Goal: Task Accomplishment & Management: Complete application form

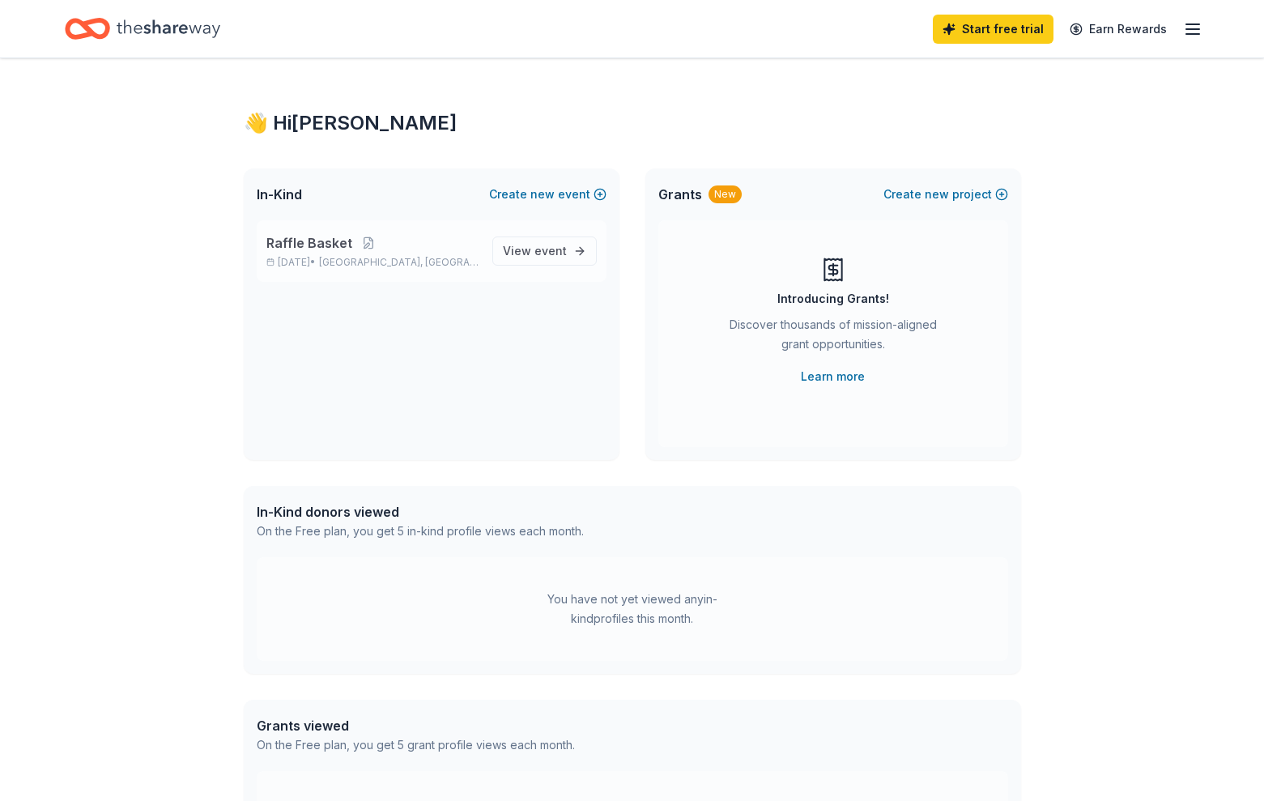
click at [427, 259] on span "Scotch Plains, NJ" at bounding box center [399, 262] width 160 height 13
click at [560, 261] on link "View event" at bounding box center [544, 251] width 104 height 29
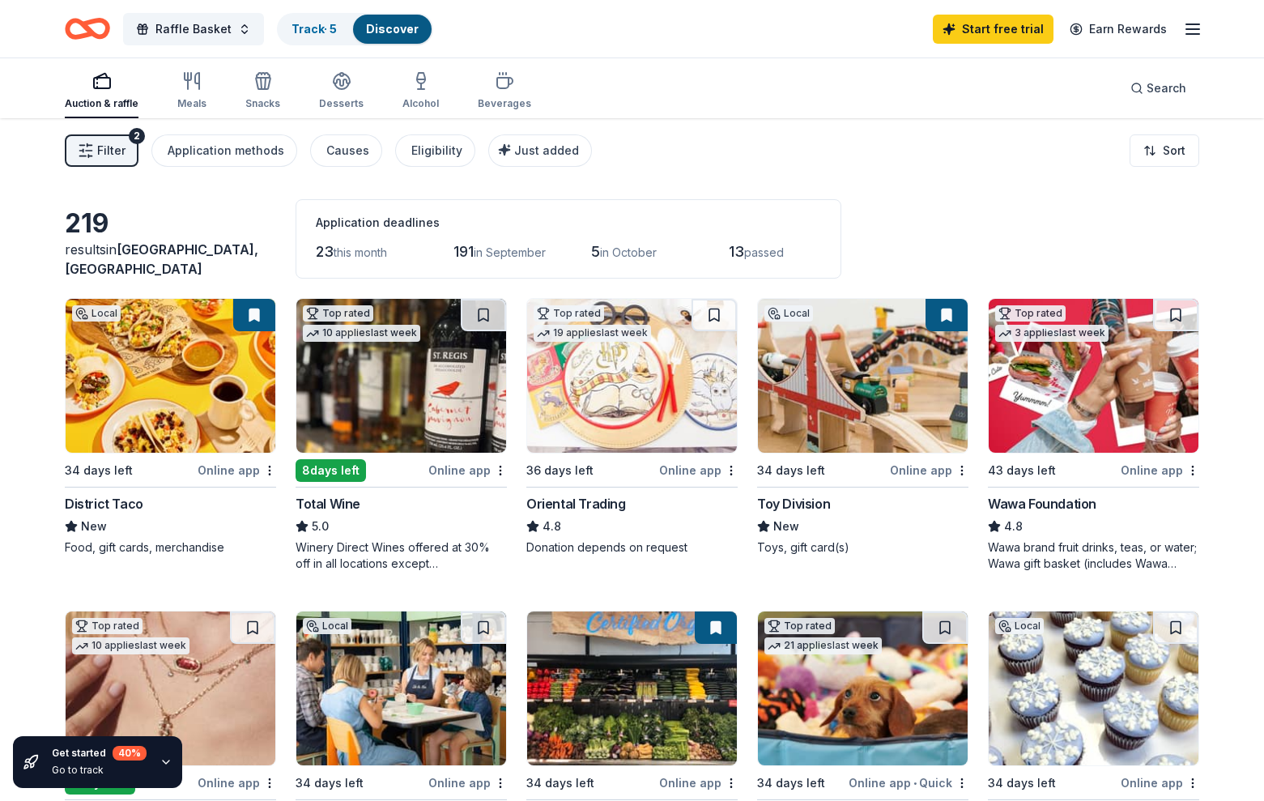
click at [687, 471] on div "Online app" at bounding box center [698, 470] width 79 height 20
click at [1149, 467] on div "Online app" at bounding box center [1160, 470] width 79 height 20
click at [446, 470] on div "Online app" at bounding box center [467, 470] width 79 height 20
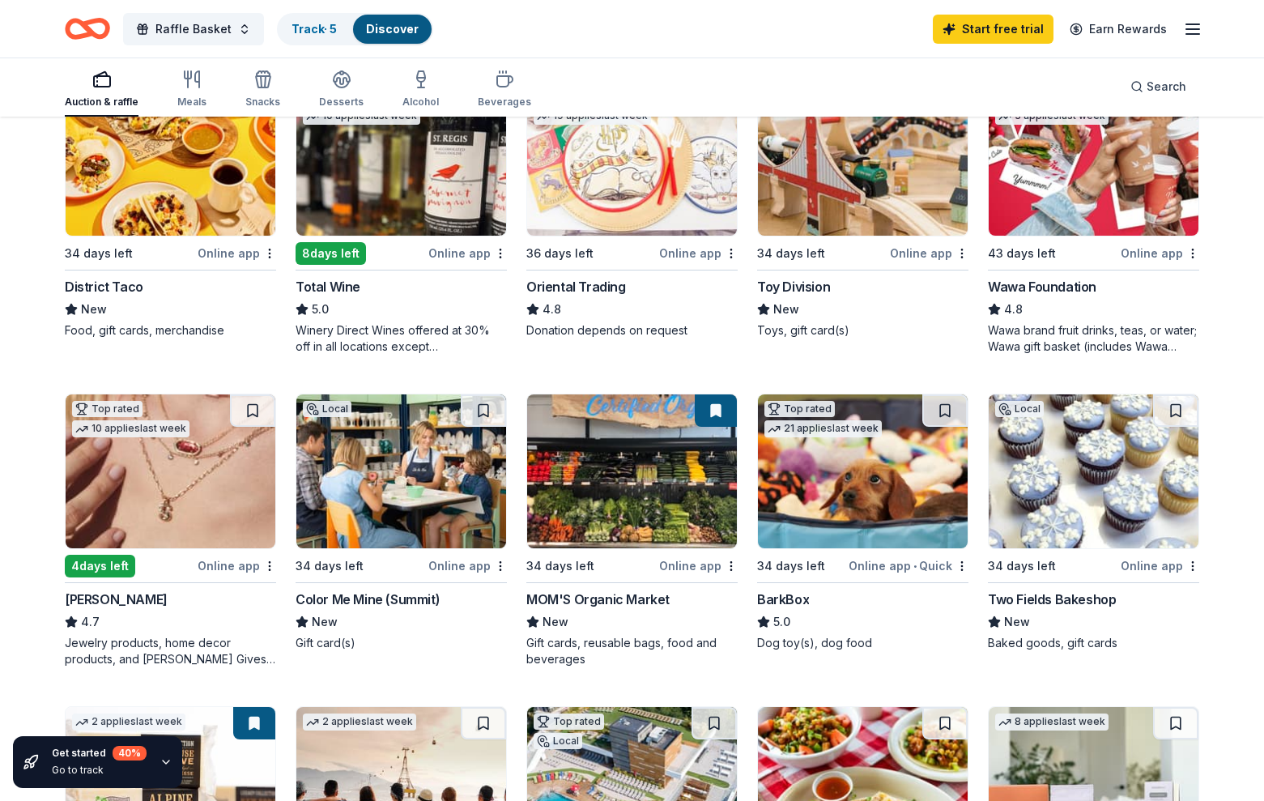
scroll to position [219, 0]
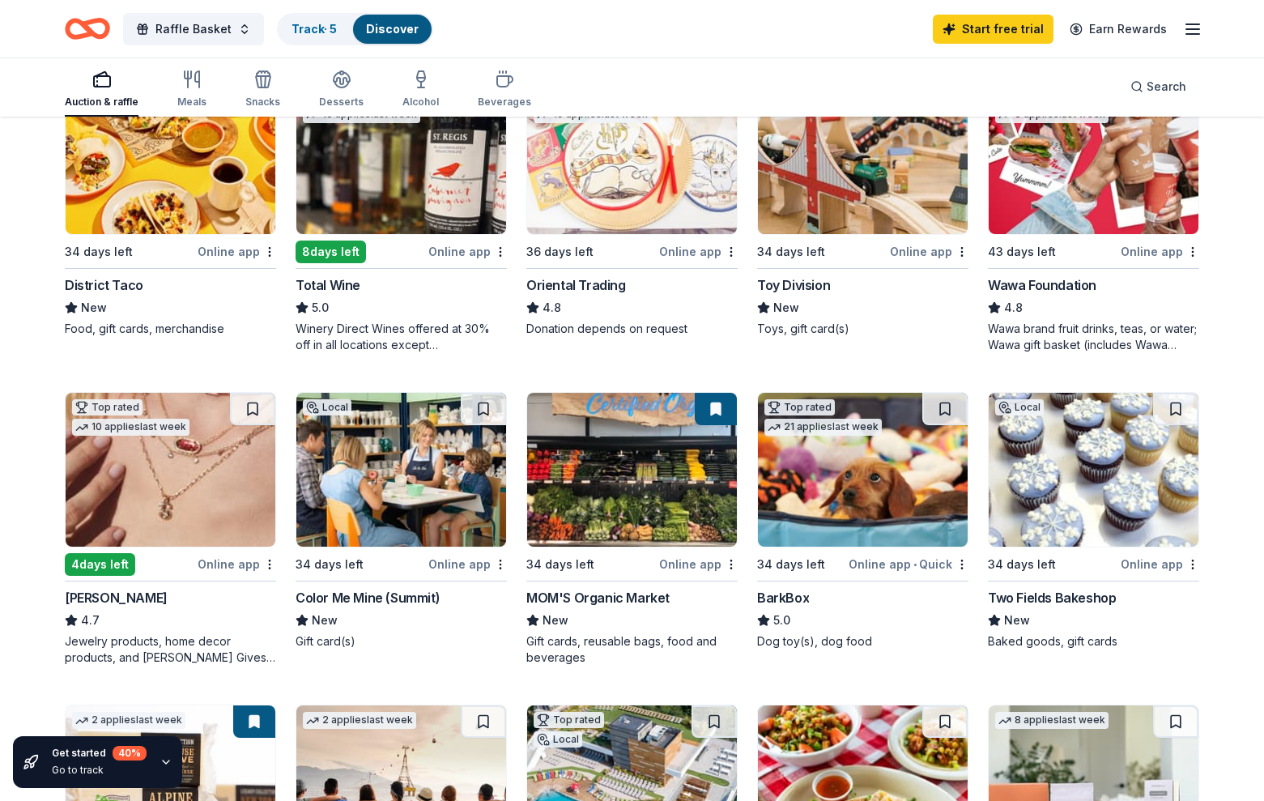
click at [1066, 600] on div "Two Fields Bakeshop" at bounding box center [1052, 597] width 128 height 19
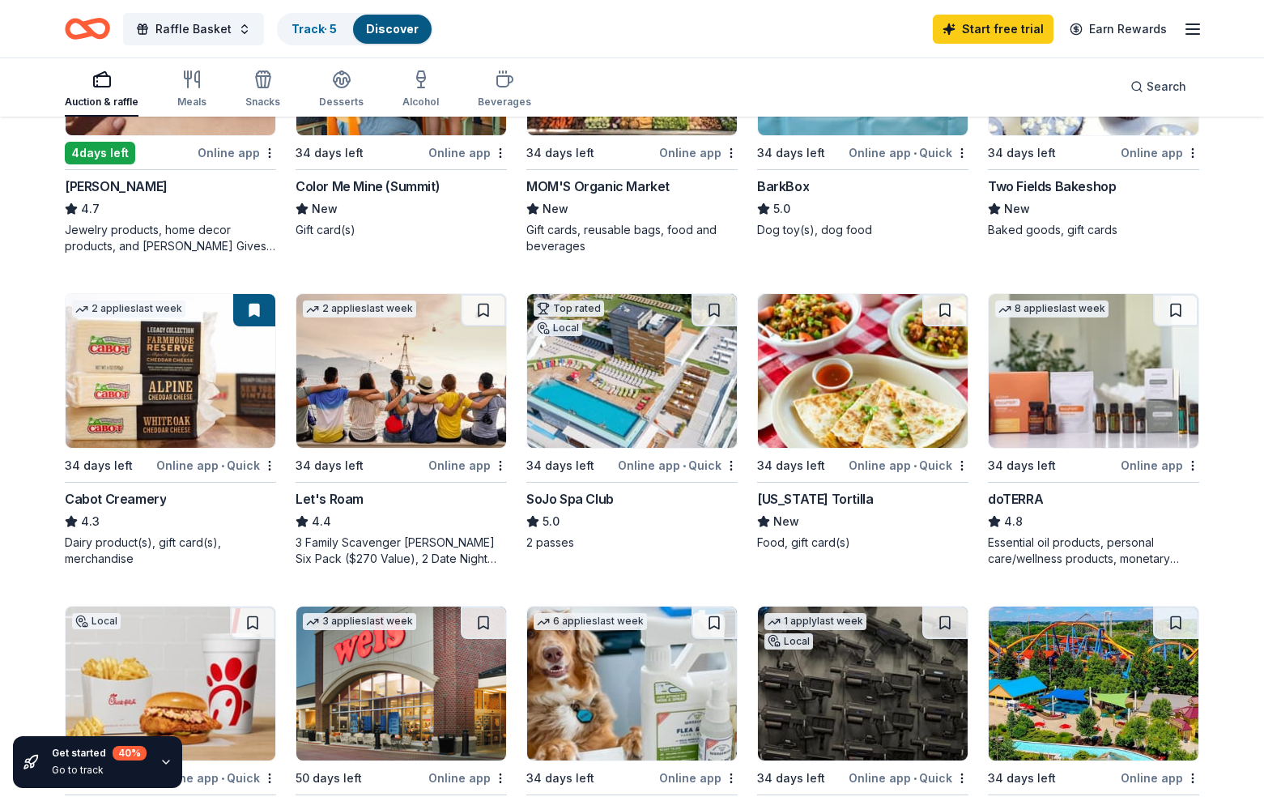
scroll to position [642, 0]
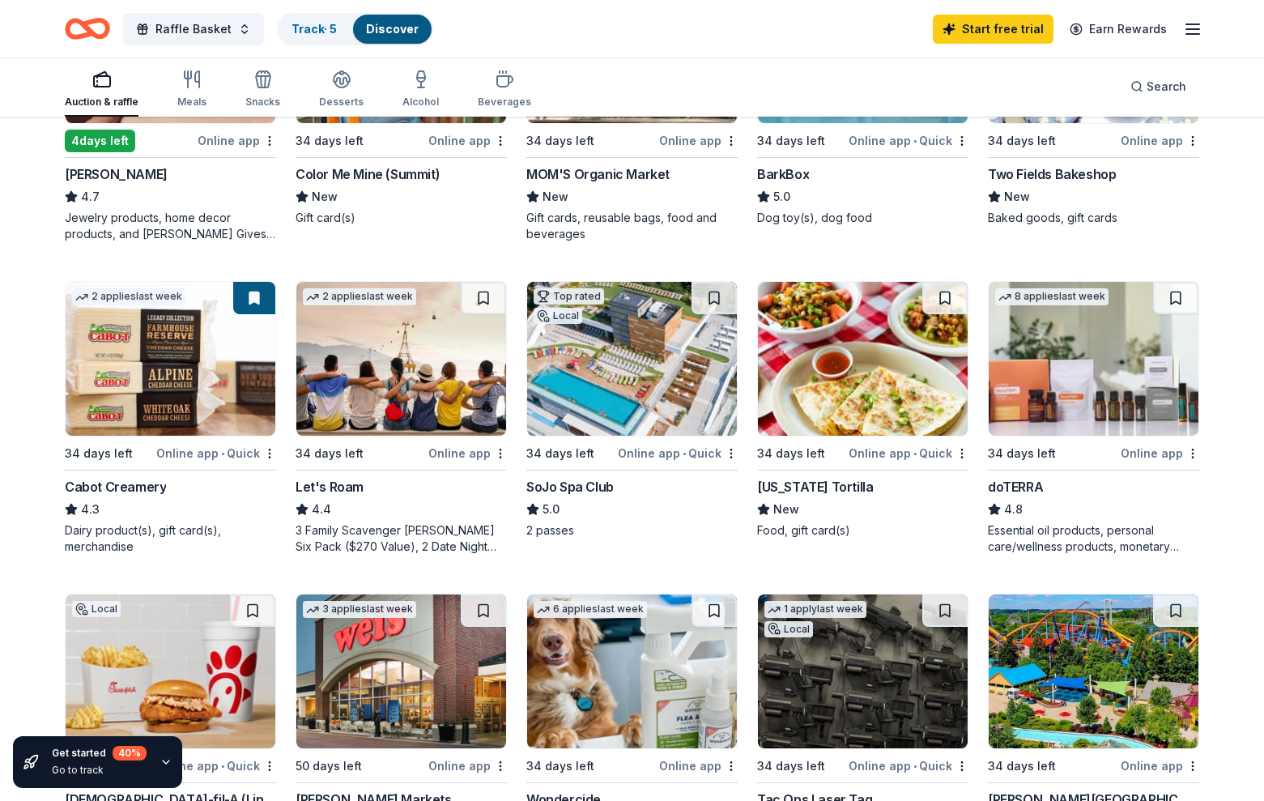
click at [138, 484] on div "Cabot Creamery" at bounding box center [115, 486] width 101 height 19
click at [168, 390] on img at bounding box center [171, 359] width 210 height 154
click at [611, 392] on img at bounding box center [632, 359] width 210 height 154
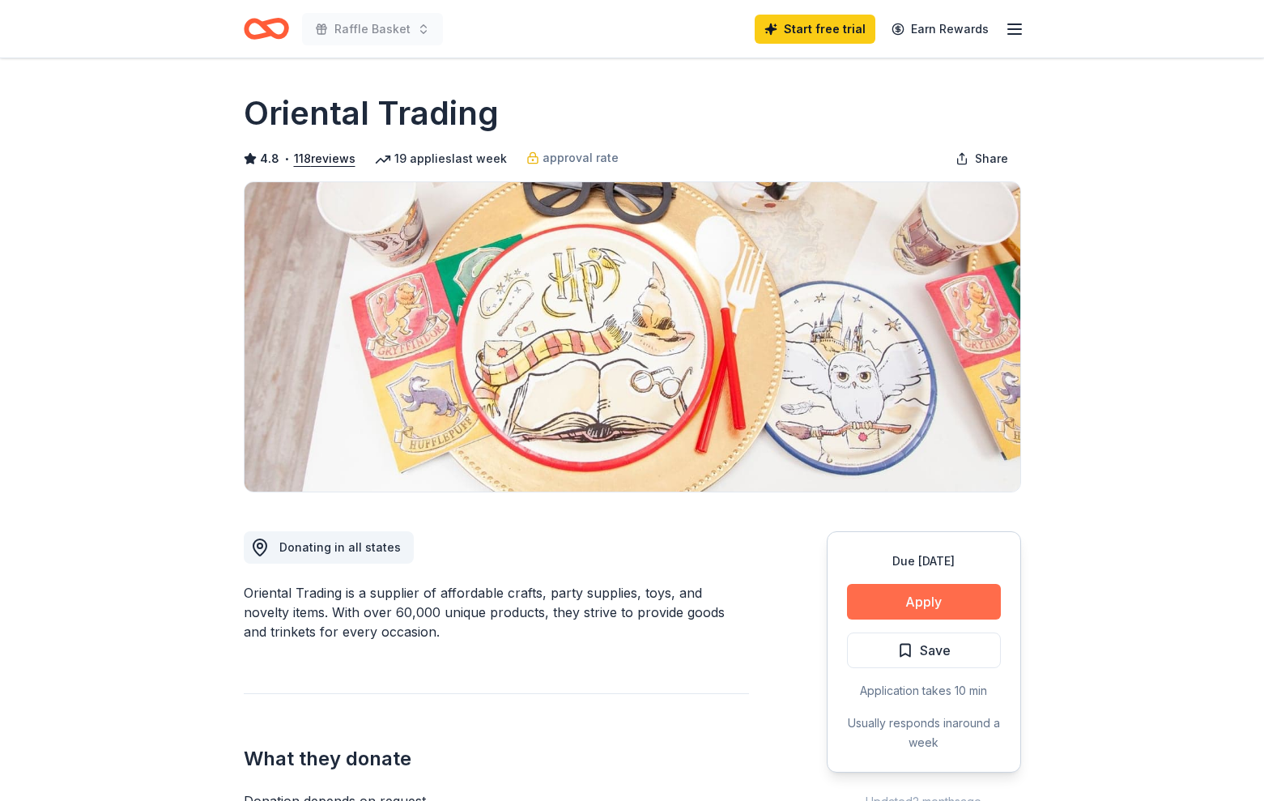
click at [917, 597] on button "Apply" at bounding box center [924, 602] width 154 height 36
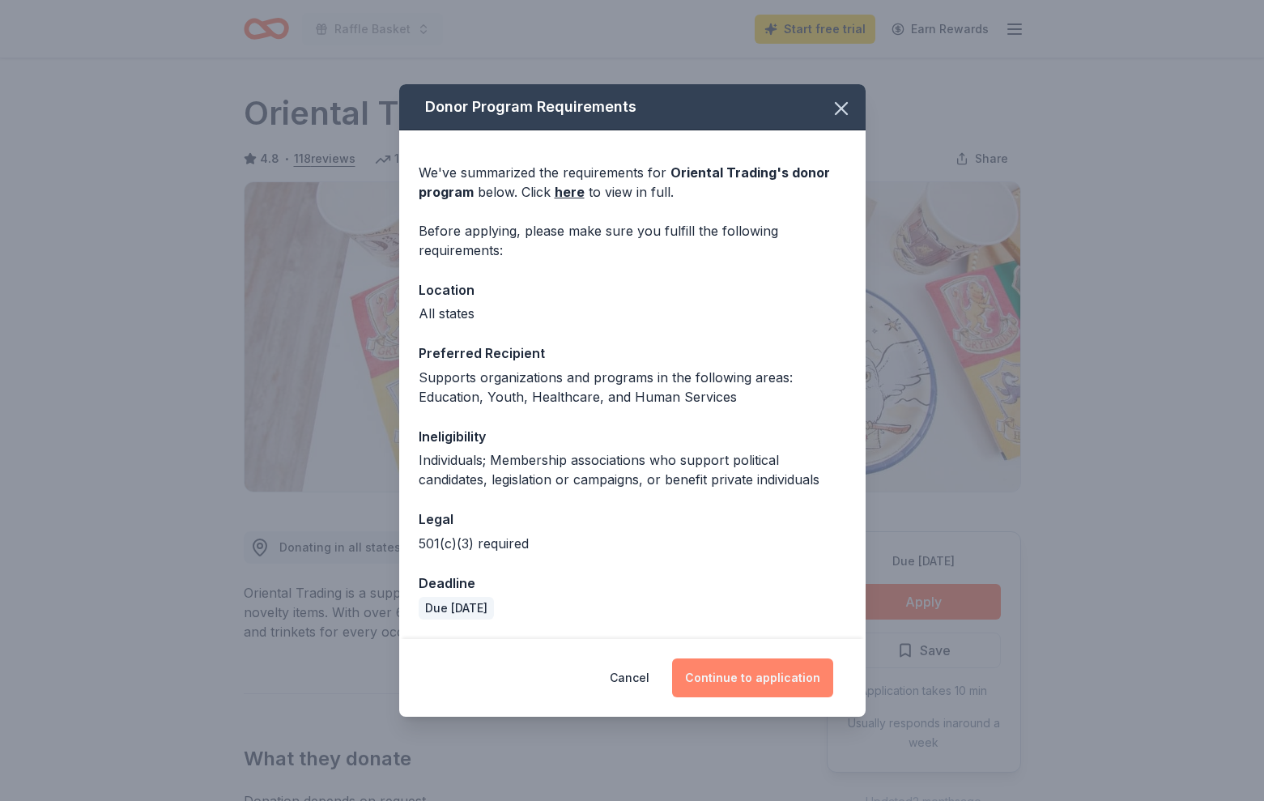
click at [726, 683] on button "Continue to application" at bounding box center [752, 677] width 161 height 39
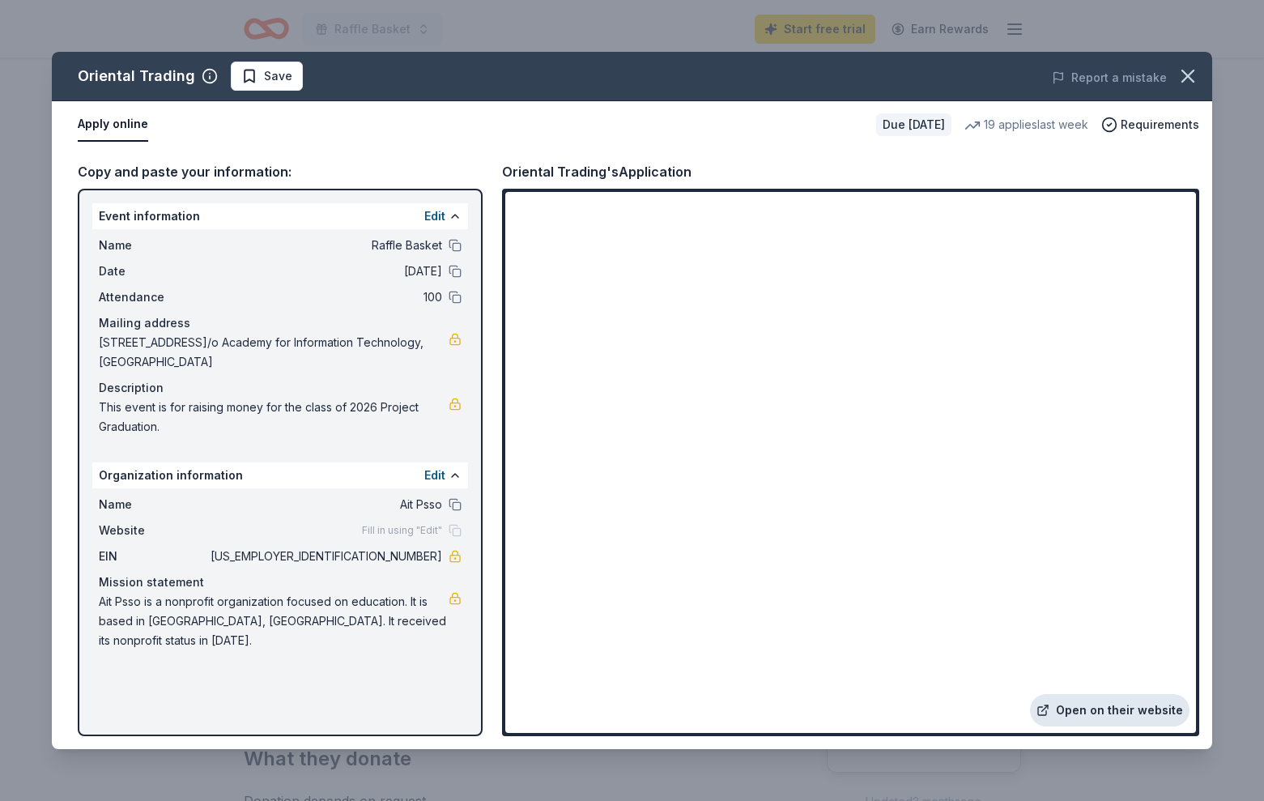
click at [1090, 710] on link "Open on their website" at bounding box center [1110, 710] width 160 height 32
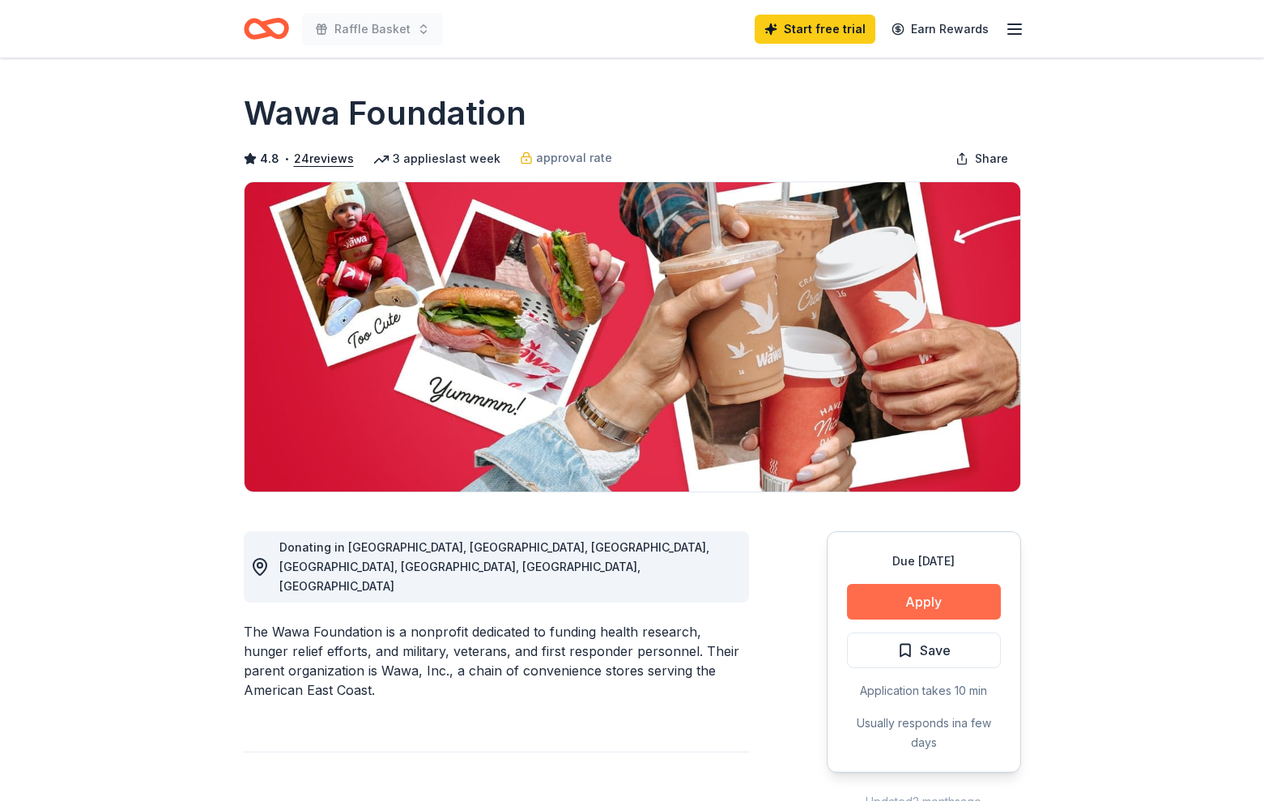
click at [943, 600] on button "Apply" at bounding box center [924, 602] width 154 height 36
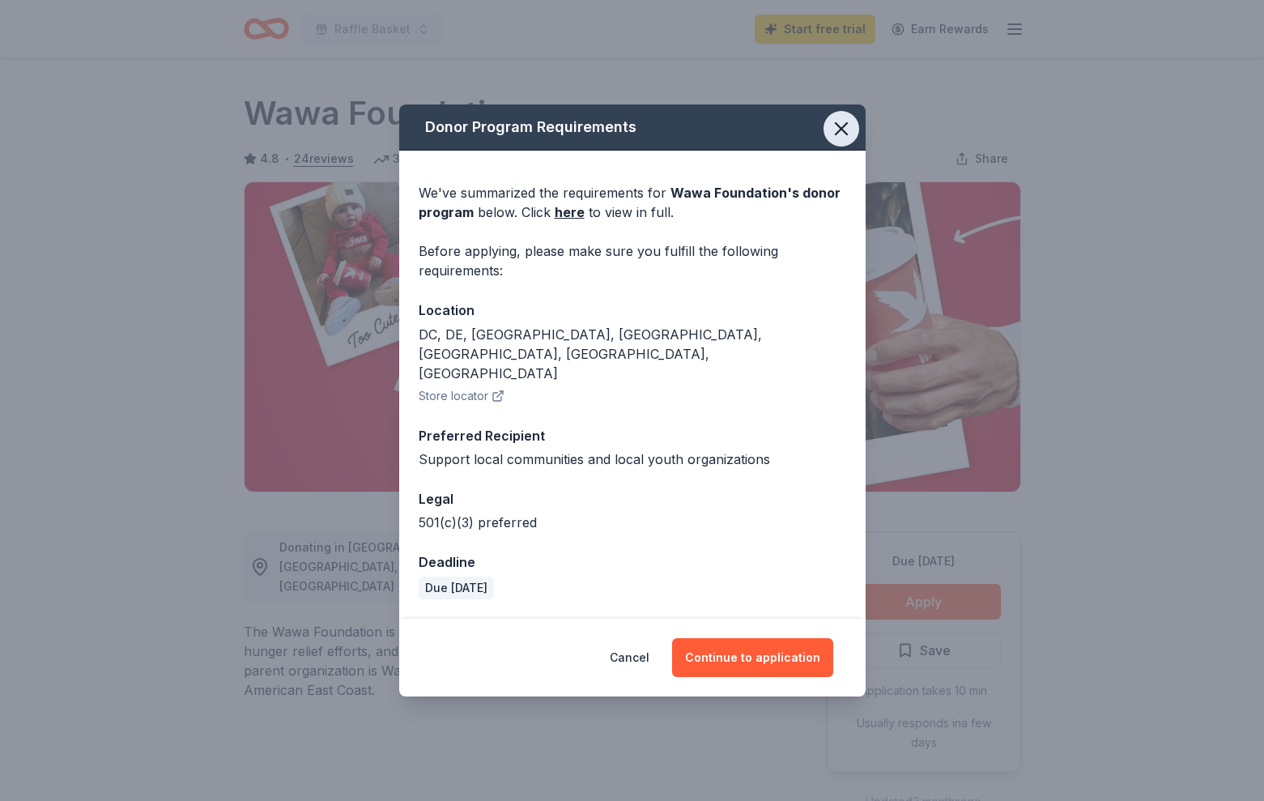
click at [833, 140] on icon "button" at bounding box center [841, 128] width 23 height 23
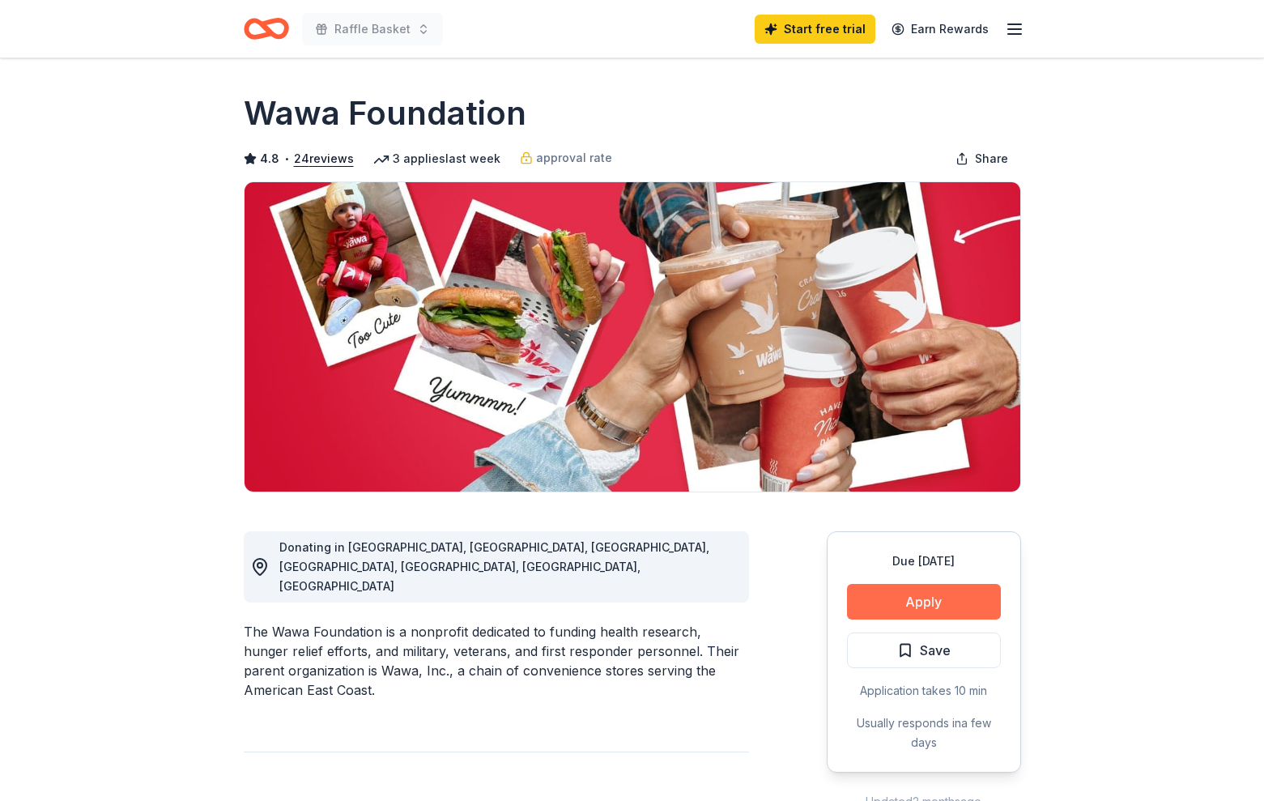
click at [910, 599] on button "Apply" at bounding box center [924, 602] width 154 height 36
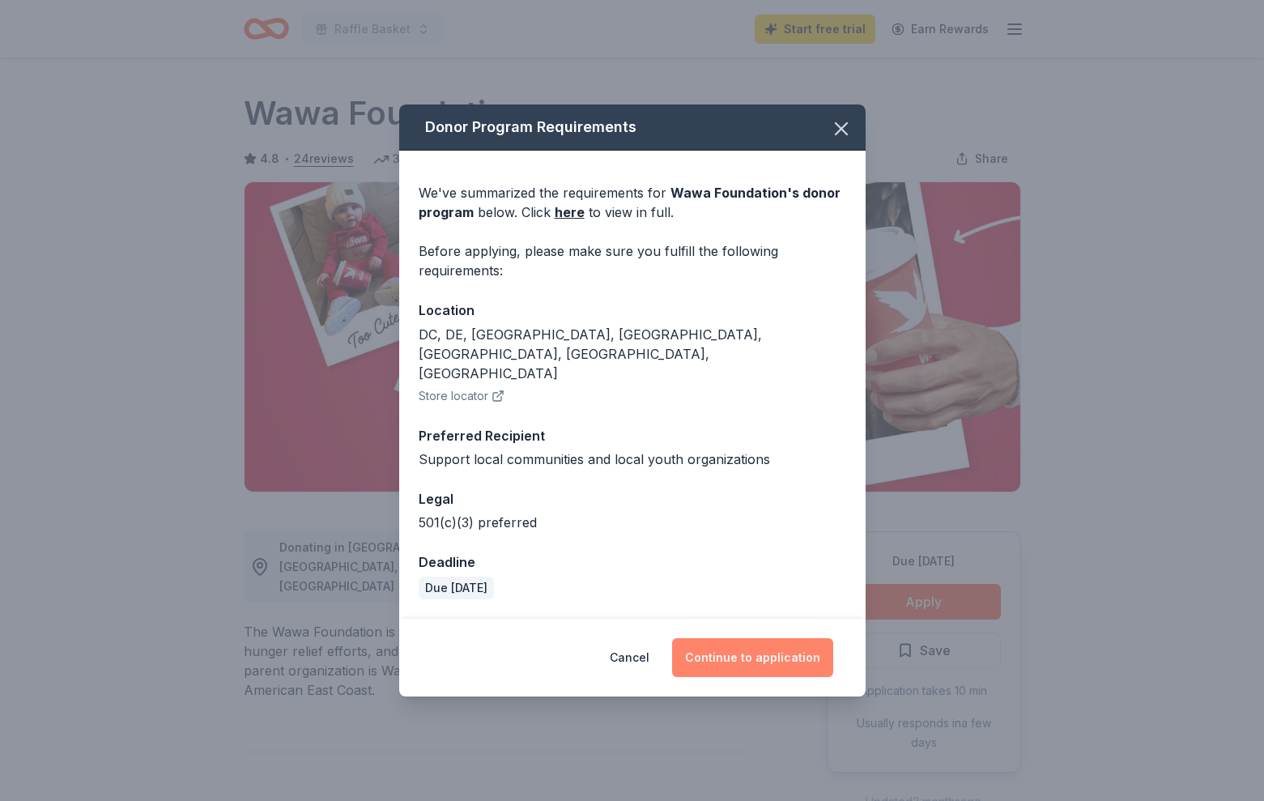
click at [748, 646] on button "Continue to application" at bounding box center [752, 657] width 161 height 39
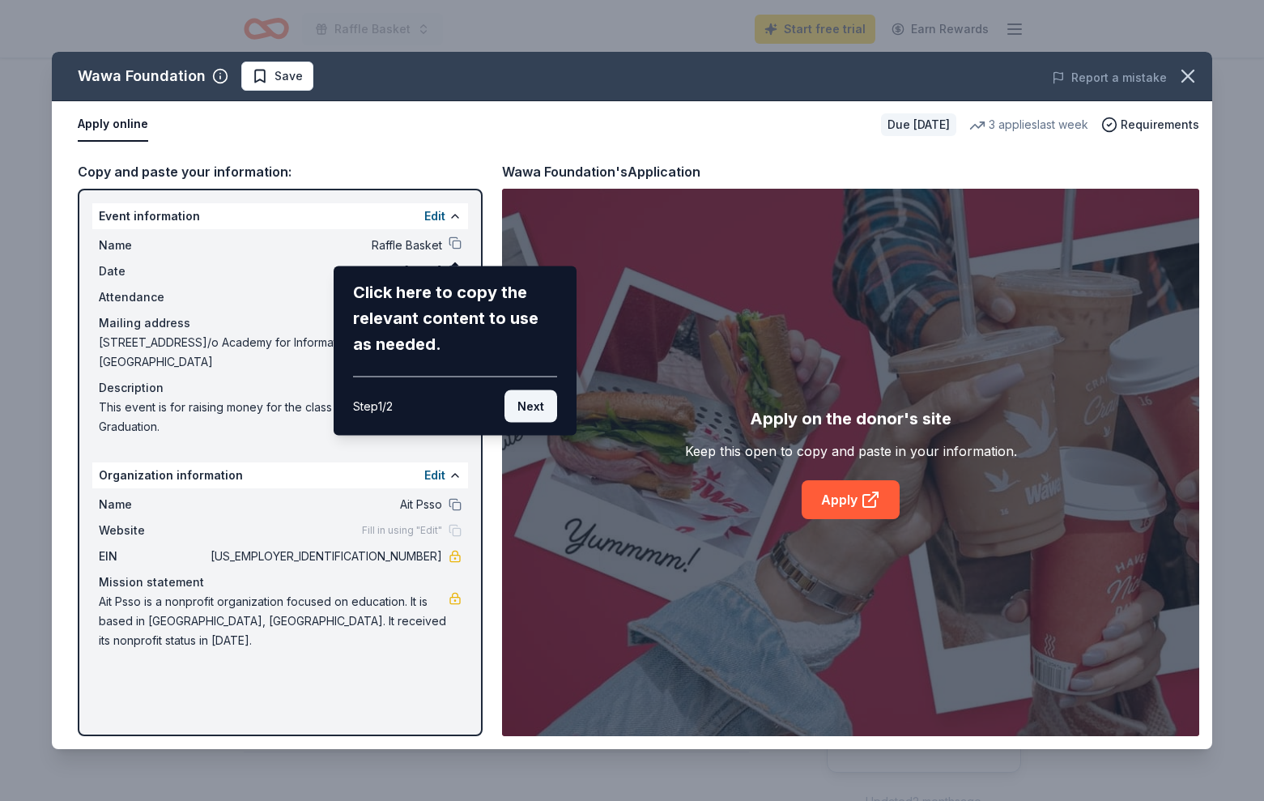
click at [526, 418] on button "Next" at bounding box center [531, 406] width 53 height 32
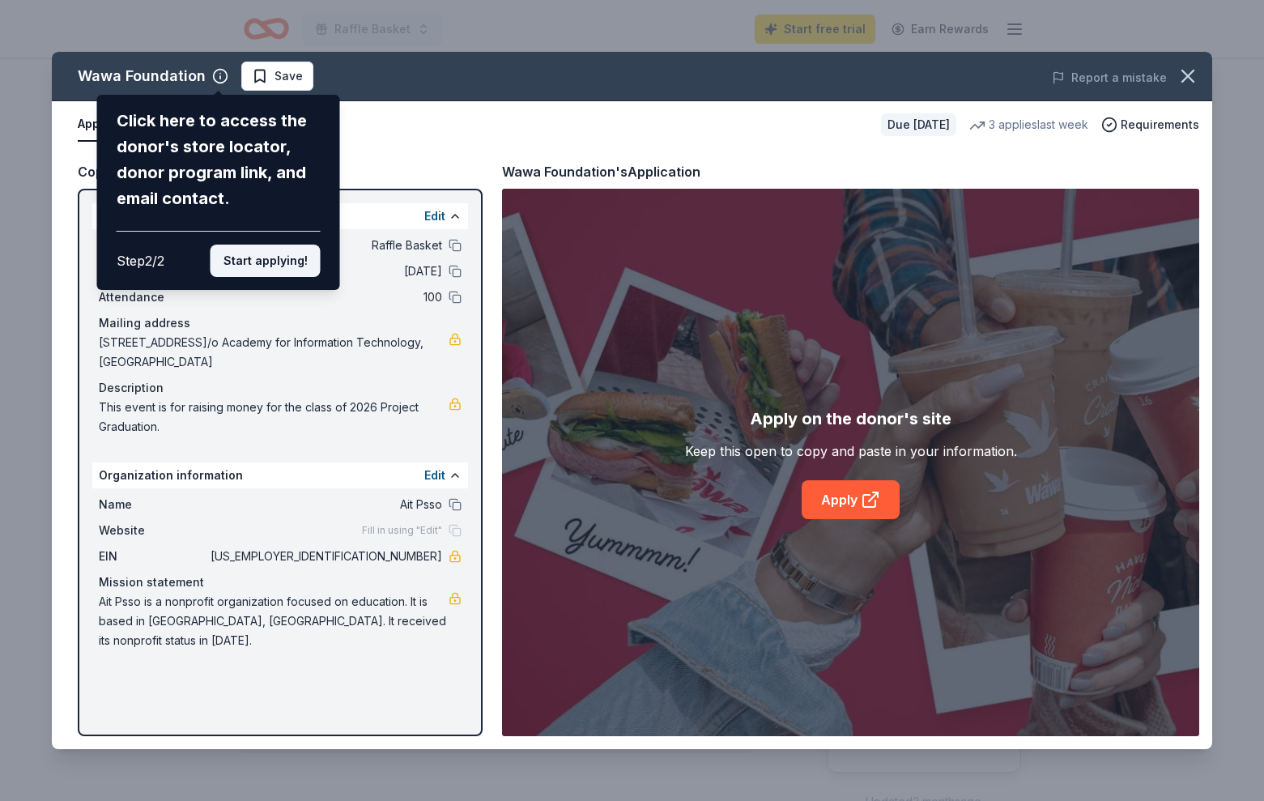
click at [244, 265] on button "Start applying!" at bounding box center [266, 261] width 110 height 32
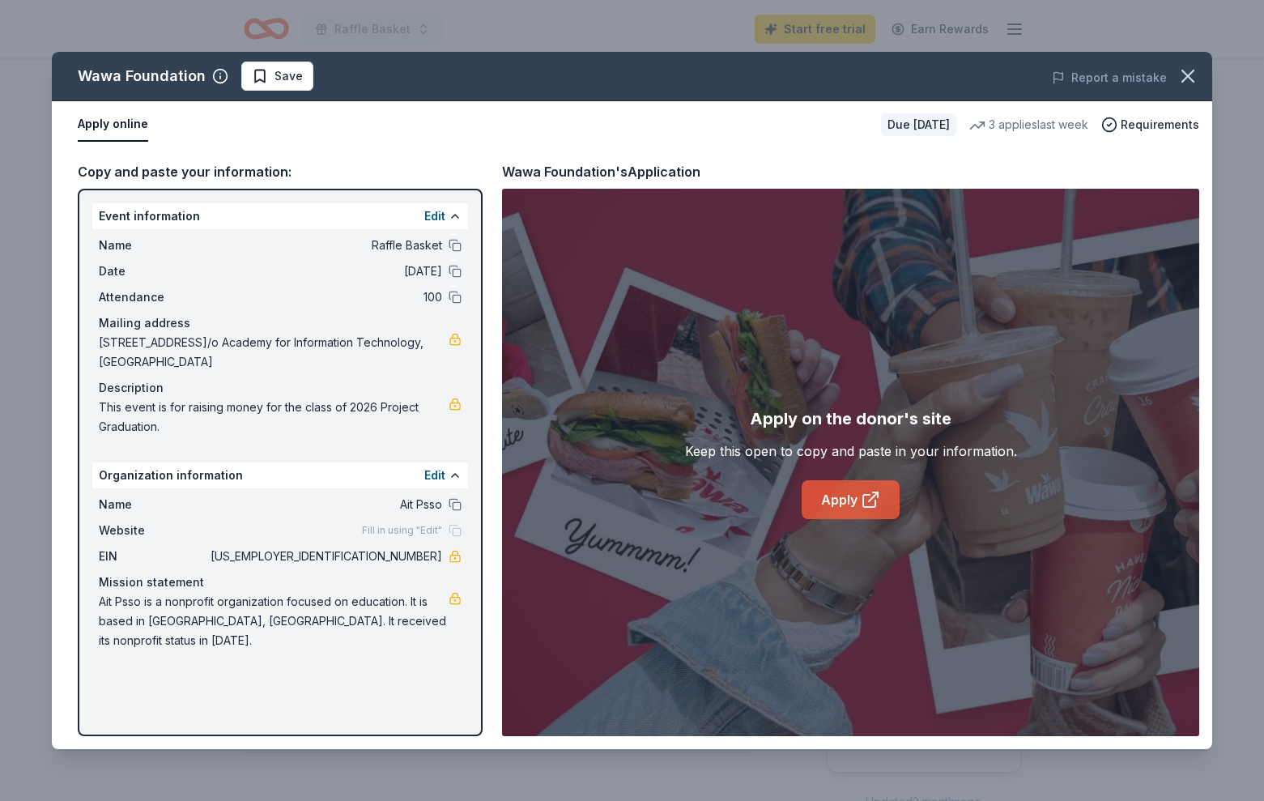
click at [859, 504] on link "Apply" at bounding box center [851, 499] width 98 height 39
click at [884, 492] on link "Apply" at bounding box center [851, 499] width 98 height 39
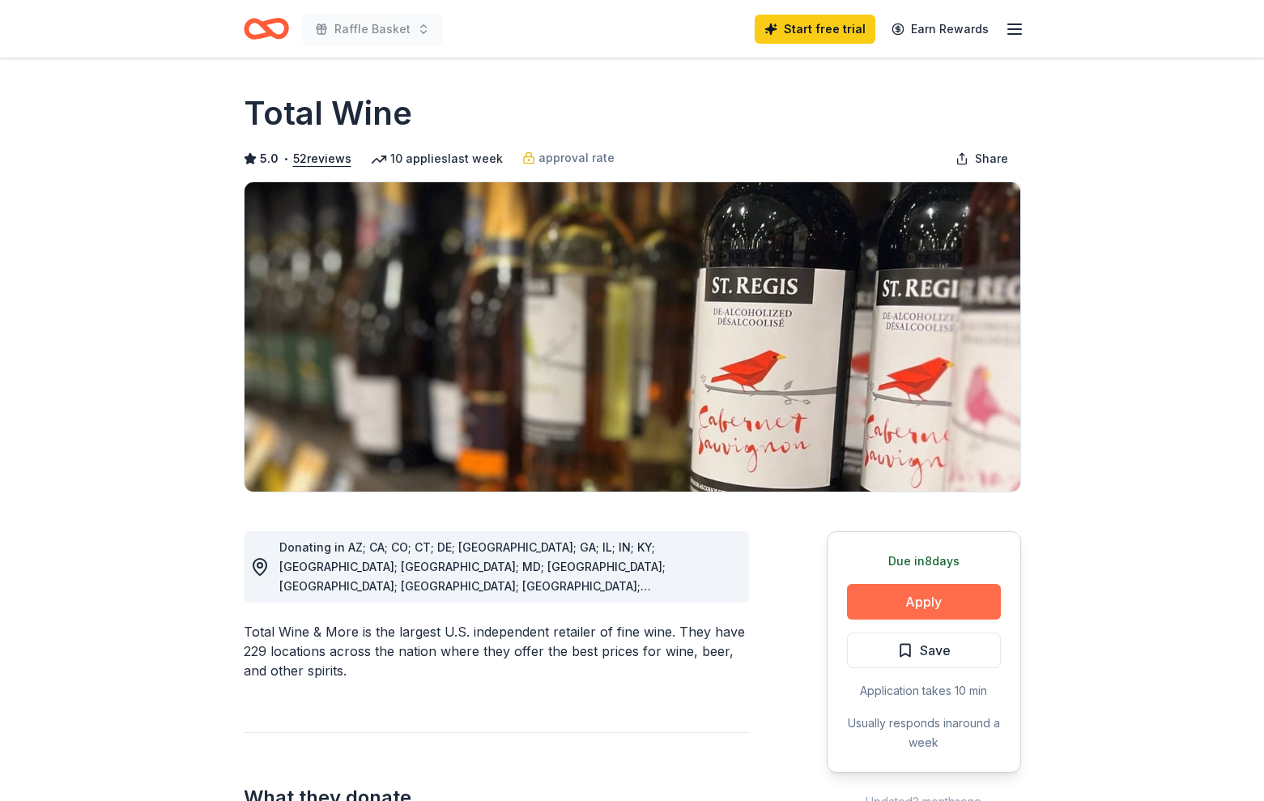
click at [941, 605] on button "Apply" at bounding box center [924, 602] width 154 height 36
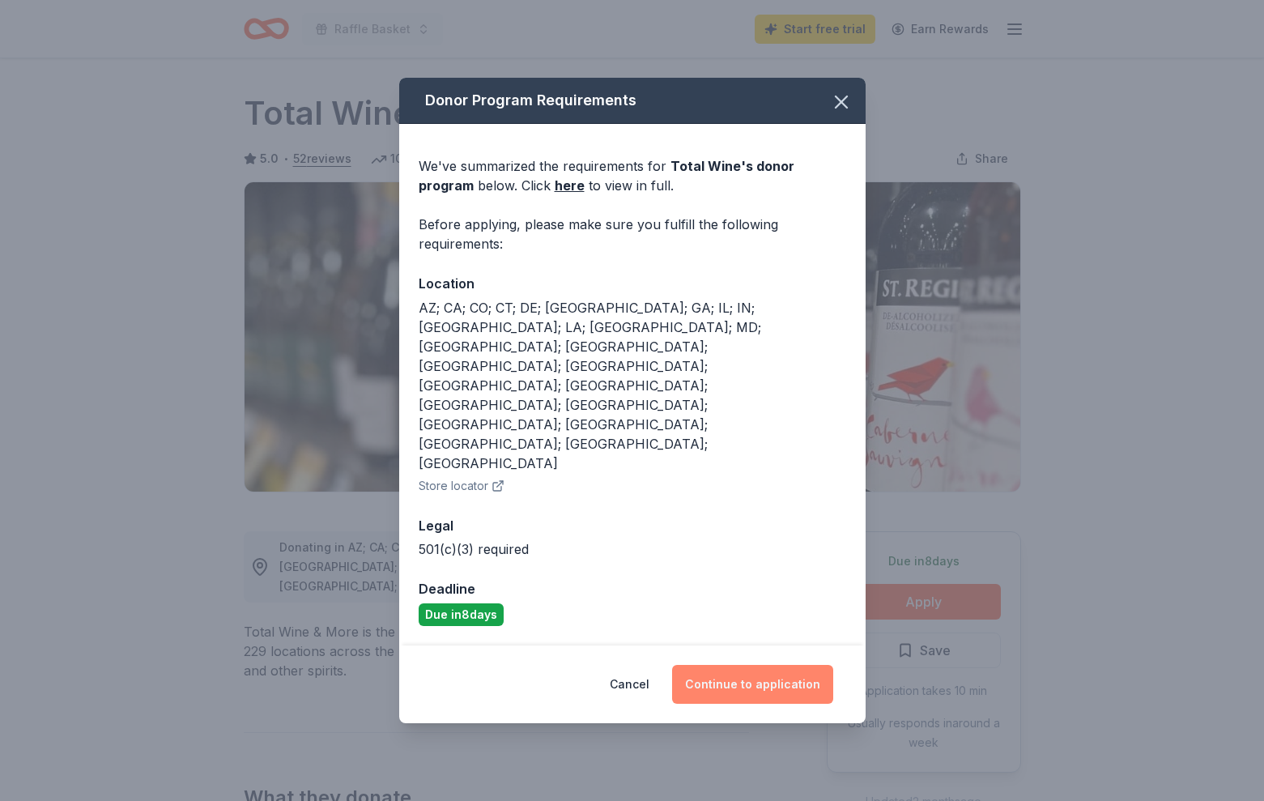
click at [760, 665] on button "Continue to application" at bounding box center [752, 684] width 161 height 39
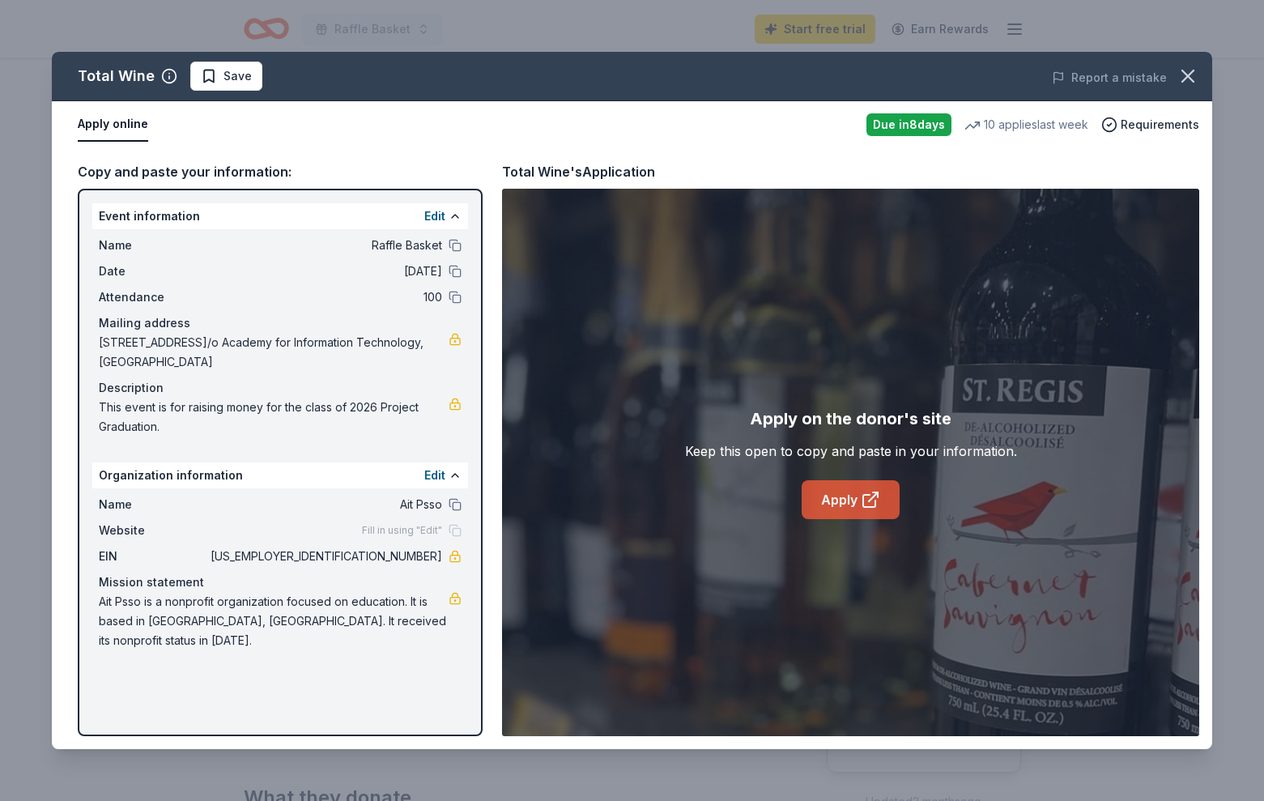
click at [832, 505] on link "Apply" at bounding box center [851, 499] width 98 height 39
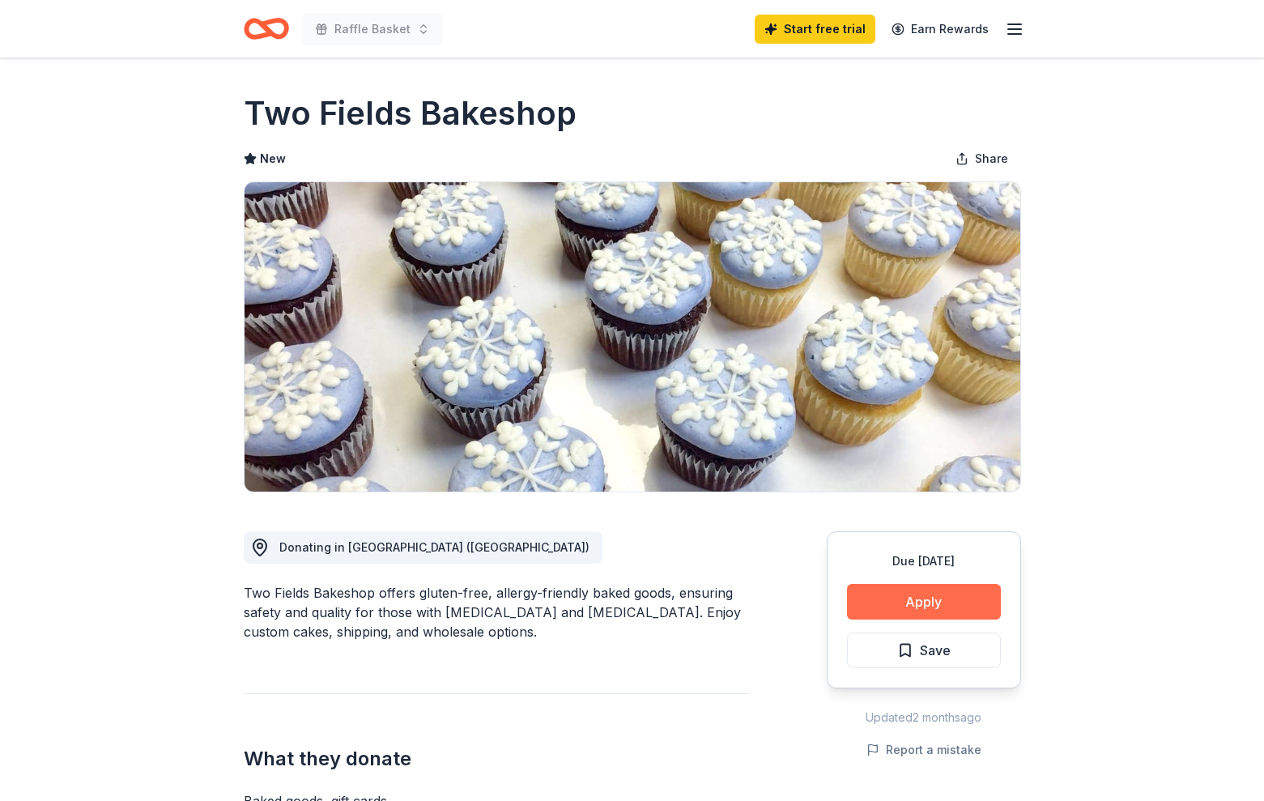
click at [924, 598] on button "Apply" at bounding box center [924, 602] width 154 height 36
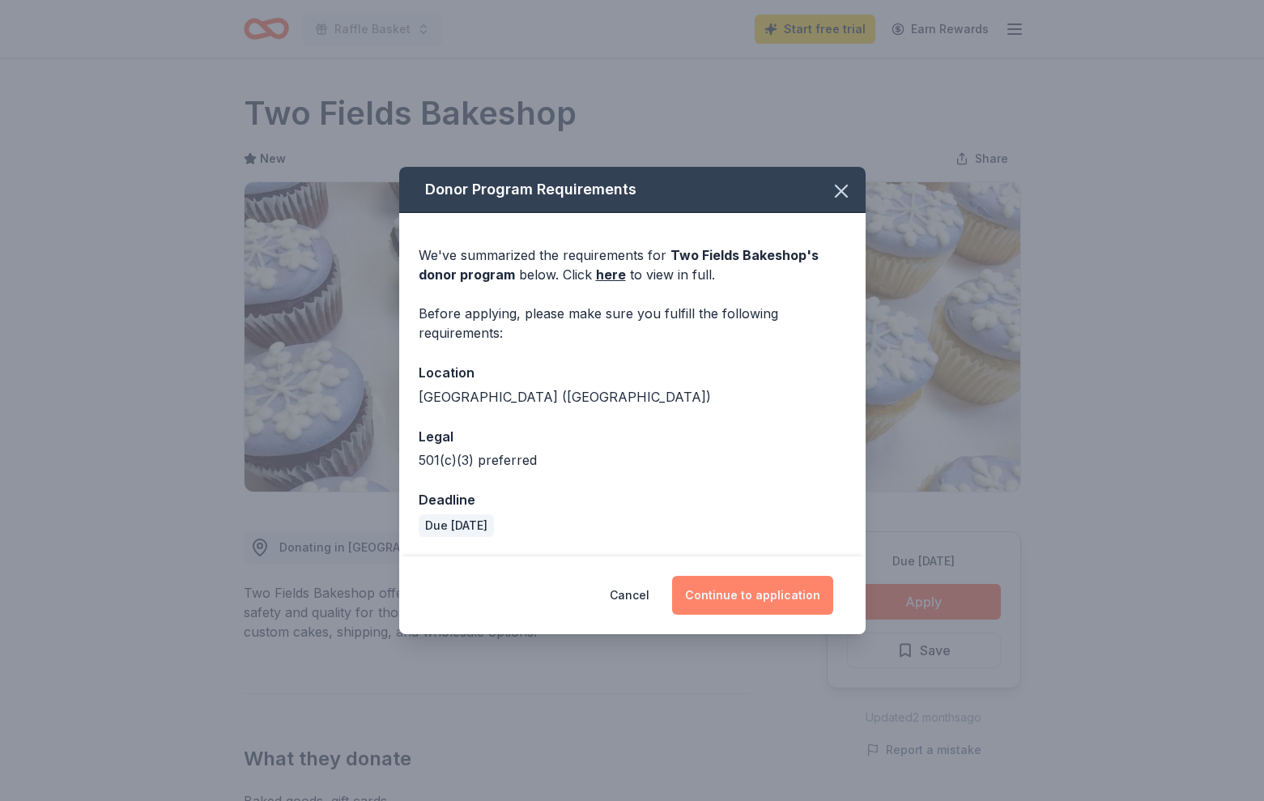
click at [727, 585] on button "Continue to application" at bounding box center [752, 595] width 161 height 39
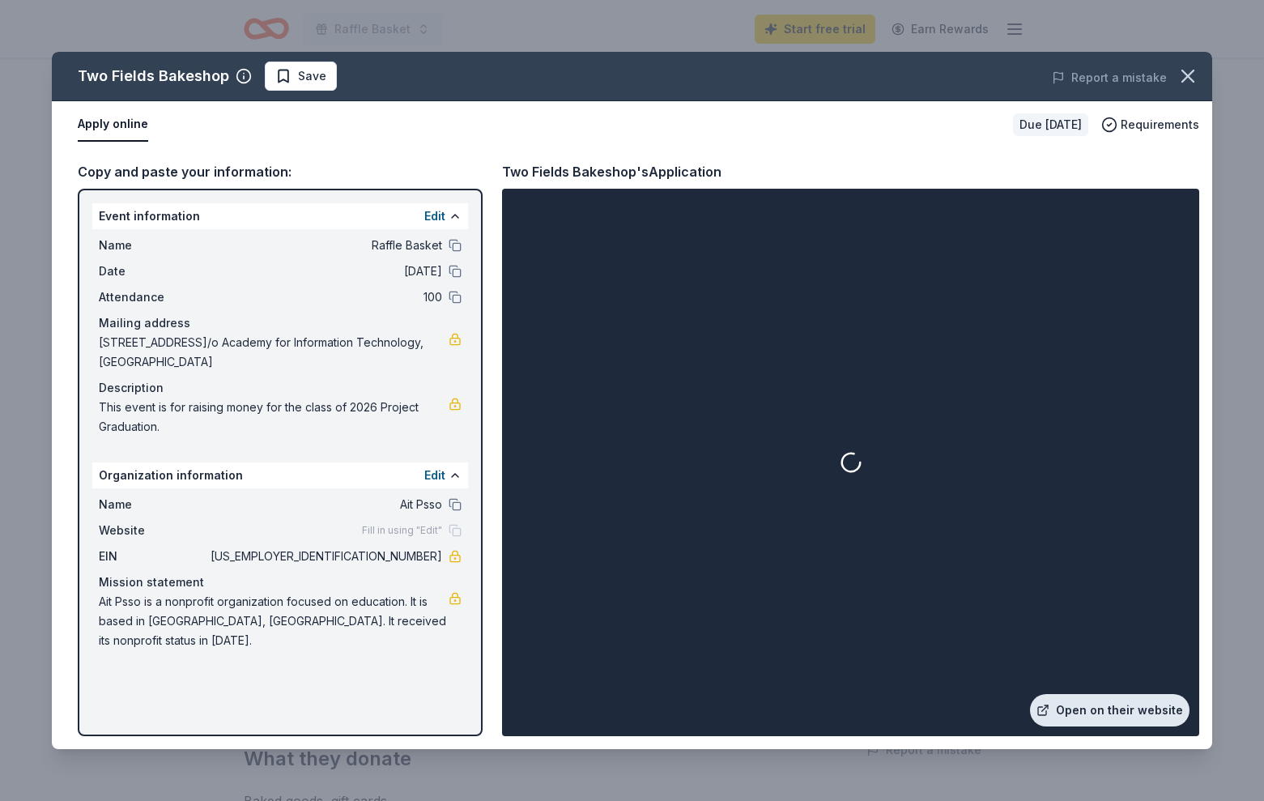
click at [1116, 716] on link "Open on their website" at bounding box center [1110, 710] width 160 height 32
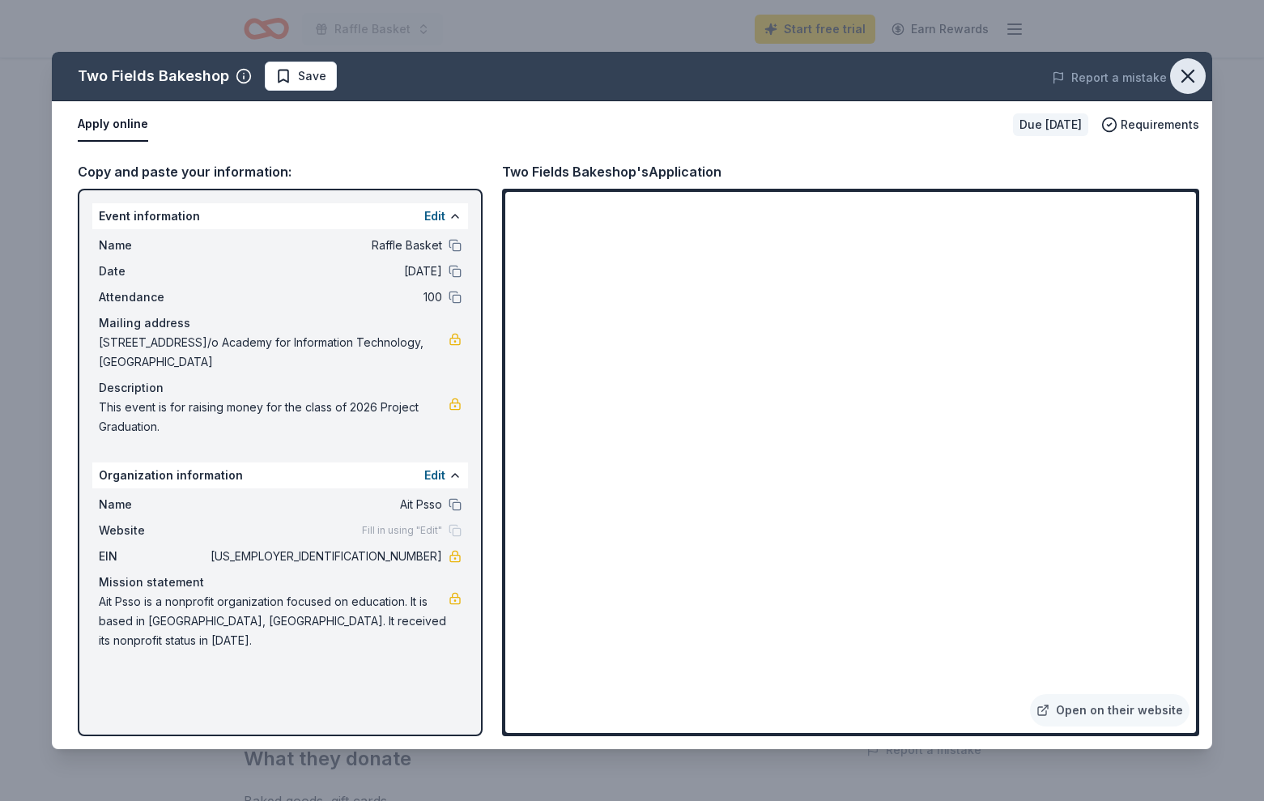
click at [1183, 75] on icon "button" at bounding box center [1188, 76] width 23 height 23
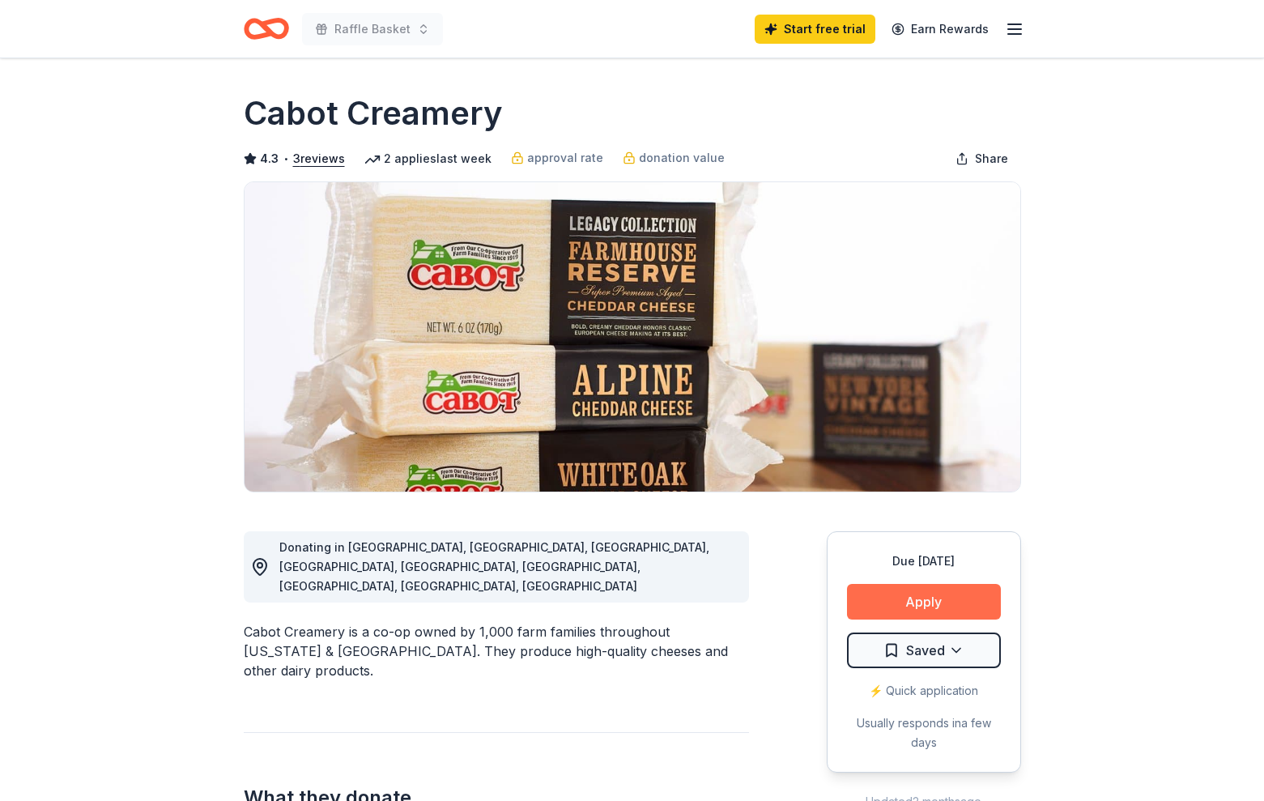
click at [886, 607] on button "Apply" at bounding box center [924, 602] width 154 height 36
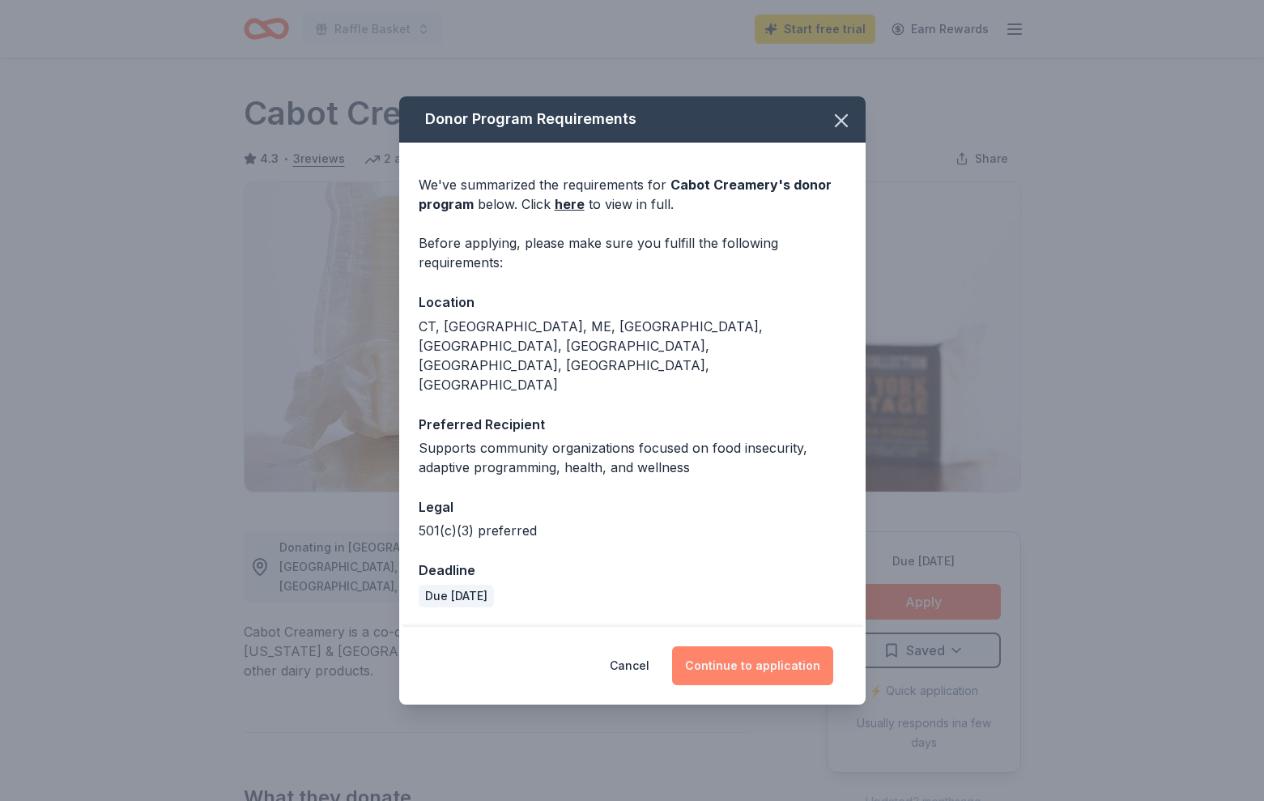
click at [739, 647] on button "Continue to application" at bounding box center [752, 665] width 161 height 39
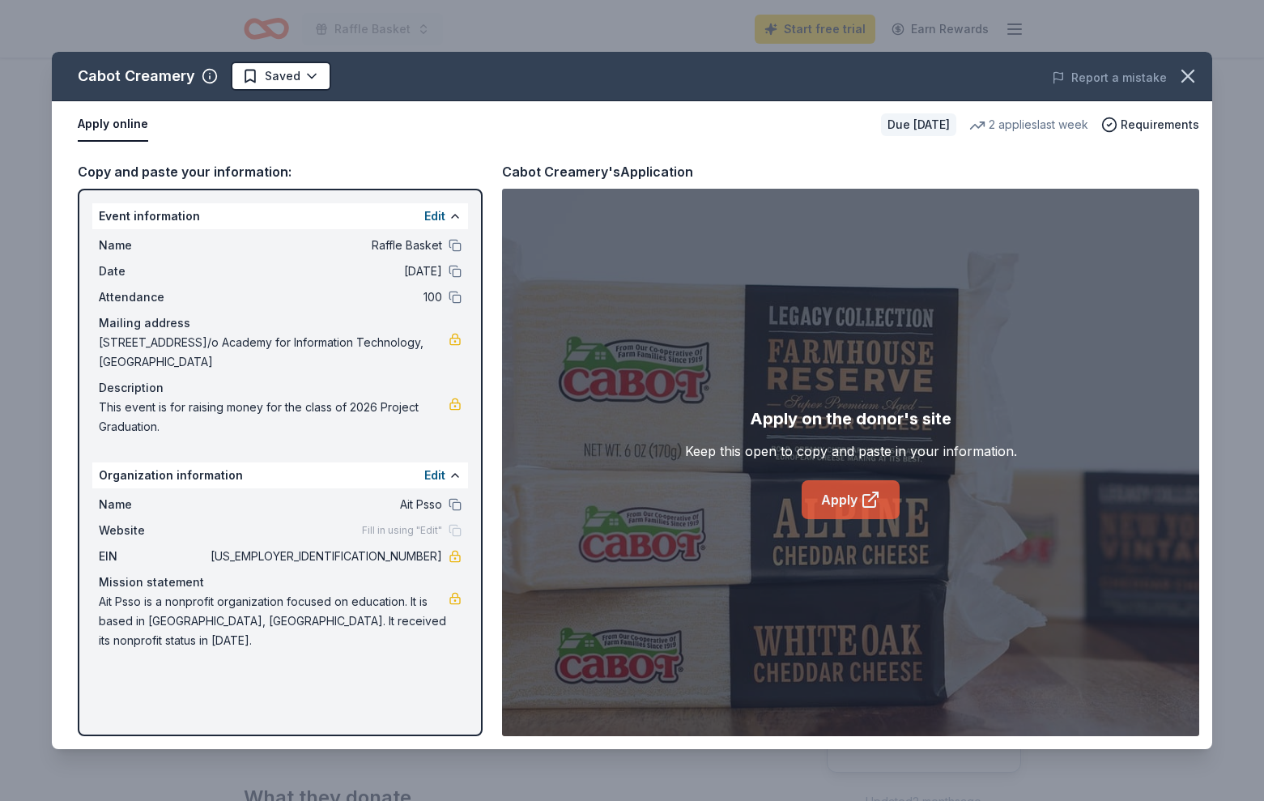
click at [846, 514] on link "Apply" at bounding box center [851, 499] width 98 height 39
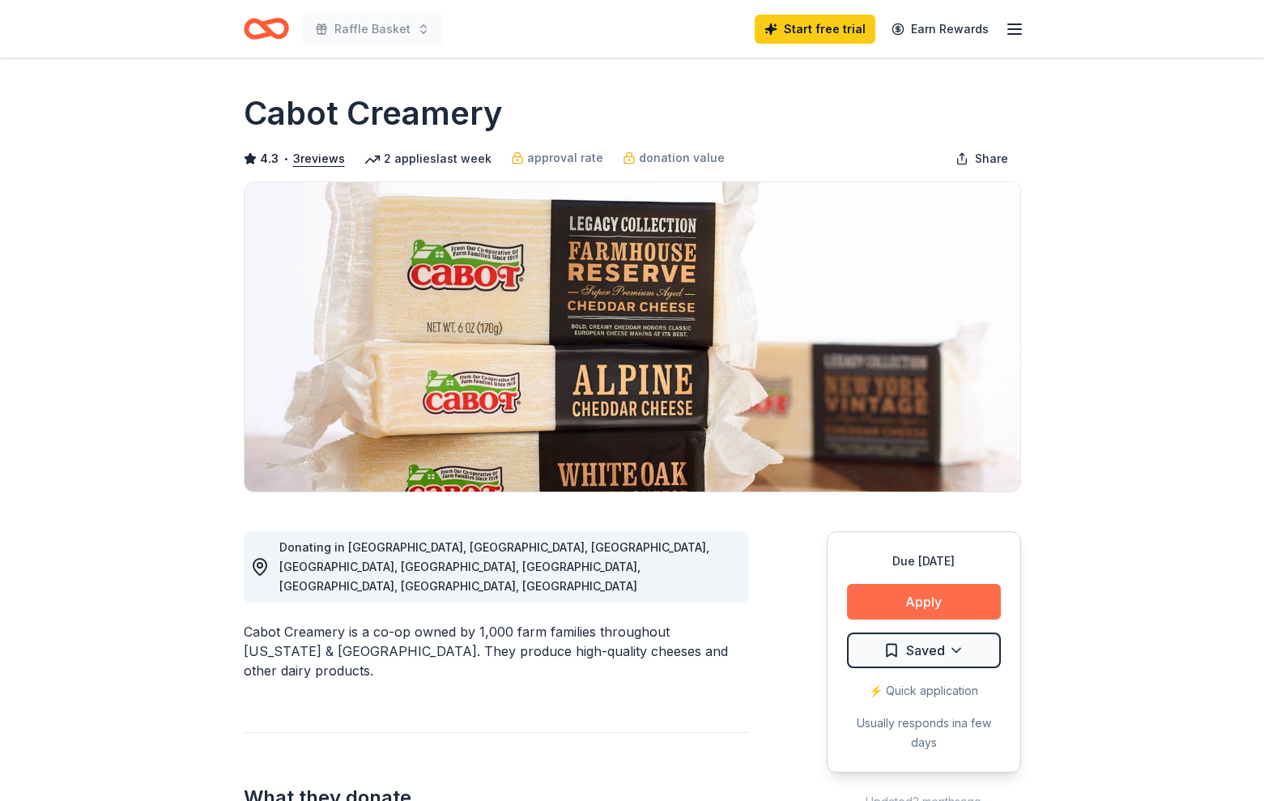
click at [890, 607] on button "Apply" at bounding box center [924, 602] width 154 height 36
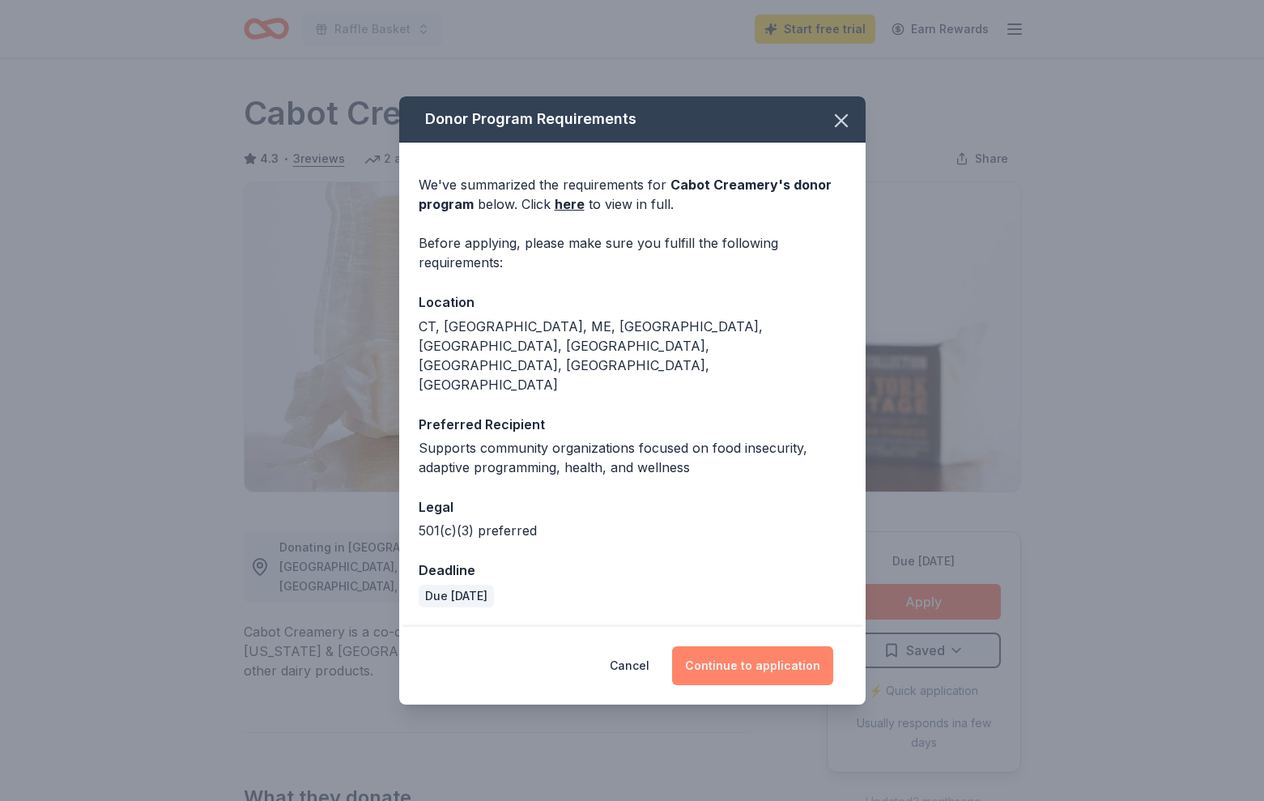
click at [802, 646] on button "Continue to application" at bounding box center [752, 665] width 161 height 39
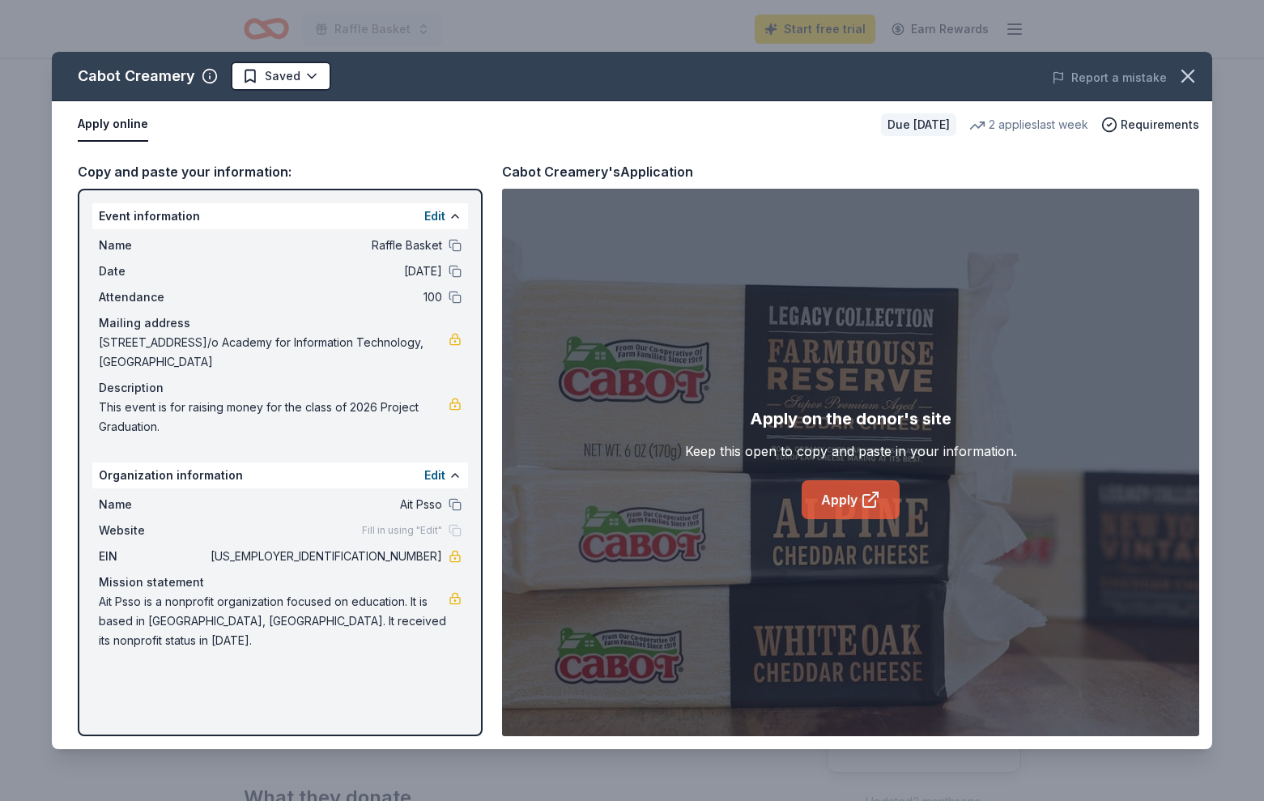
click at [816, 490] on link "Apply" at bounding box center [851, 499] width 98 height 39
click at [1192, 78] on icon "button" at bounding box center [1188, 76] width 23 height 23
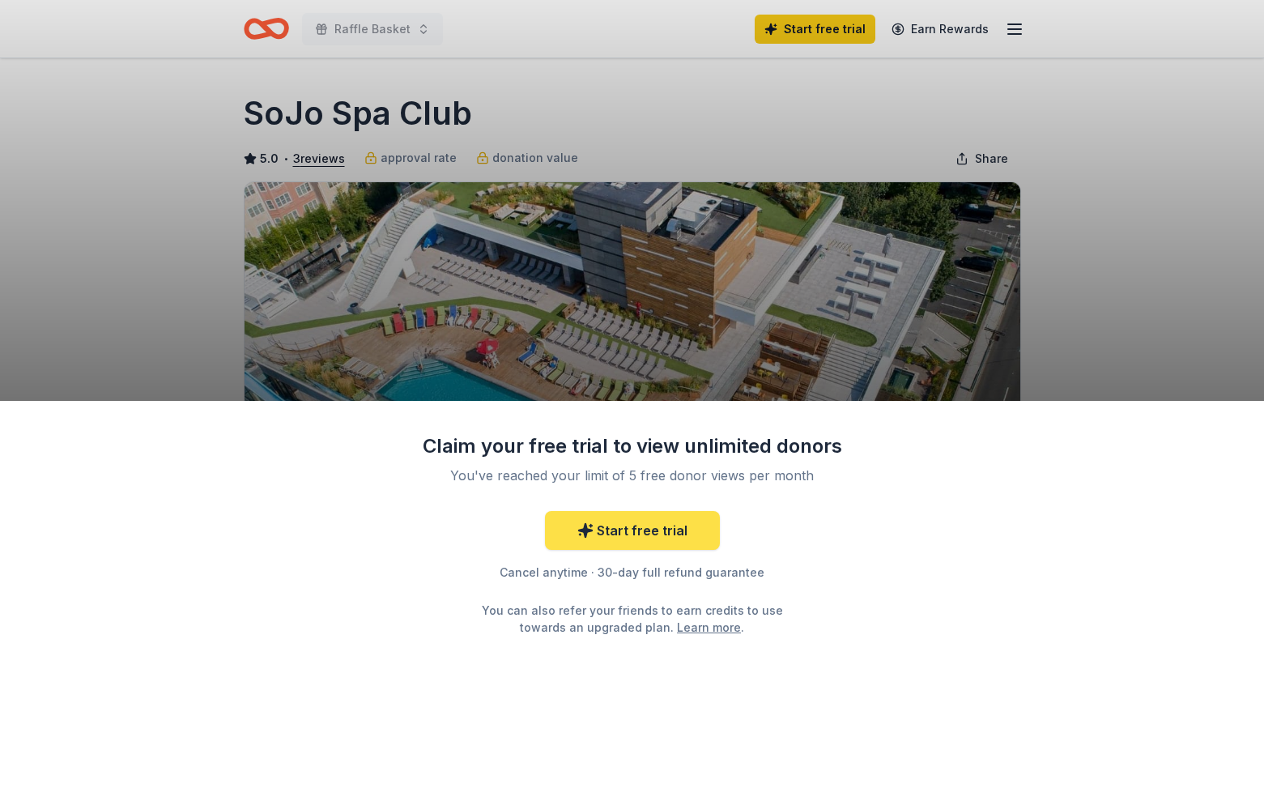
click at [582, 527] on icon at bounding box center [585, 530] width 16 height 16
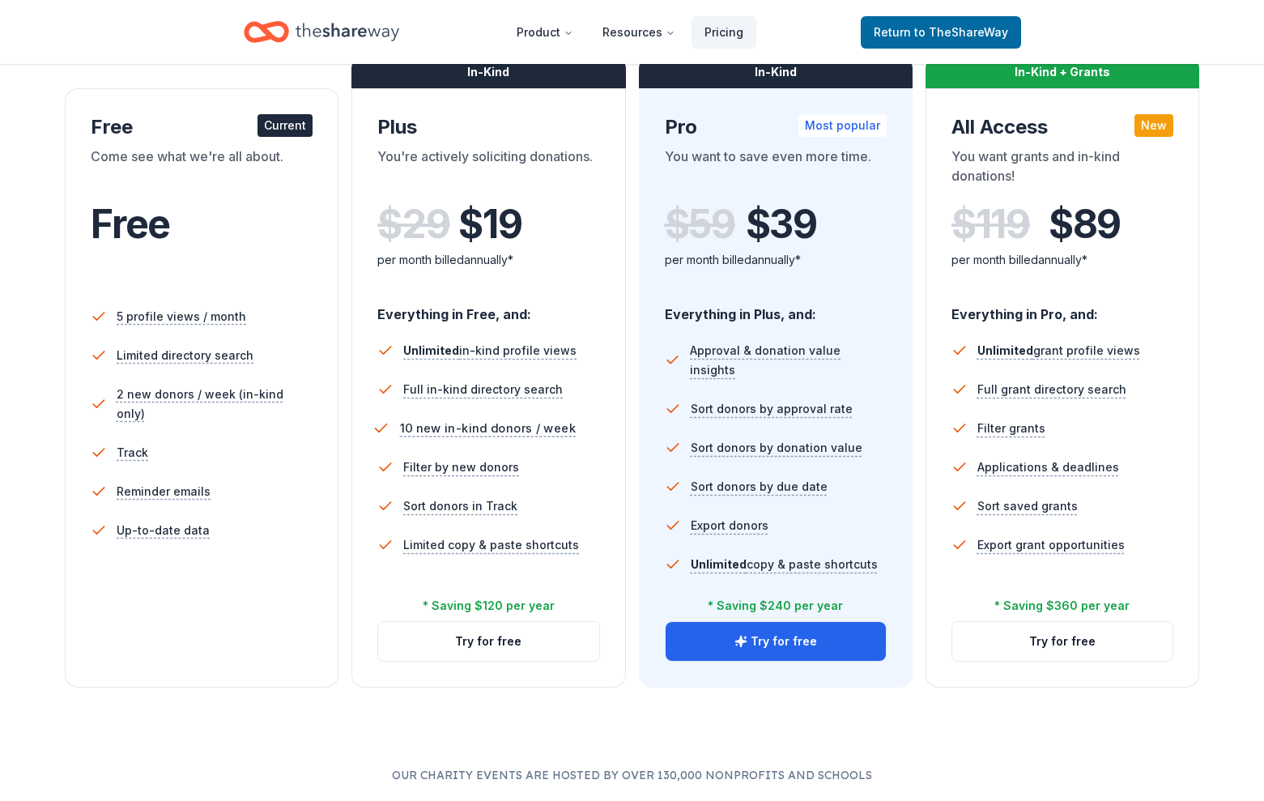
scroll to position [270, 0]
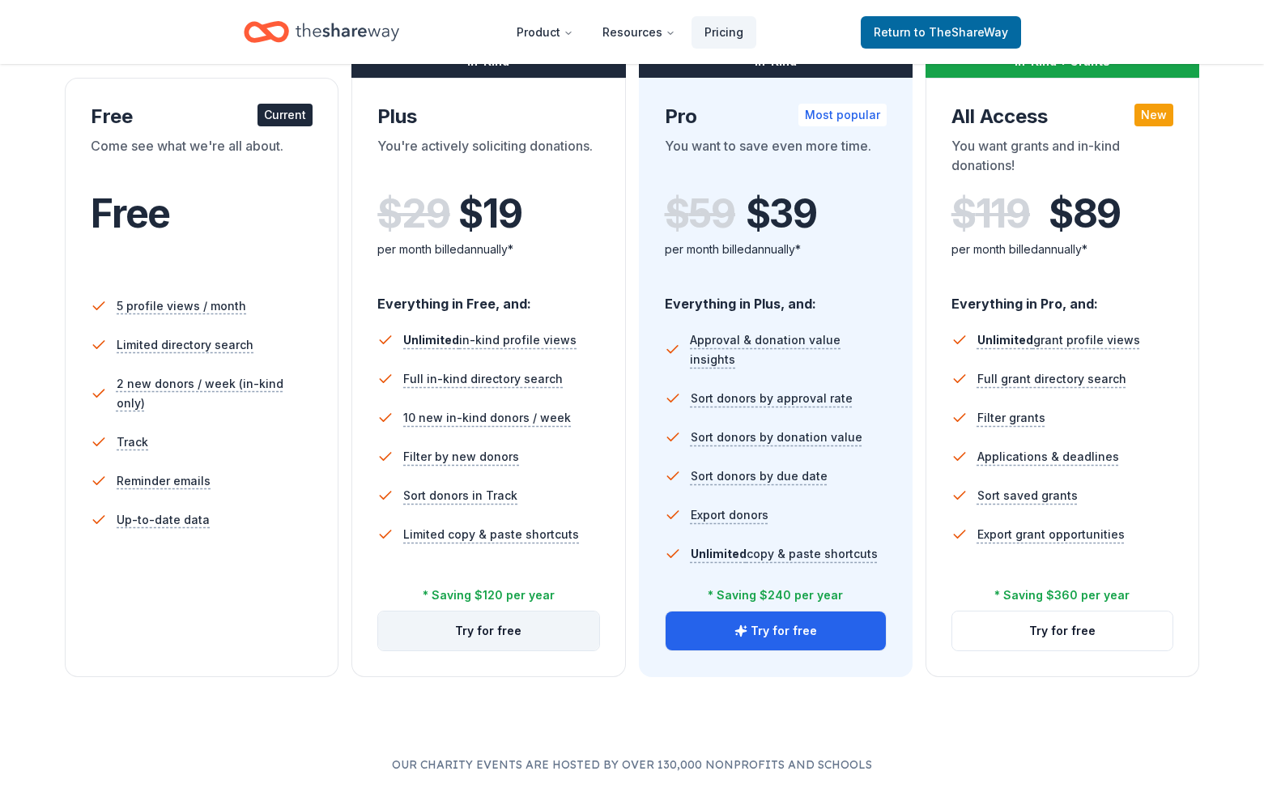
click at [490, 638] on button "Try for free" at bounding box center [488, 631] width 220 height 39
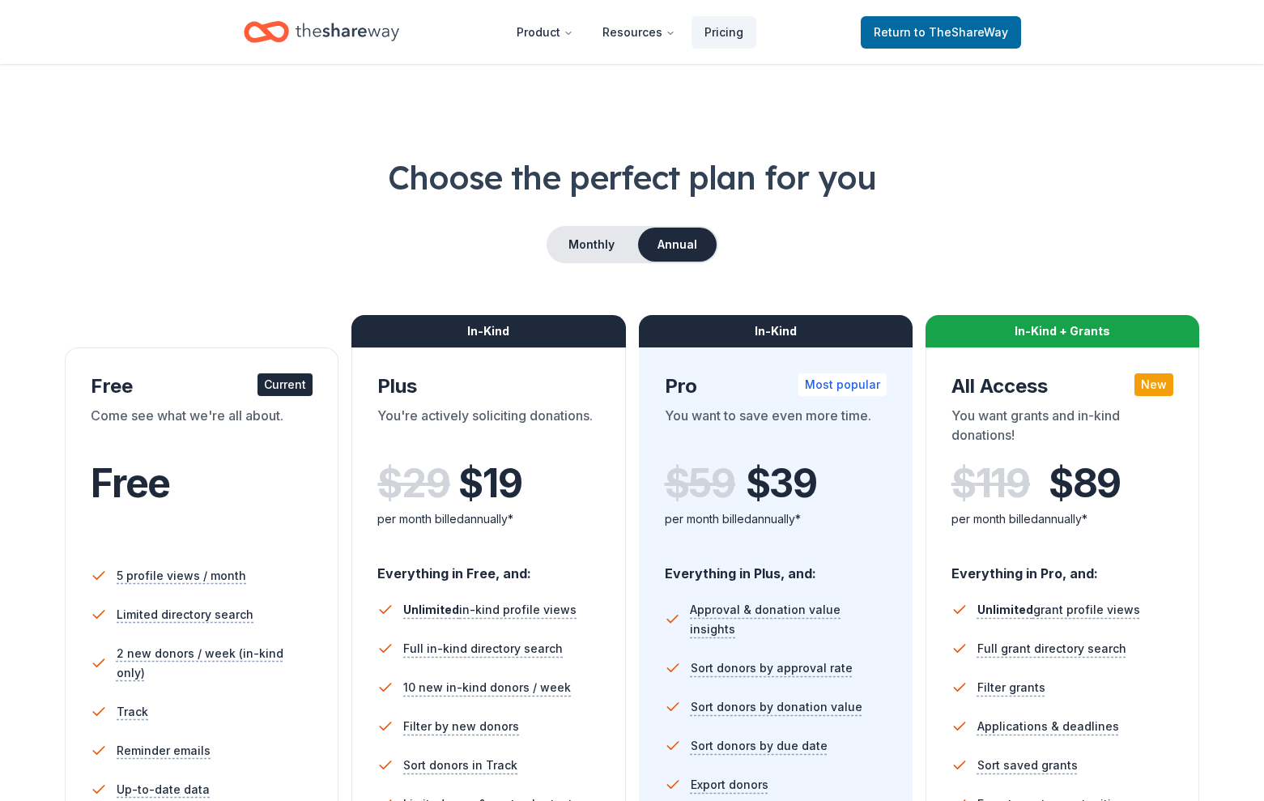
scroll to position [270, 0]
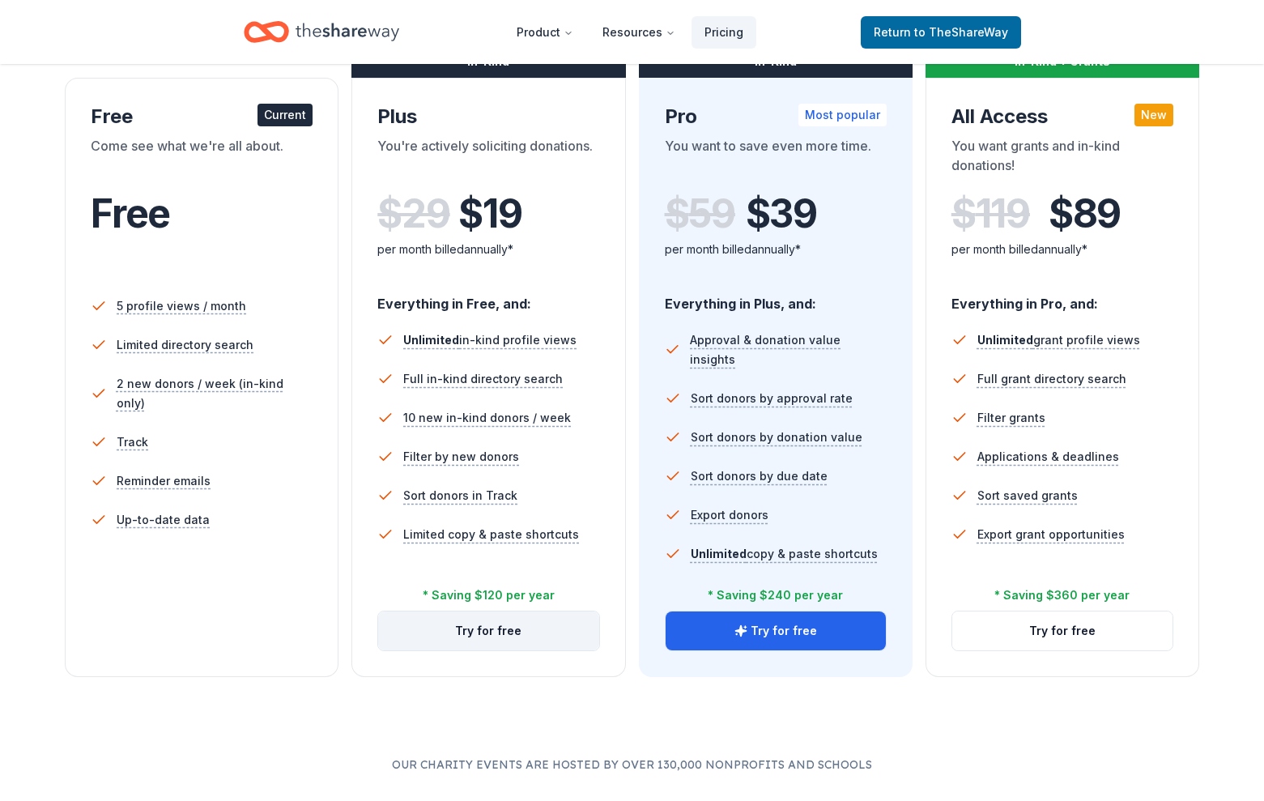
click at [519, 629] on button "Try for free" at bounding box center [488, 631] width 220 height 39
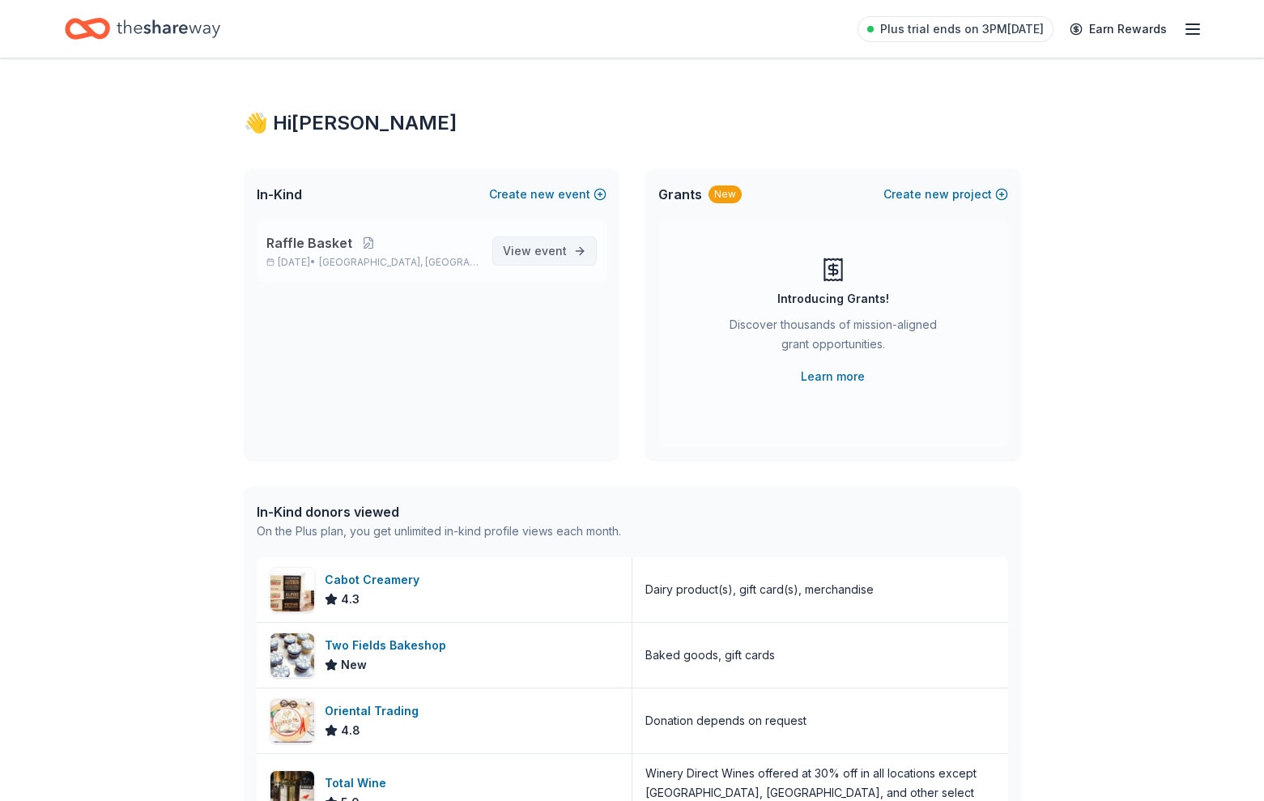
click at [535, 254] on span "View event" at bounding box center [535, 250] width 64 height 19
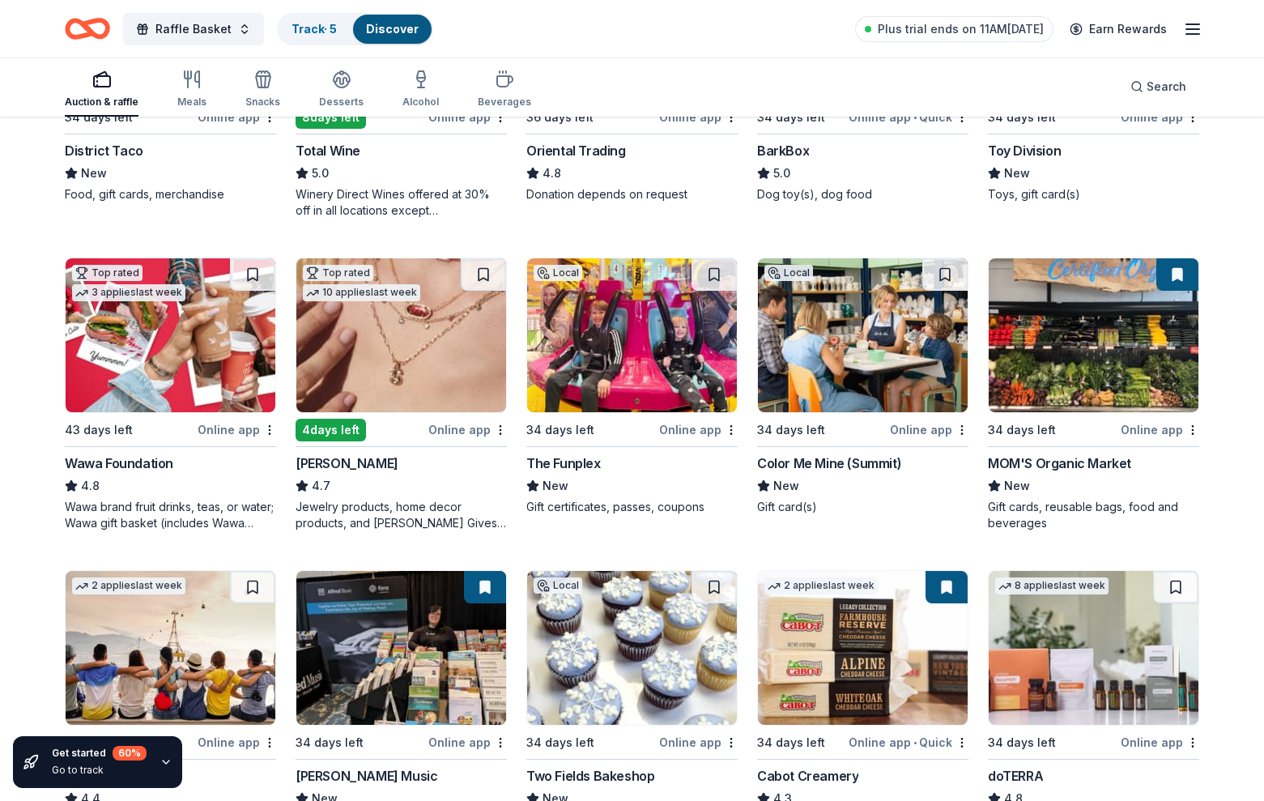
scroll to position [356, 0]
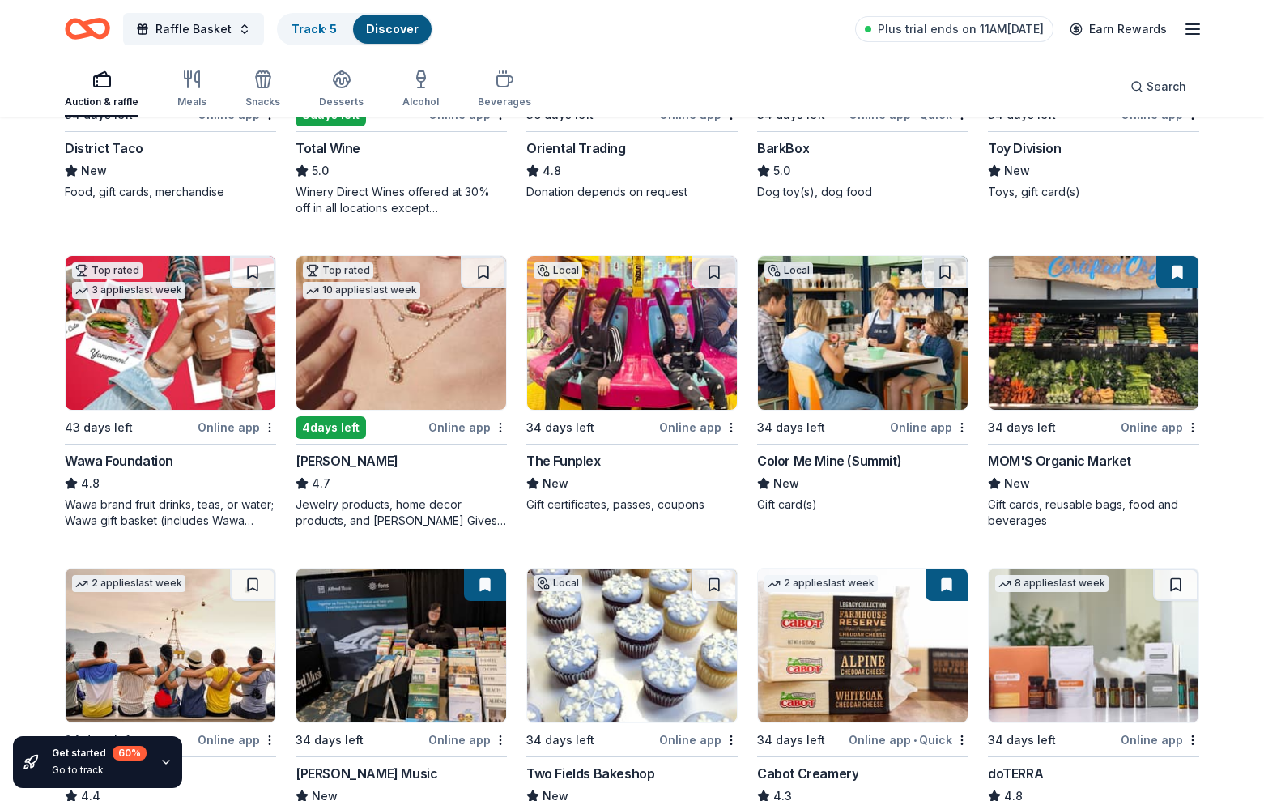
click at [944, 424] on div "Online app" at bounding box center [929, 427] width 79 height 20
click at [377, 360] on img at bounding box center [401, 333] width 210 height 154
click at [613, 373] on img at bounding box center [632, 333] width 210 height 154
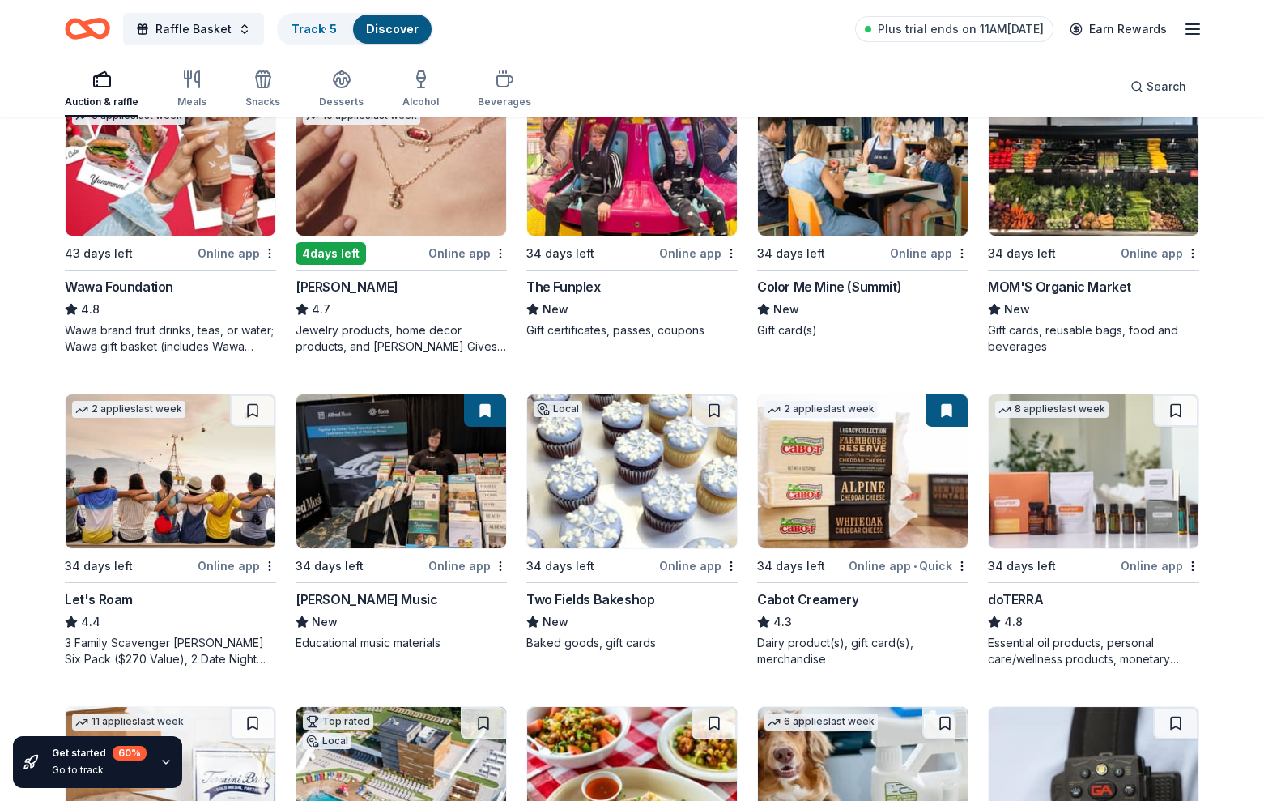
scroll to position [531, 0]
click at [1098, 281] on div "MOM'S Organic Market" at bounding box center [1059, 285] width 143 height 19
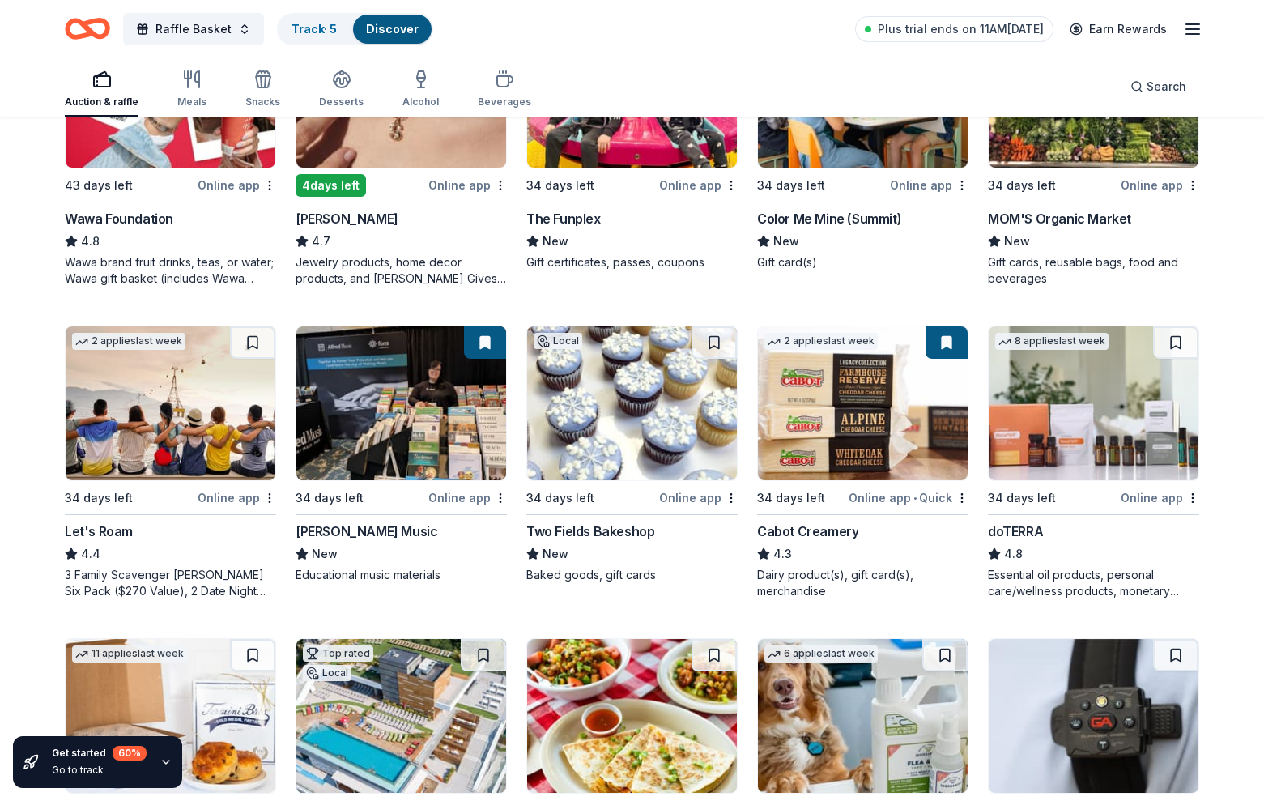
scroll to position [601, 0]
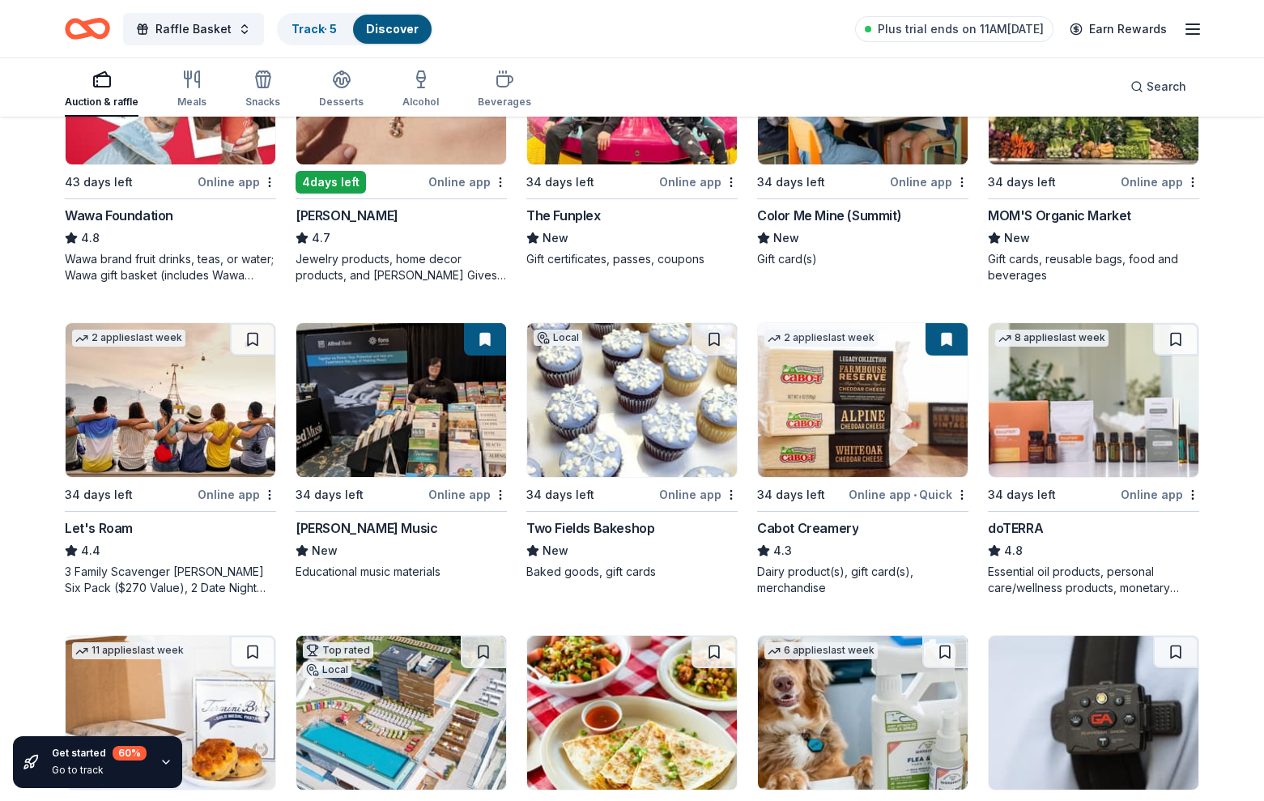
click at [96, 439] on img at bounding box center [171, 400] width 210 height 154
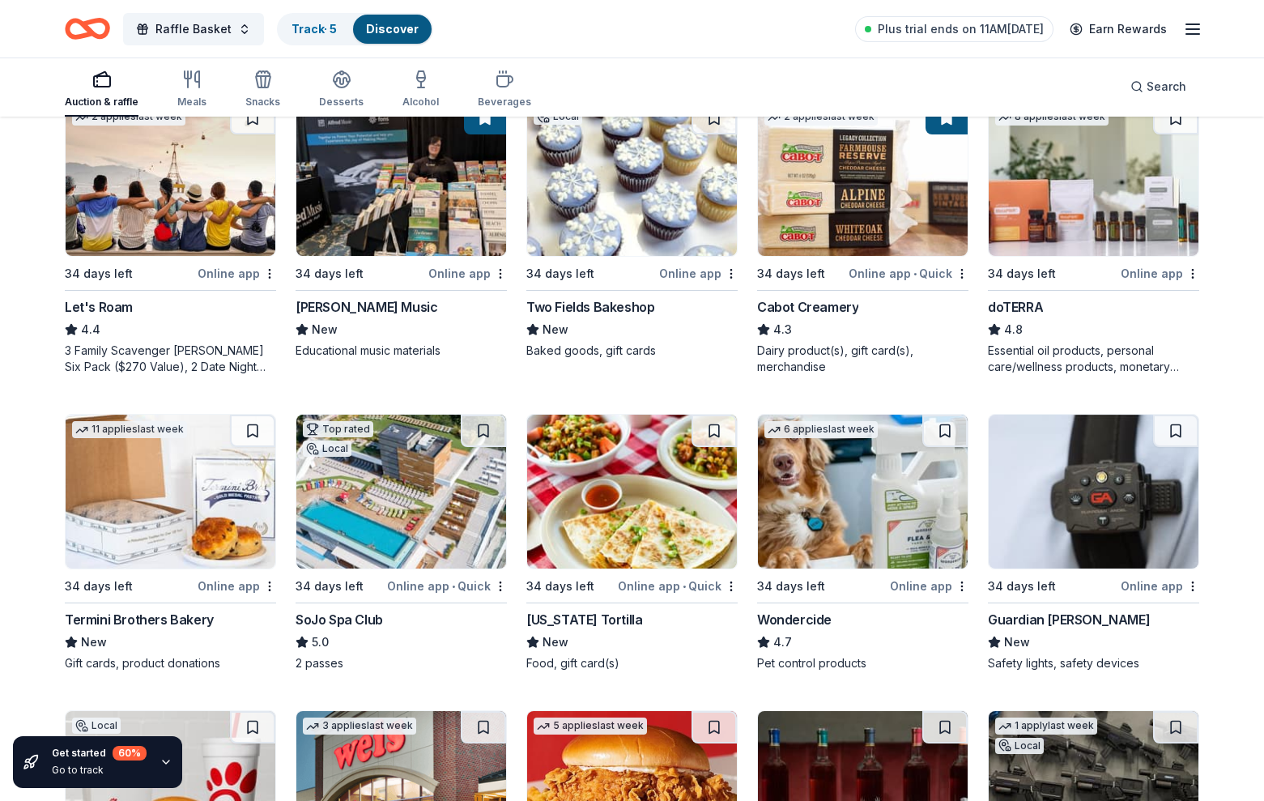
scroll to position [0, 0]
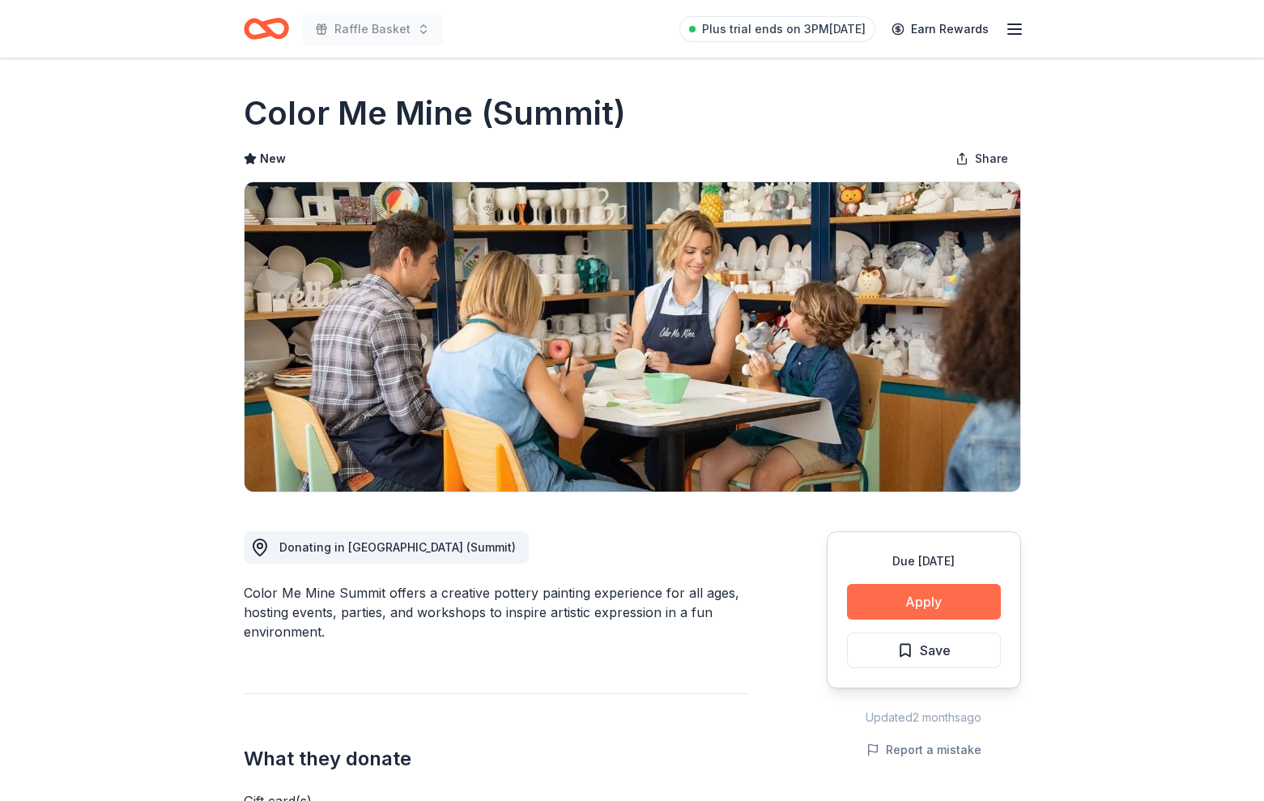
click at [920, 597] on button "Apply" at bounding box center [924, 602] width 154 height 36
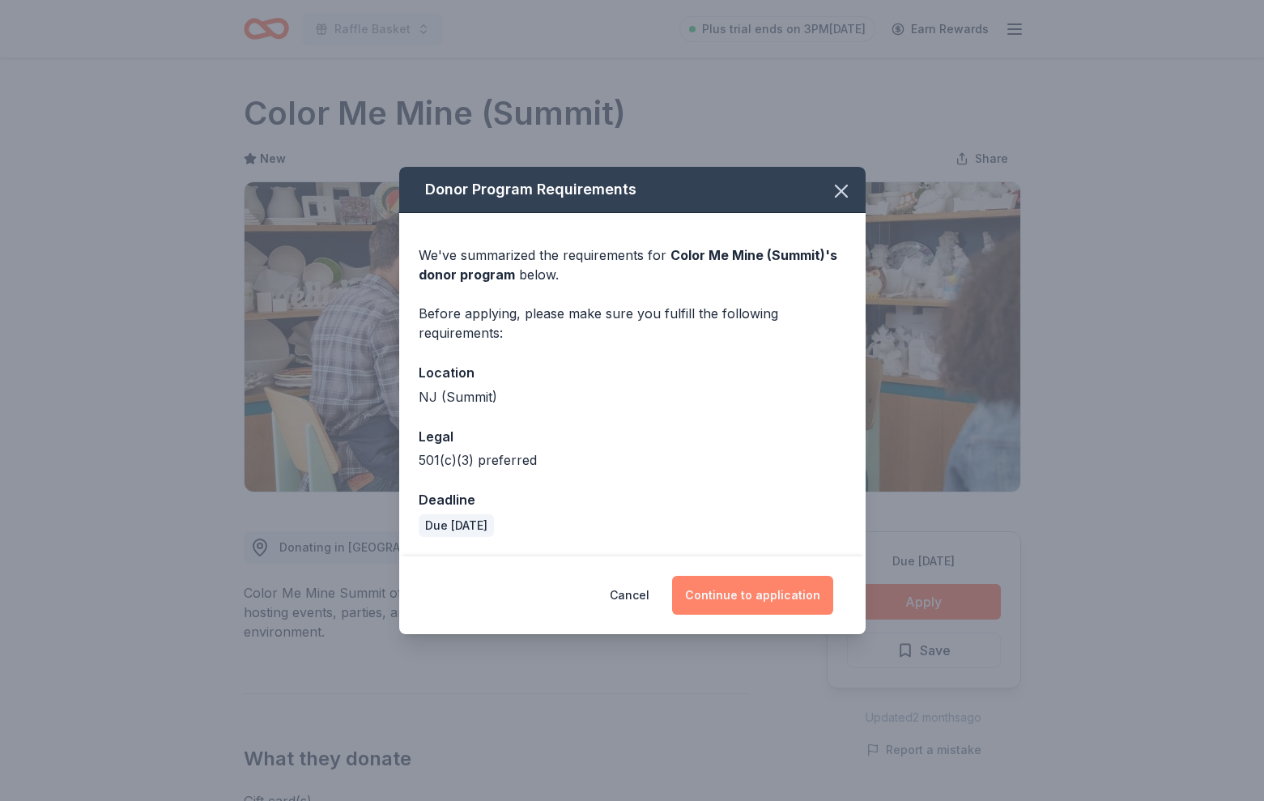
click at [725, 607] on button "Continue to application" at bounding box center [752, 595] width 161 height 39
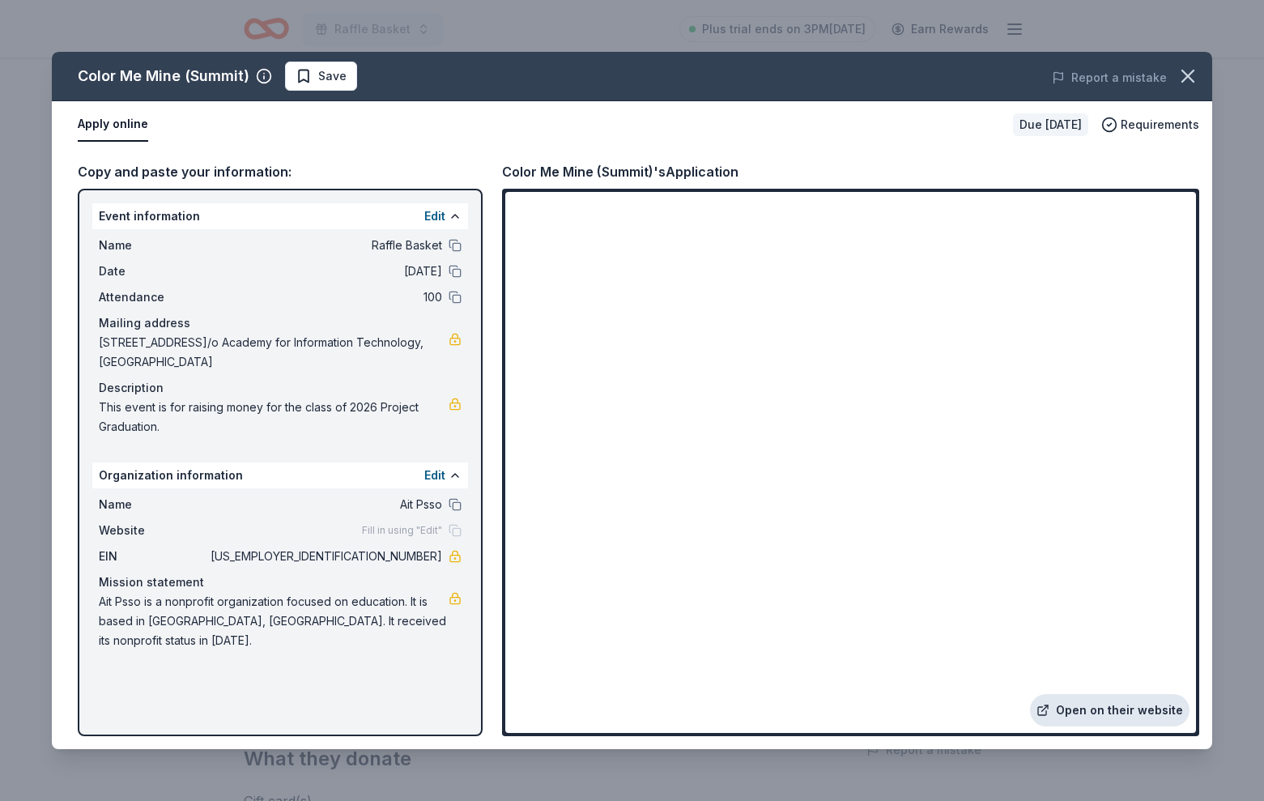
click at [1082, 710] on link "Open on their website" at bounding box center [1110, 710] width 160 height 32
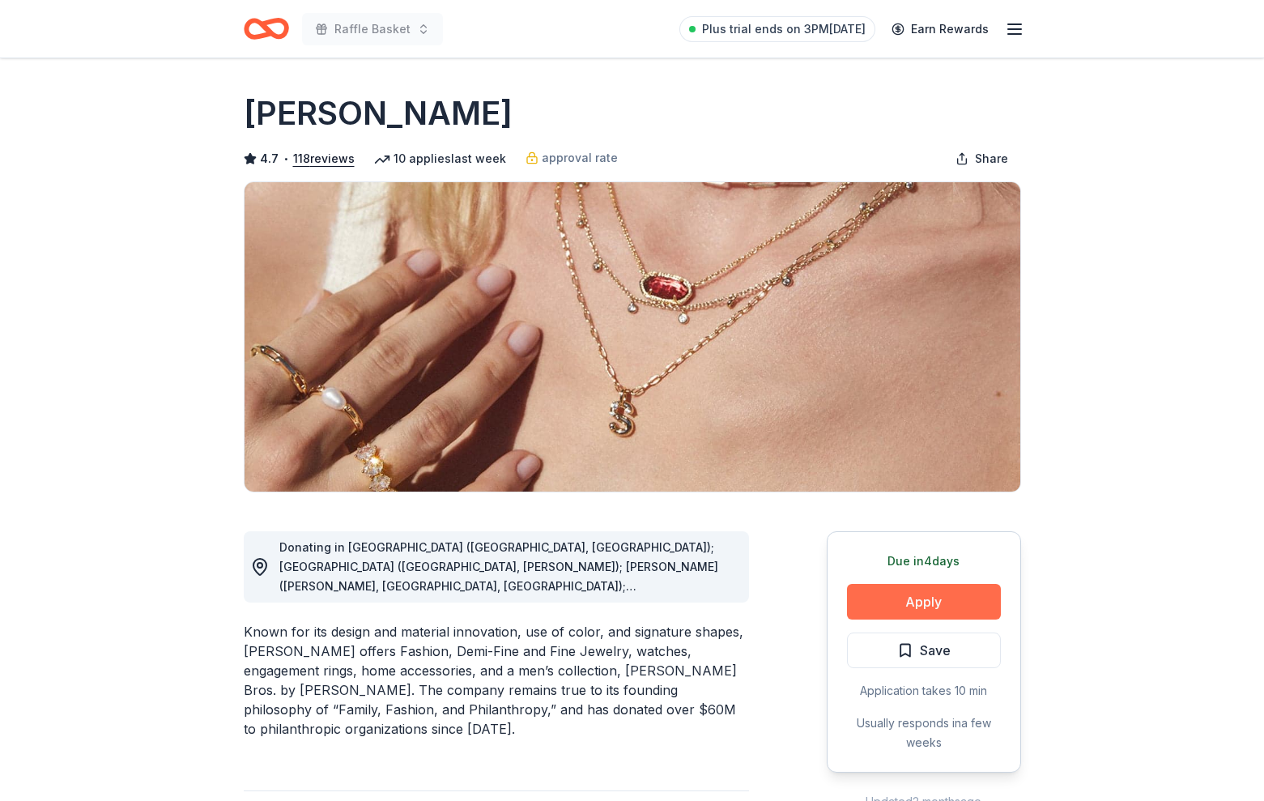
click at [937, 609] on button "Apply" at bounding box center [924, 602] width 154 height 36
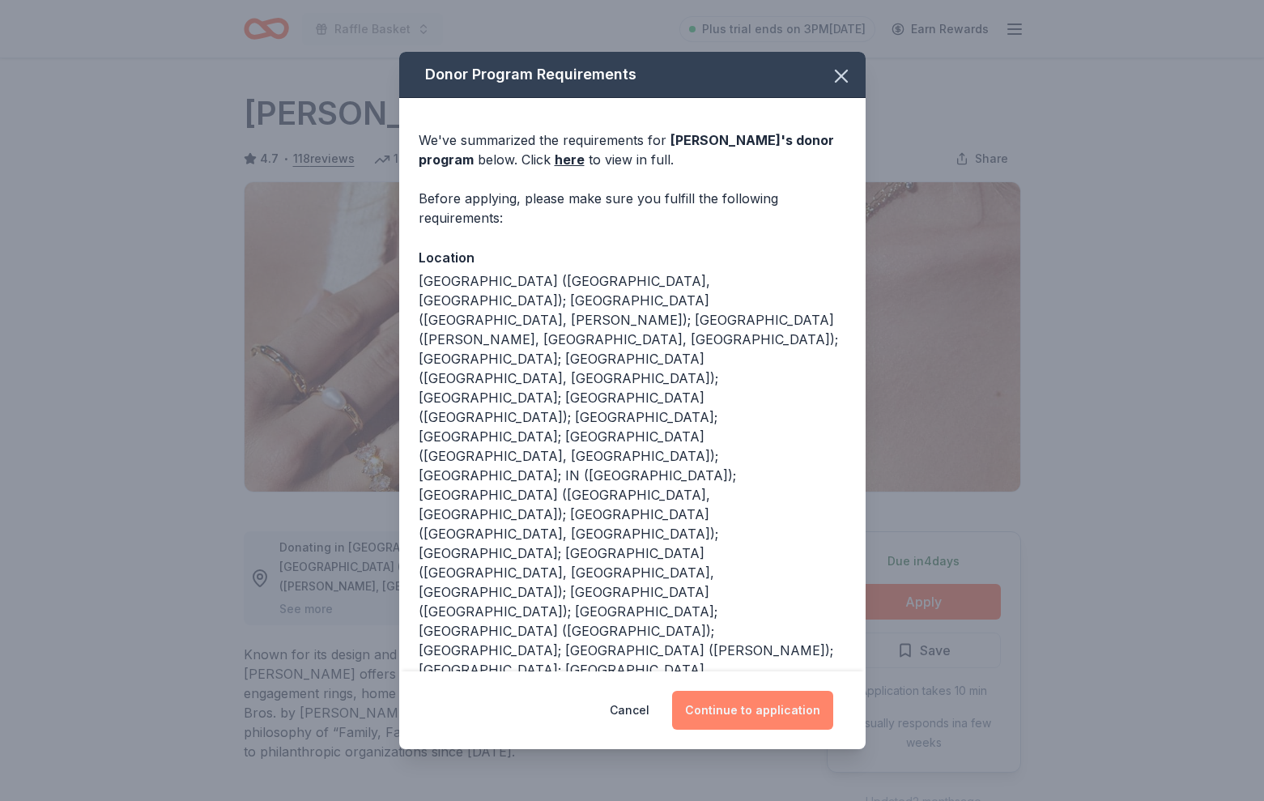
click at [761, 704] on button "Continue to application" at bounding box center [752, 710] width 161 height 39
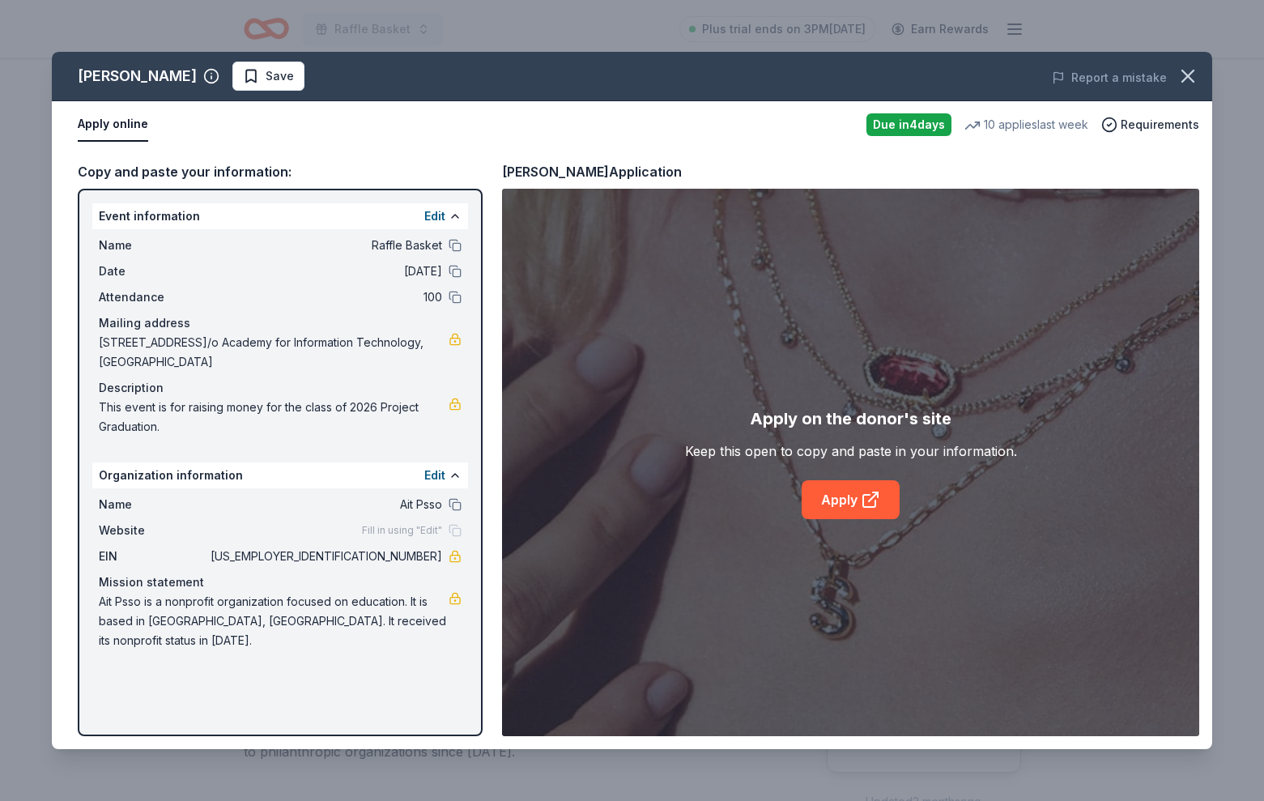
click at [843, 522] on div "Apply on the donor's site Keep this open to copy and paste in your information.…" at bounding box center [850, 463] width 697 height 548
click at [848, 500] on link "Apply" at bounding box center [851, 499] width 98 height 39
click at [854, 501] on link "Apply" at bounding box center [851, 499] width 98 height 39
click at [859, 498] on link "Apply" at bounding box center [851, 499] width 98 height 39
click at [1201, 76] on button "button" at bounding box center [1188, 76] width 36 height 36
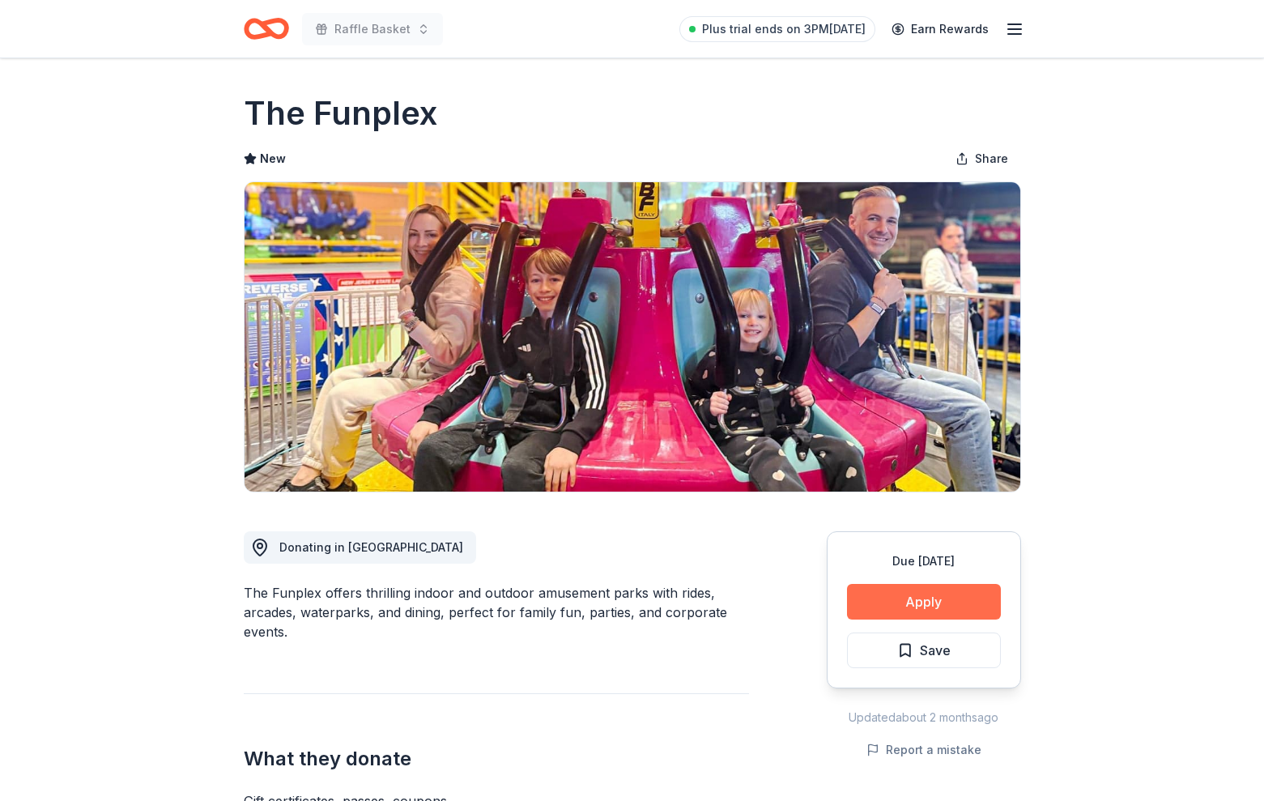
click at [863, 606] on button "Apply" at bounding box center [924, 602] width 154 height 36
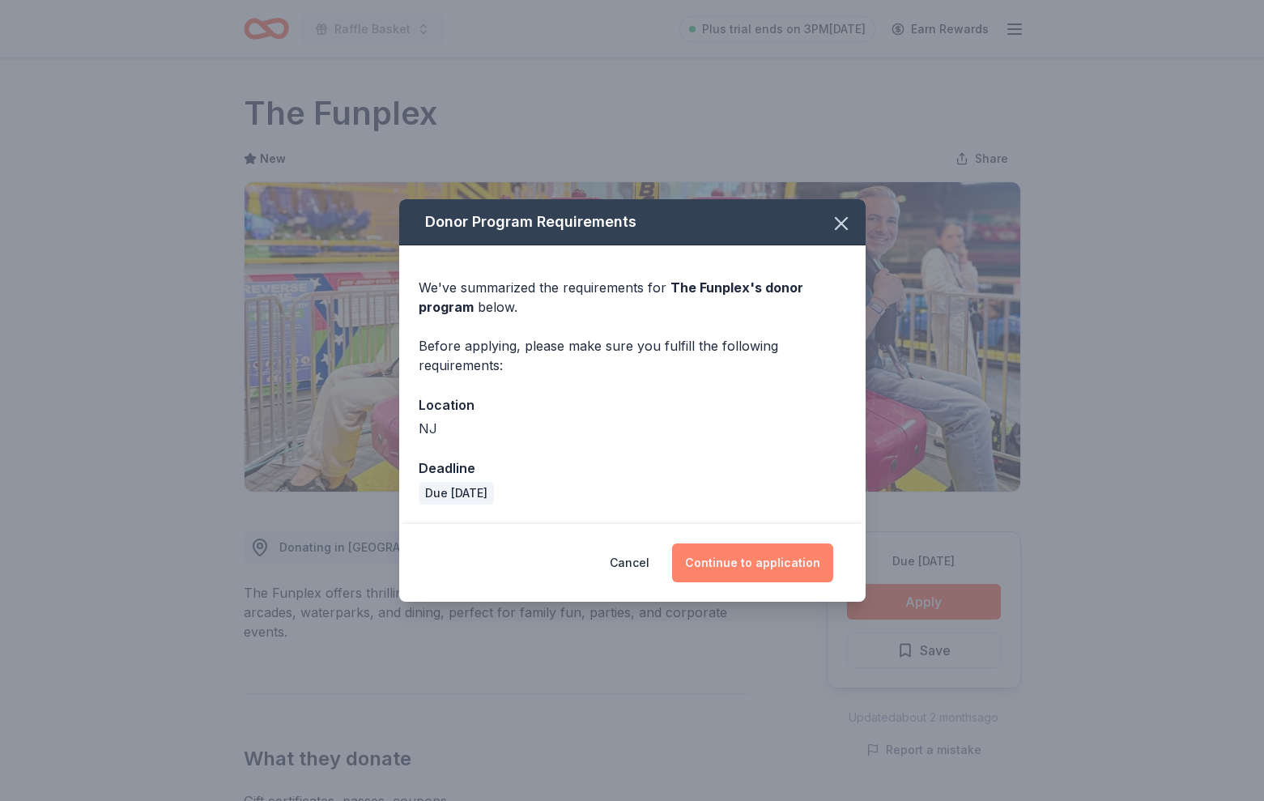
click at [710, 569] on button "Continue to application" at bounding box center [752, 562] width 161 height 39
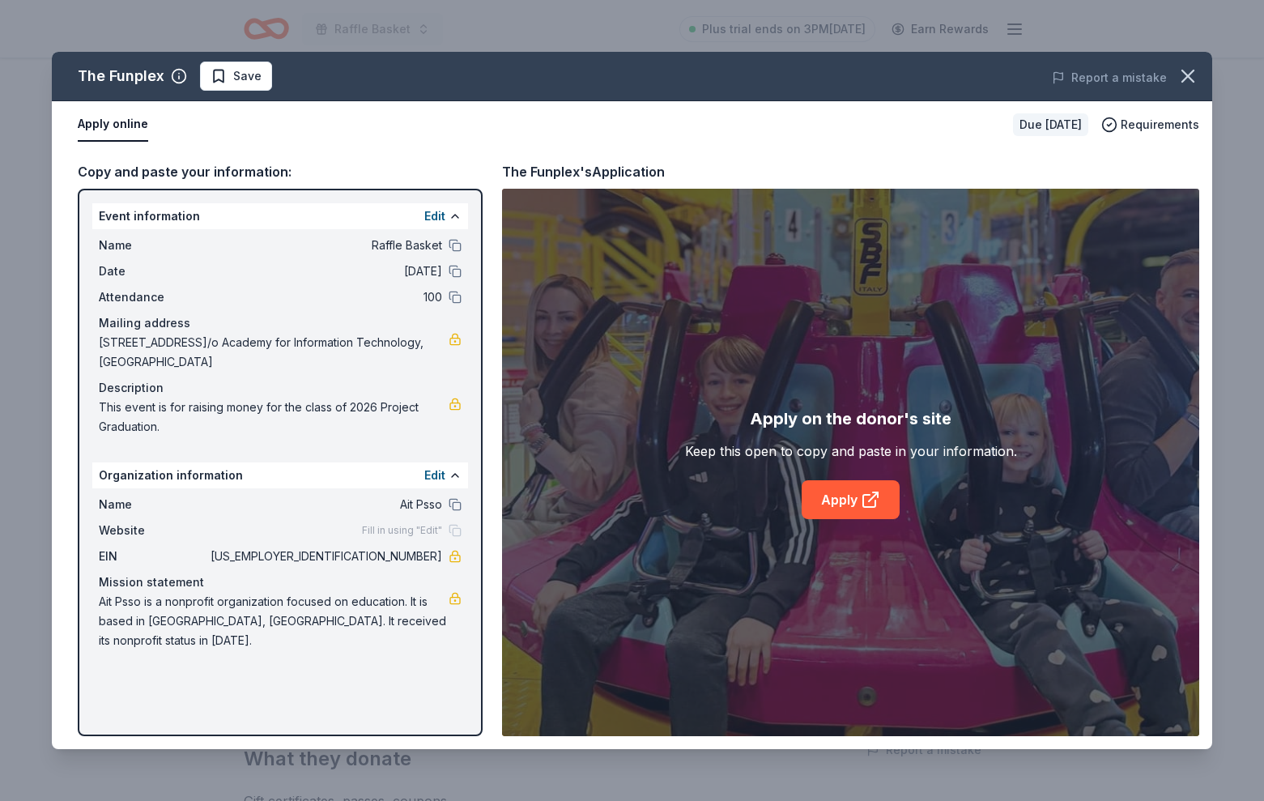
click at [840, 472] on div "Apply on the donor's site Keep this open to copy and paste in your information.…" at bounding box center [851, 462] width 332 height 113
click at [833, 508] on link "Apply" at bounding box center [851, 499] width 98 height 39
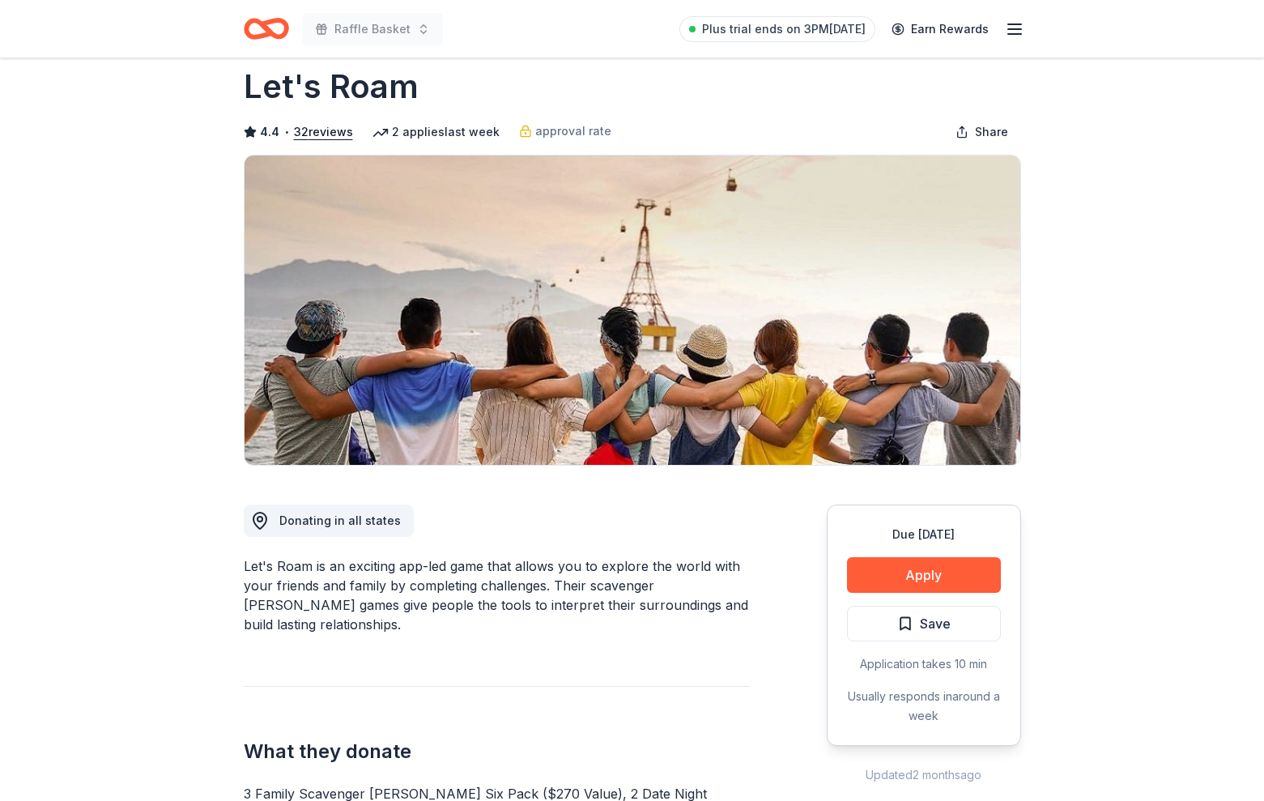
scroll to position [26, 0]
drag, startPoint x: 445, startPoint y: 87, endPoint x: 247, endPoint y: 88, distance: 198.4
click at [248, 88] on div "Let's Roam" at bounding box center [633, 87] width 778 height 45
drag, startPoint x: 245, startPoint y: 87, endPoint x: 412, endPoint y: 87, distance: 167.7
click at [411, 87] on h1 "Let's Roam" at bounding box center [331, 87] width 175 height 45
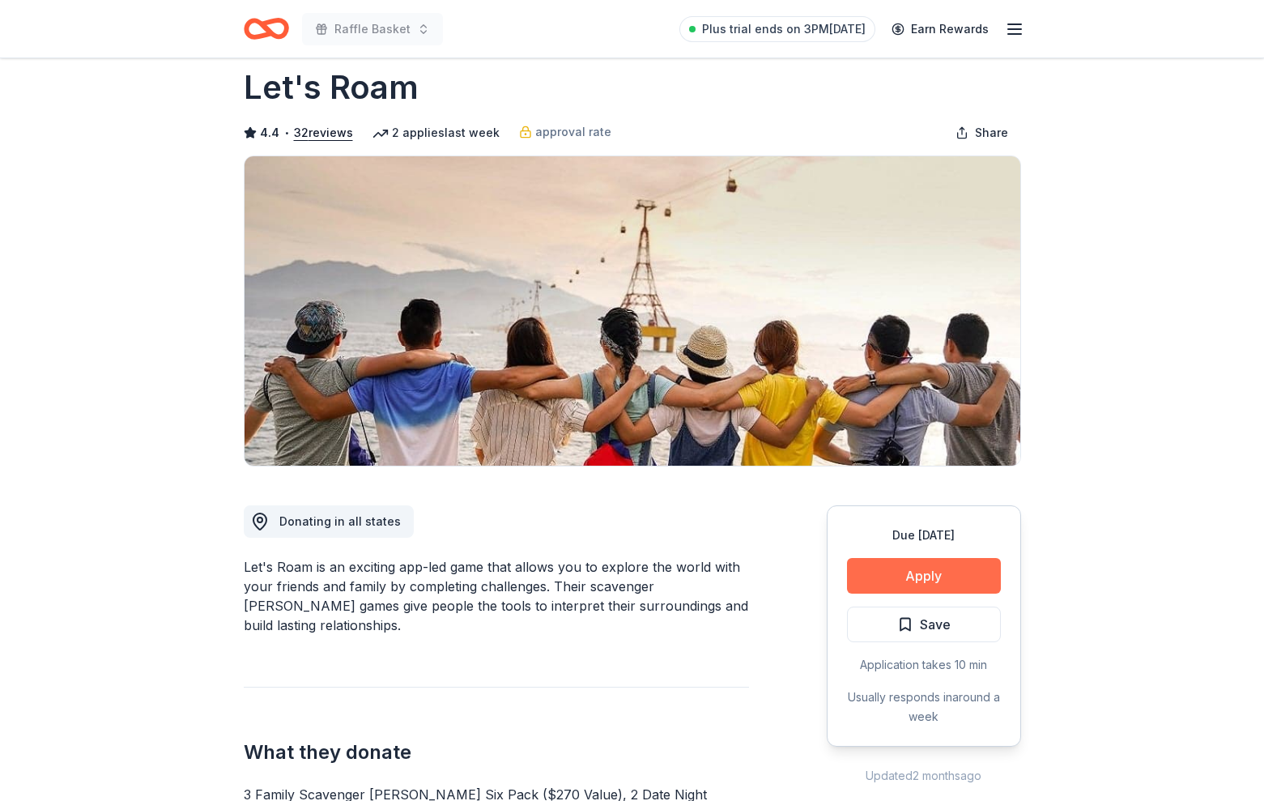
click at [917, 577] on button "Apply" at bounding box center [924, 576] width 154 height 36
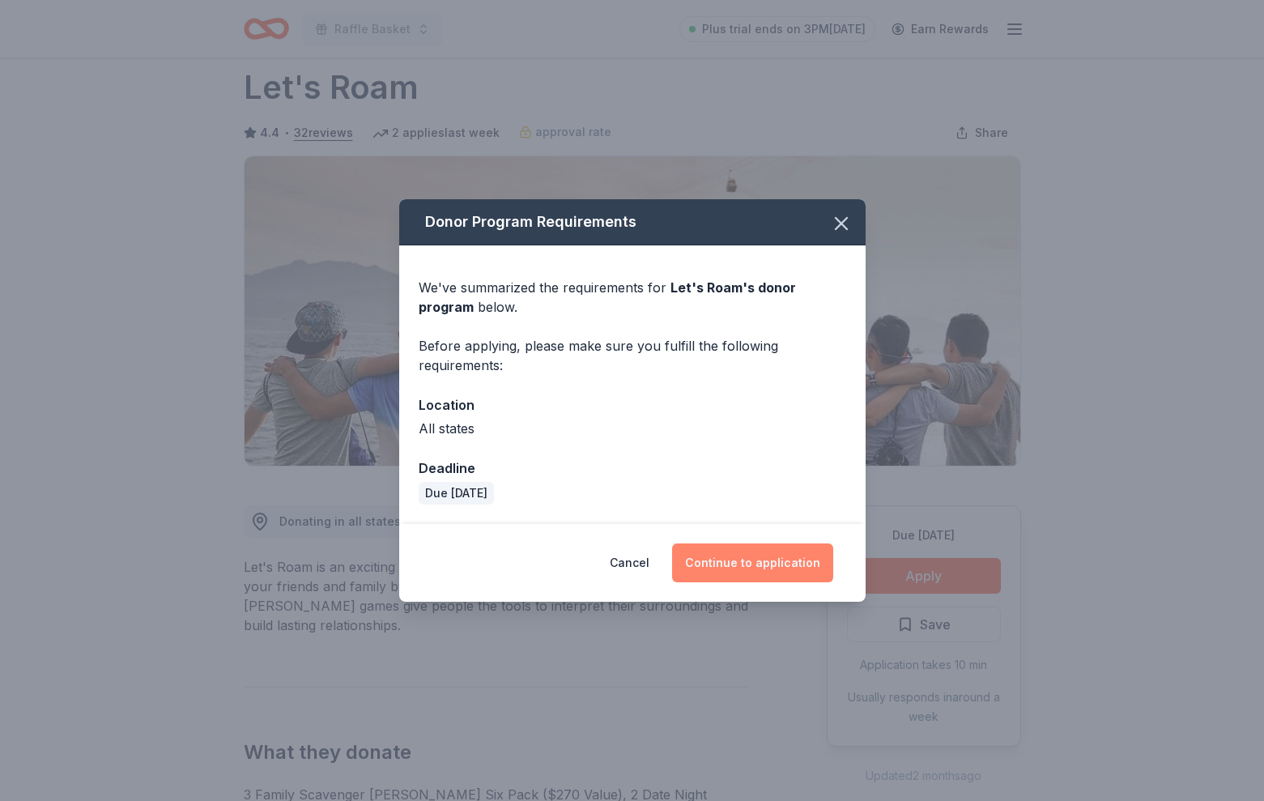
click at [736, 569] on button "Continue to application" at bounding box center [752, 562] width 161 height 39
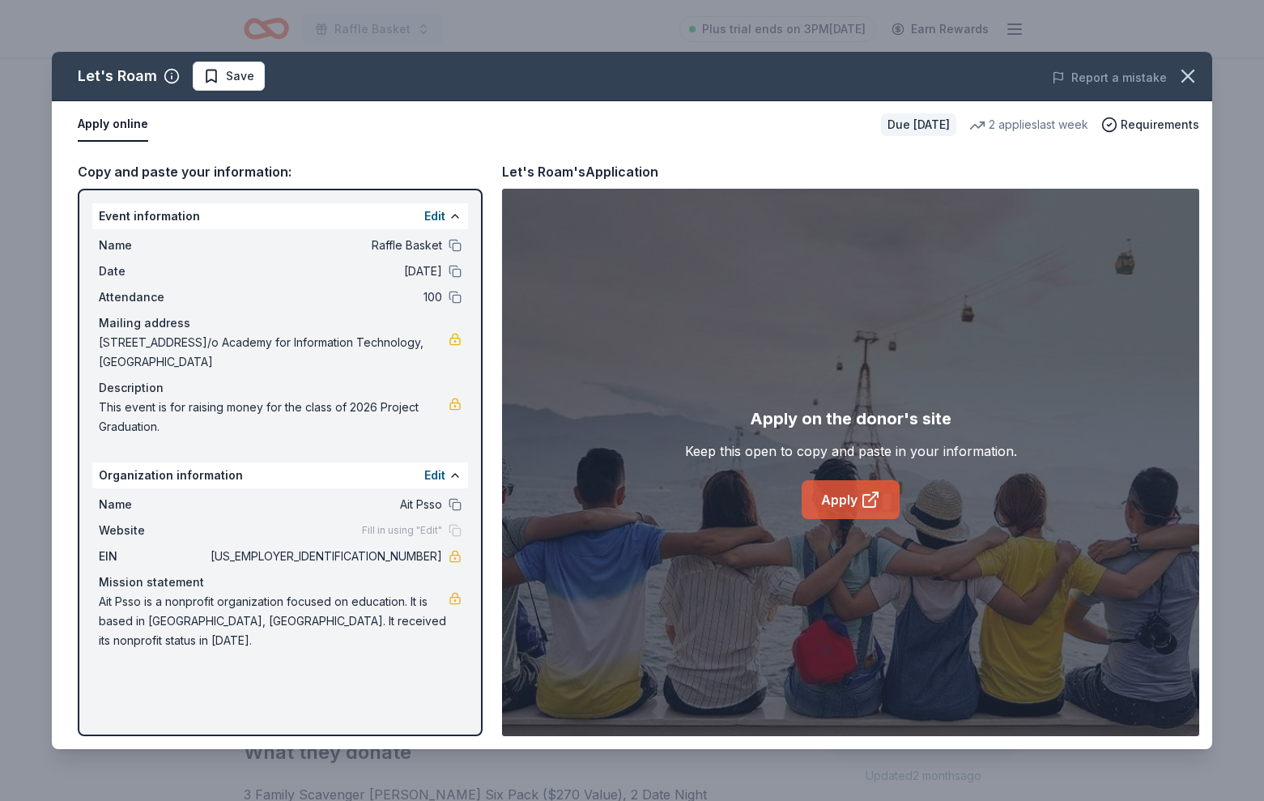
click at [880, 499] on icon at bounding box center [870, 499] width 19 height 19
click at [1190, 70] on icon "button" at bounding box center [1188, 76] width 23 height 23
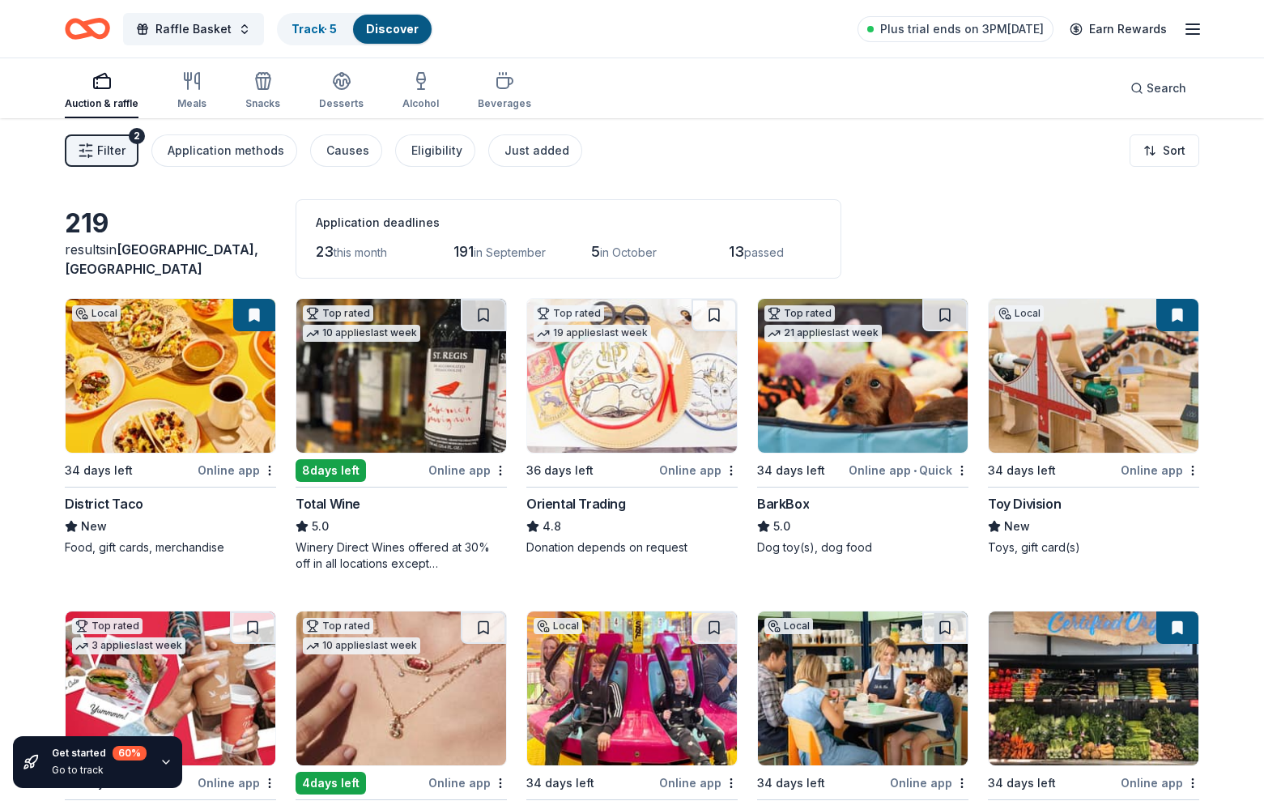
click at [83, 31] on icon "Home" at bounding box center [87, 29] width 45 height 38
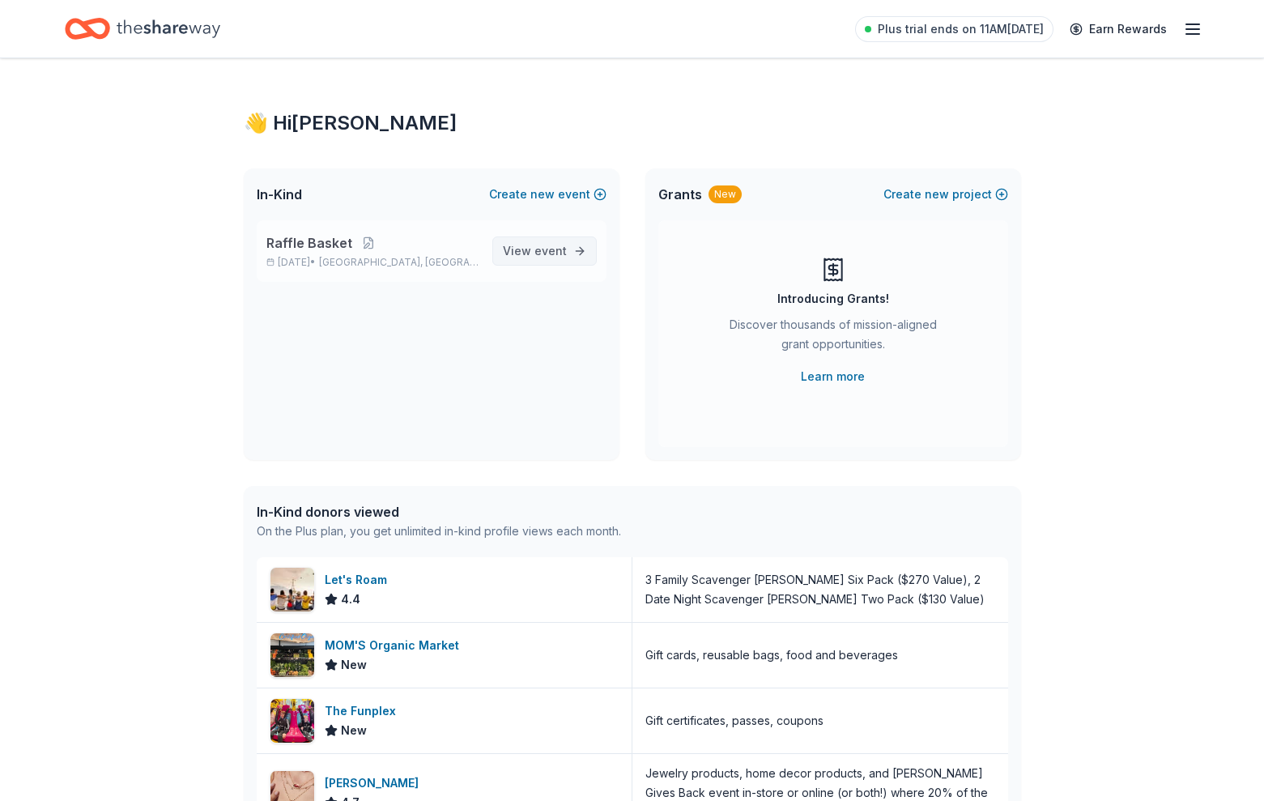
click at [568, 247] on link "View event" at bounding box center [544, 251] width 104 height 29
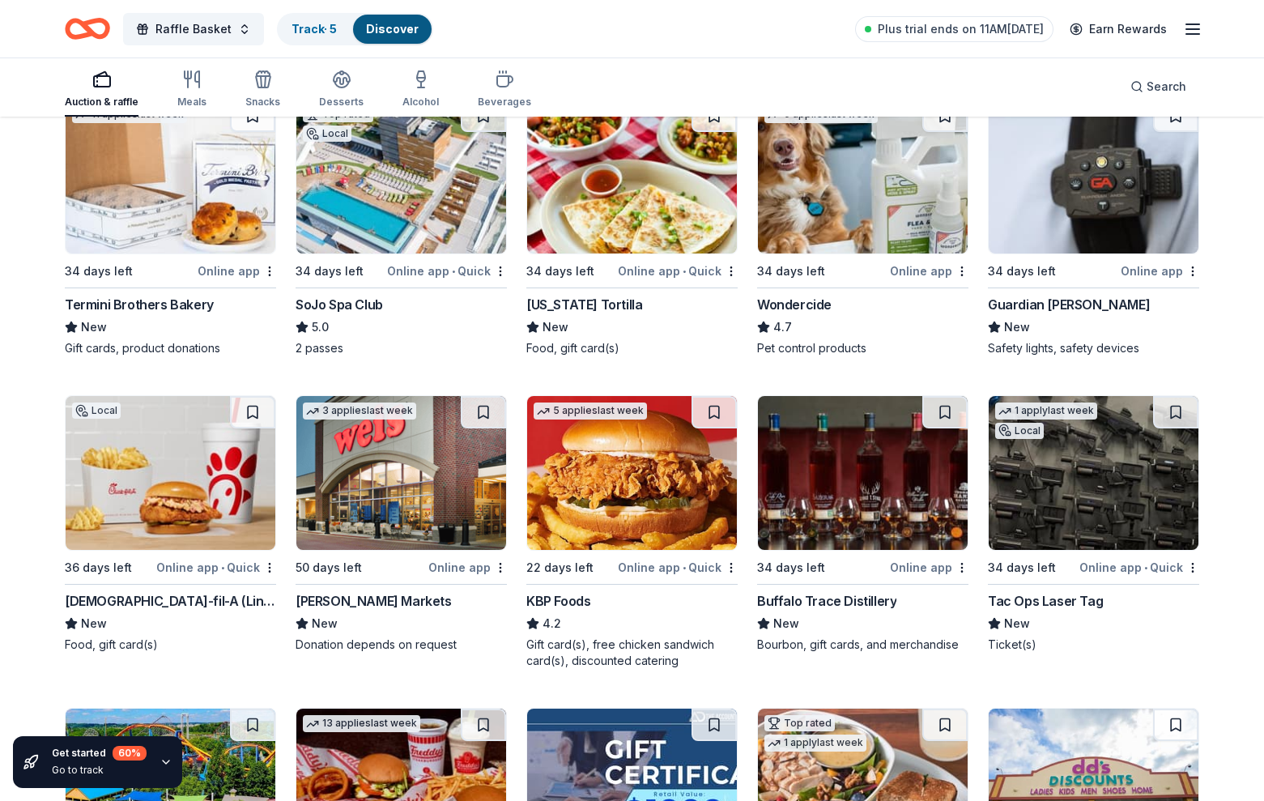
scroll to position [1134, 0]
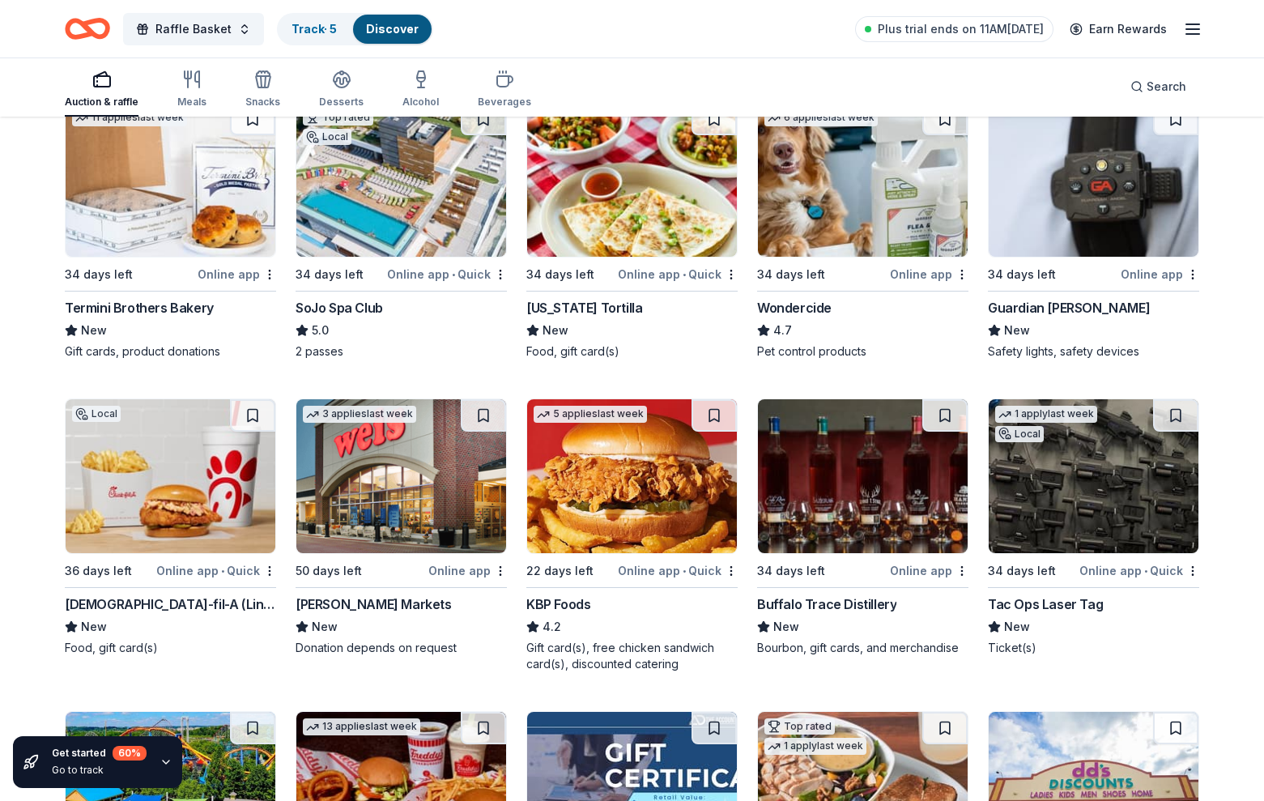
click at [167, 601] on div "Chick-fil-A (Linden)" at bounding box center [170, 603] width 211 height 19
click at [552, 603] on div "KBP Foods" at bounding box center [558, 603] width 64 height 19
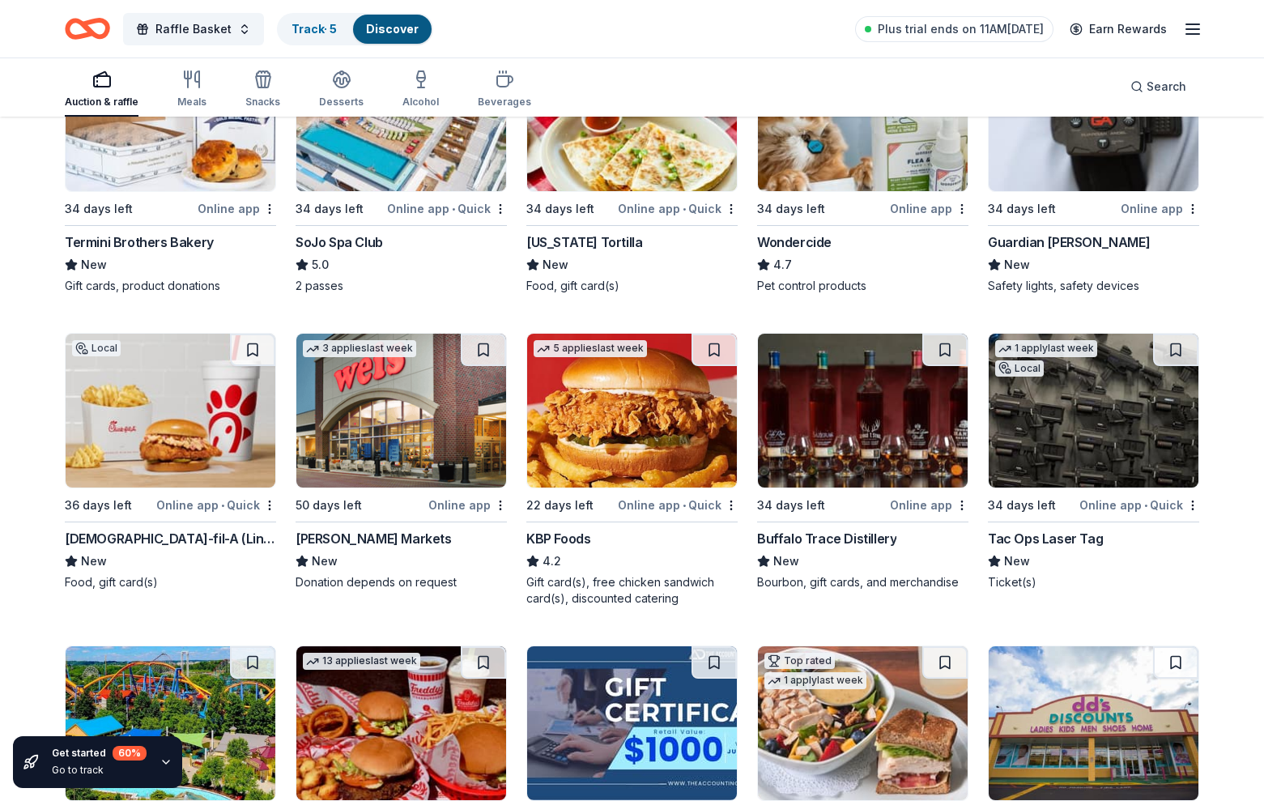
scroll to position [1205, 0]
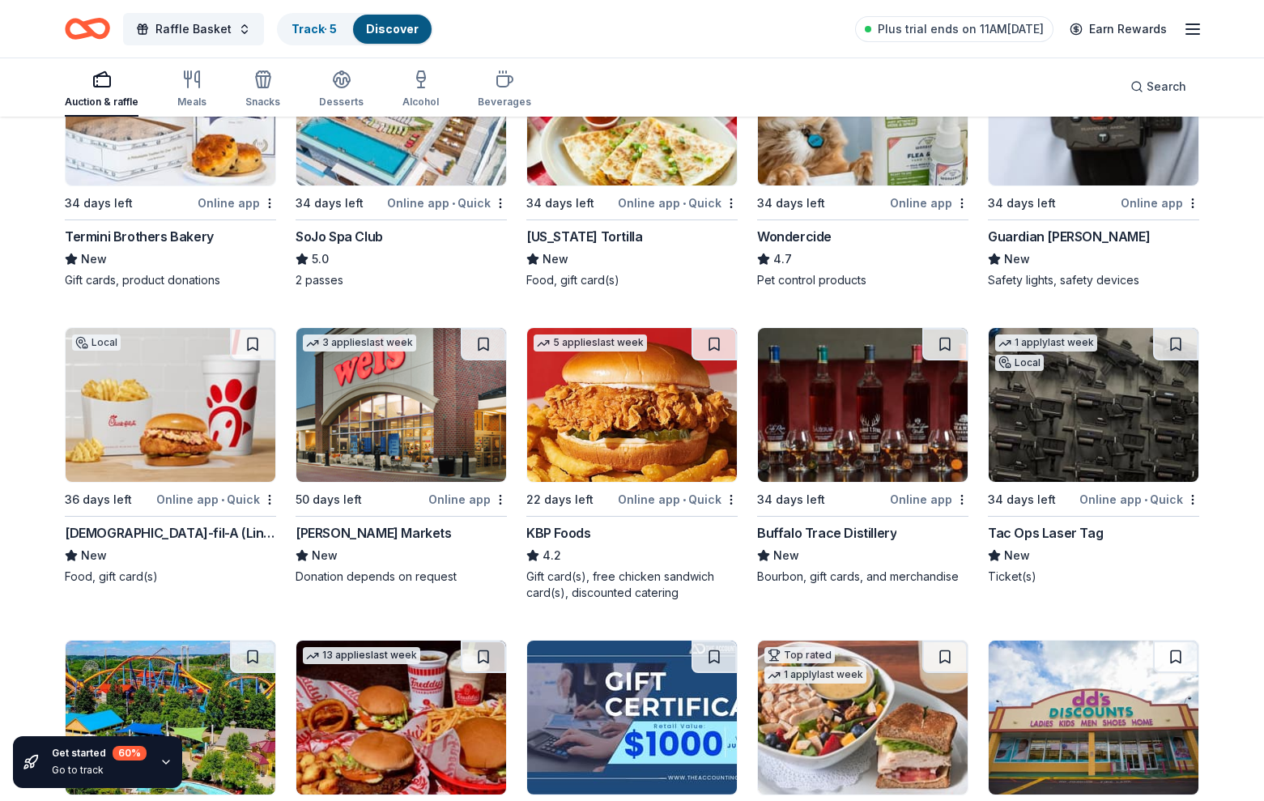
click at [807, 538] on div "Buffalo Trace Distillery" at bounding box center [826, 532] width 139 height 19
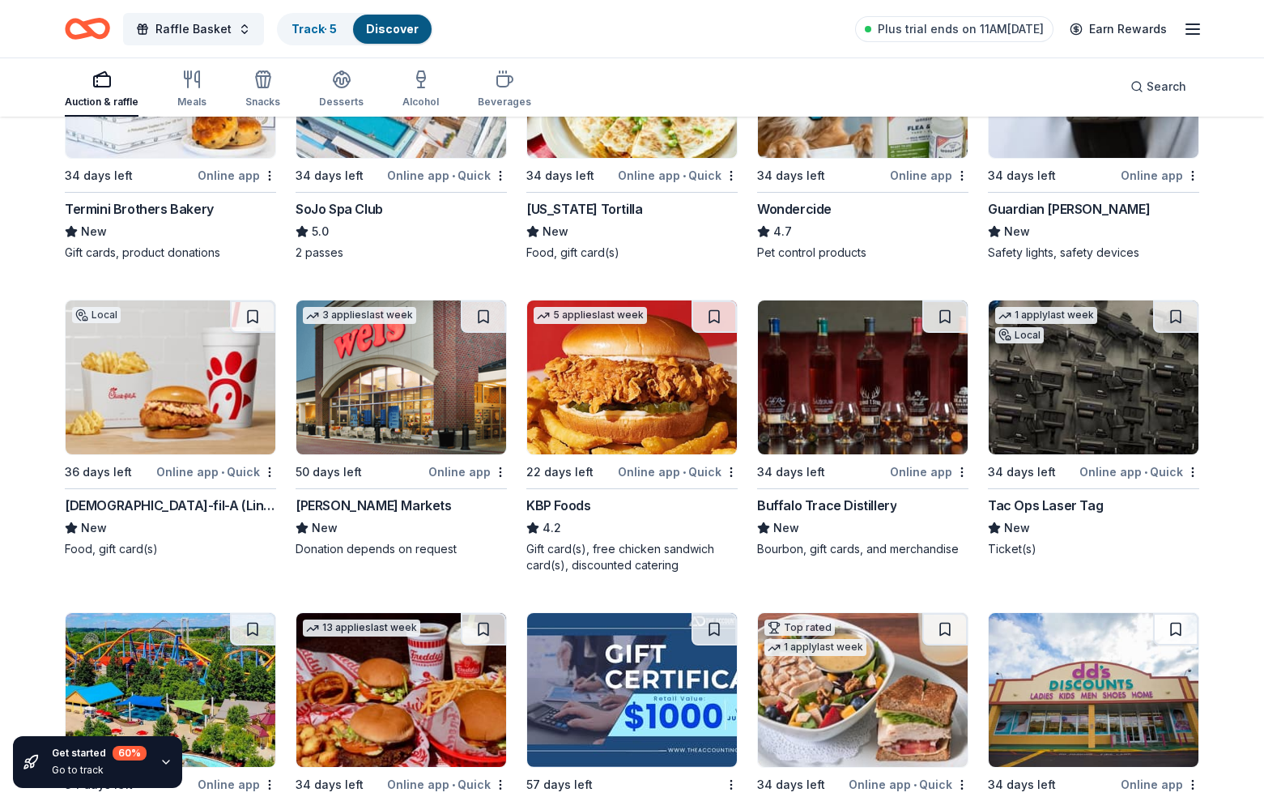
scroll to position [1235, 0]
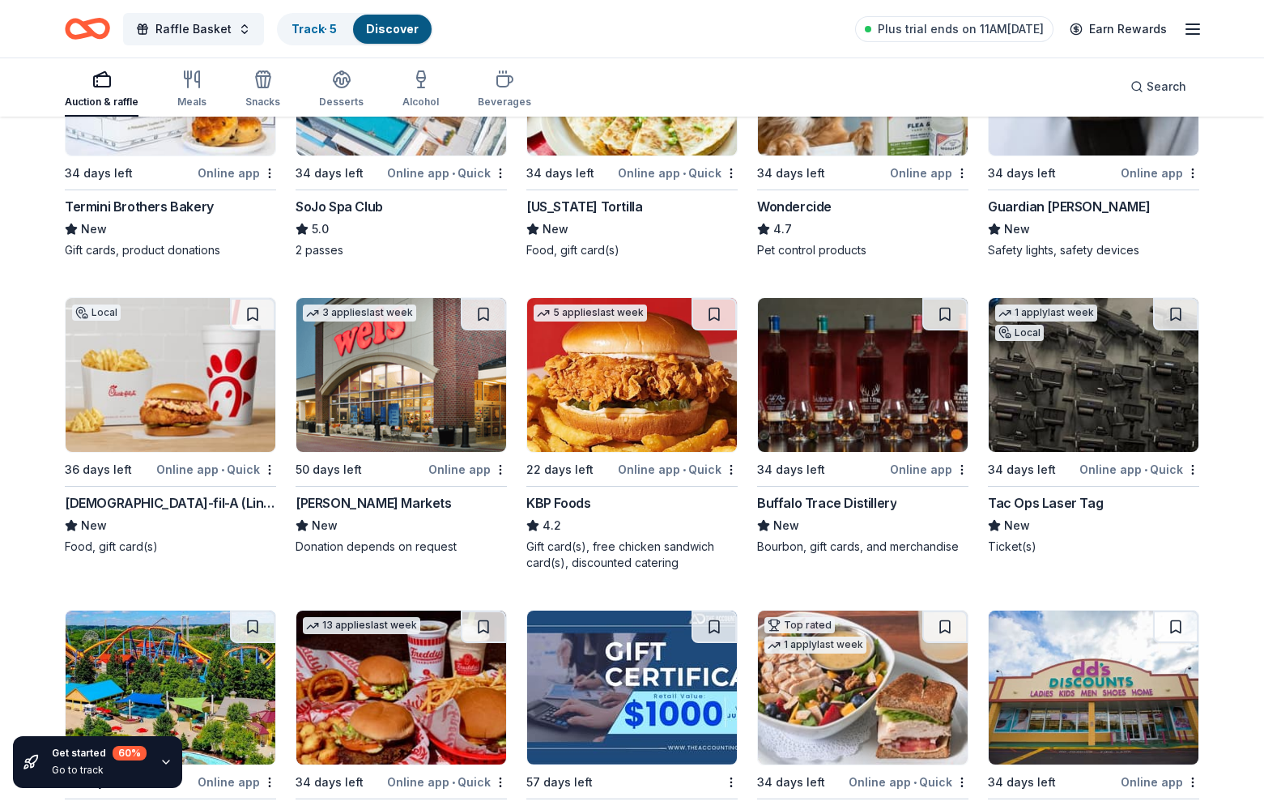
click at [1081, 501] on div "Tac Ops Laser Tag" at bounding box center [1045, 502] width 115 height 19
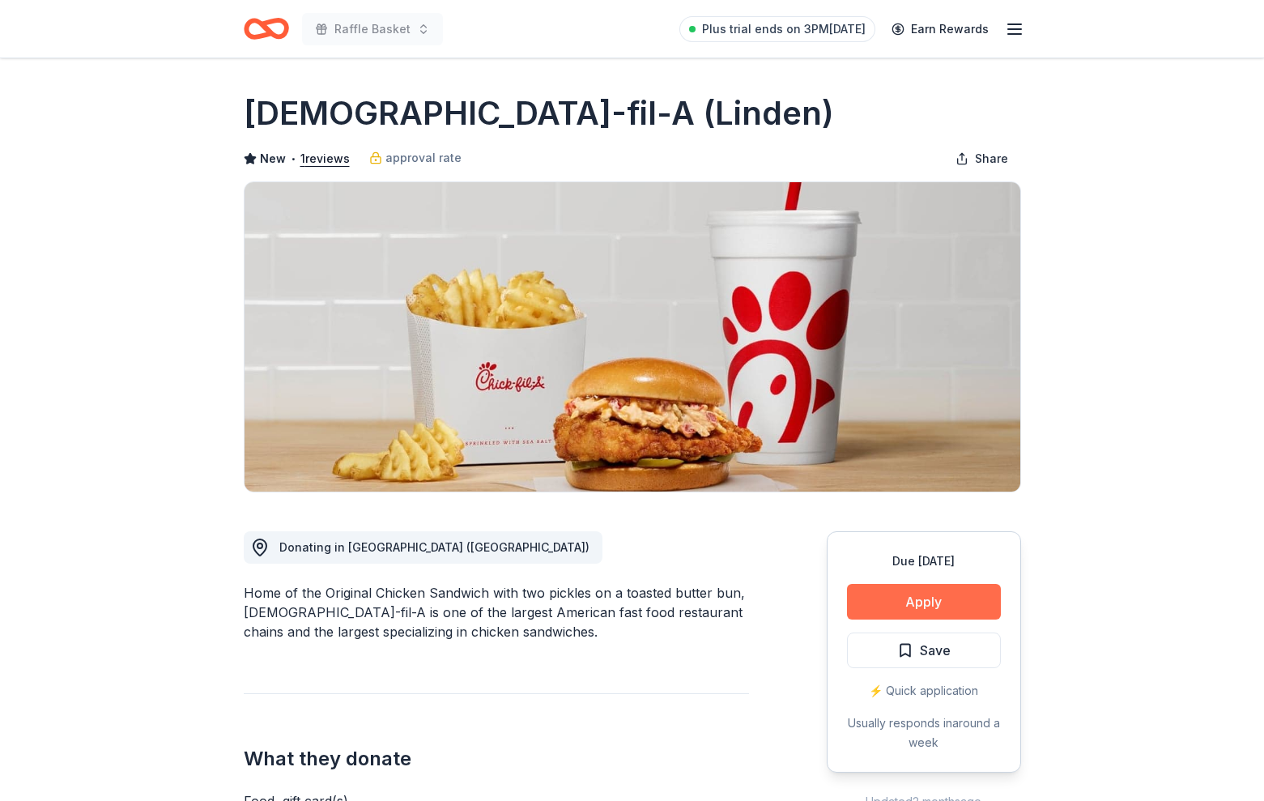
click at [991, 613] on button "Apply" at bounding box center [924, 602] width 154 height 36
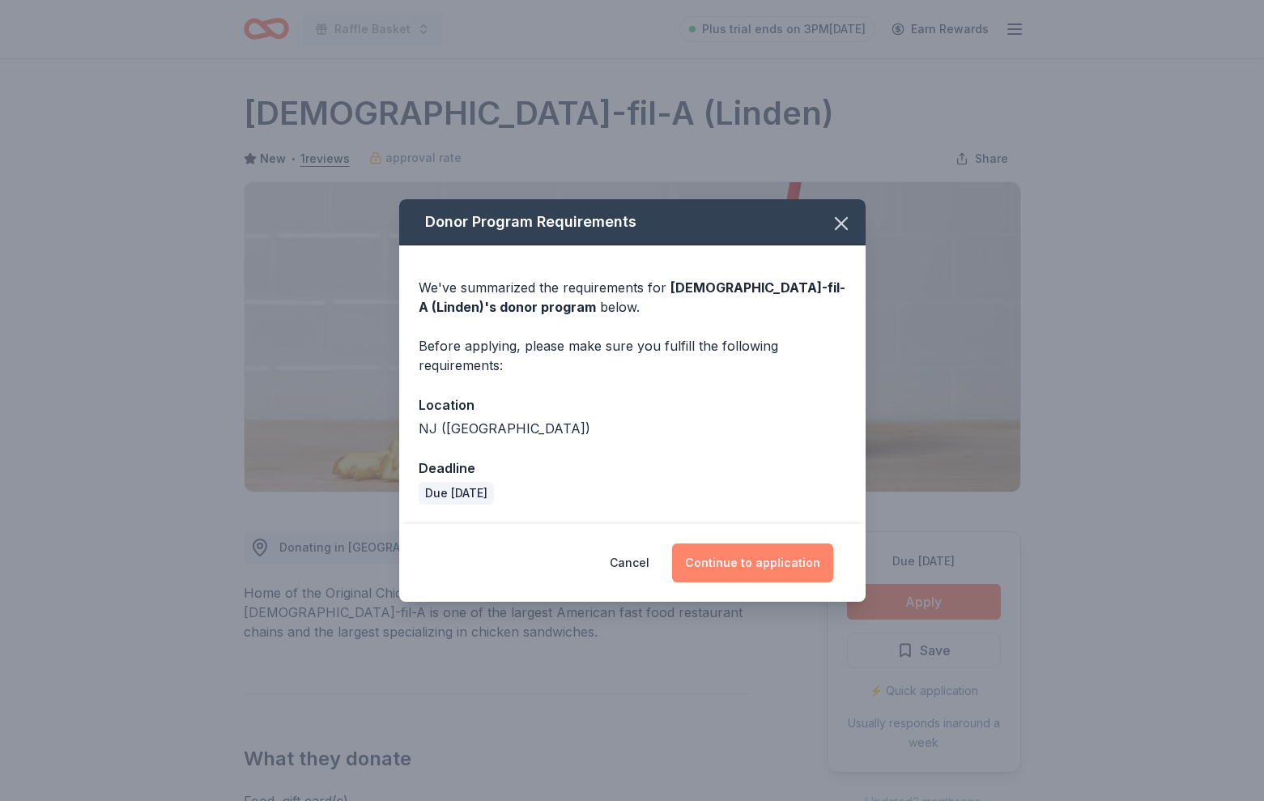
click at [732, 569] on button "Continue to application" at bounding box center [752, 562] width 161 height 39
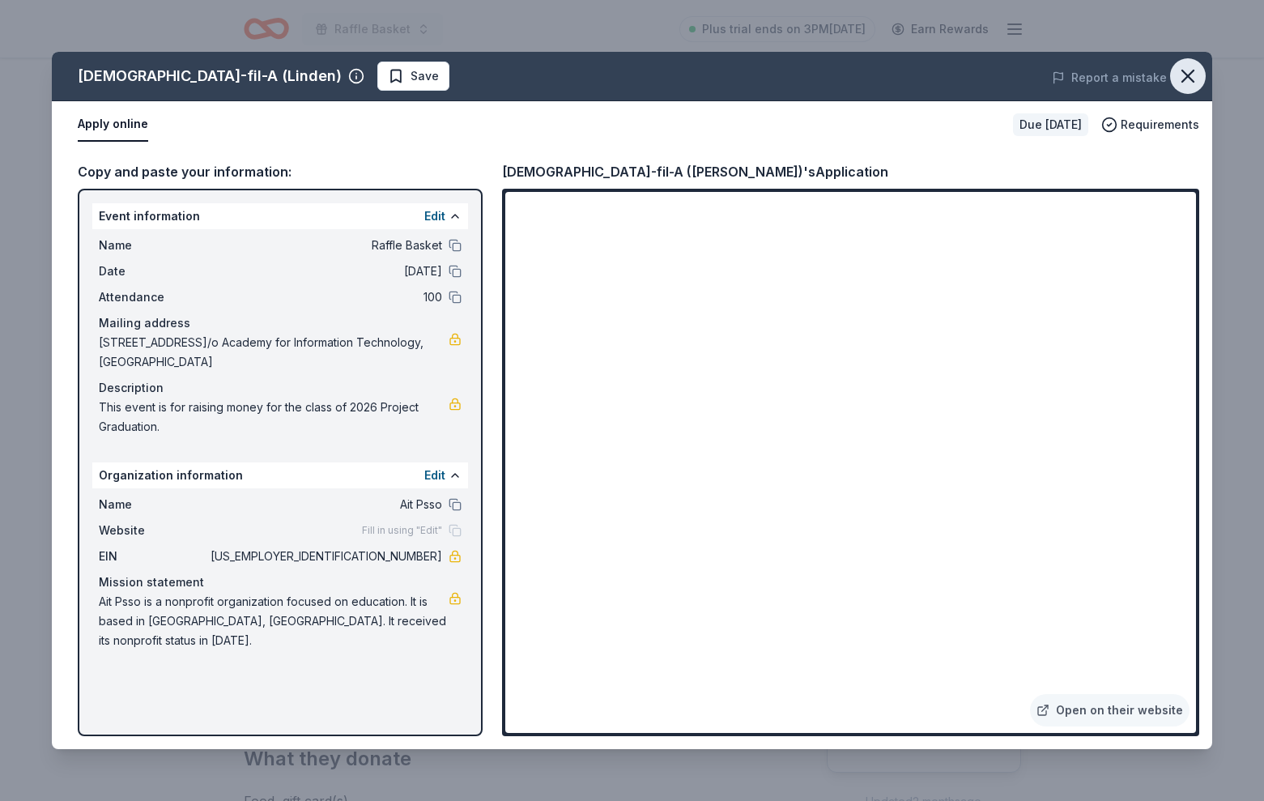
click at [1199, 71] on icon "button" at bounding box center [1188, 76] width 23 height 23
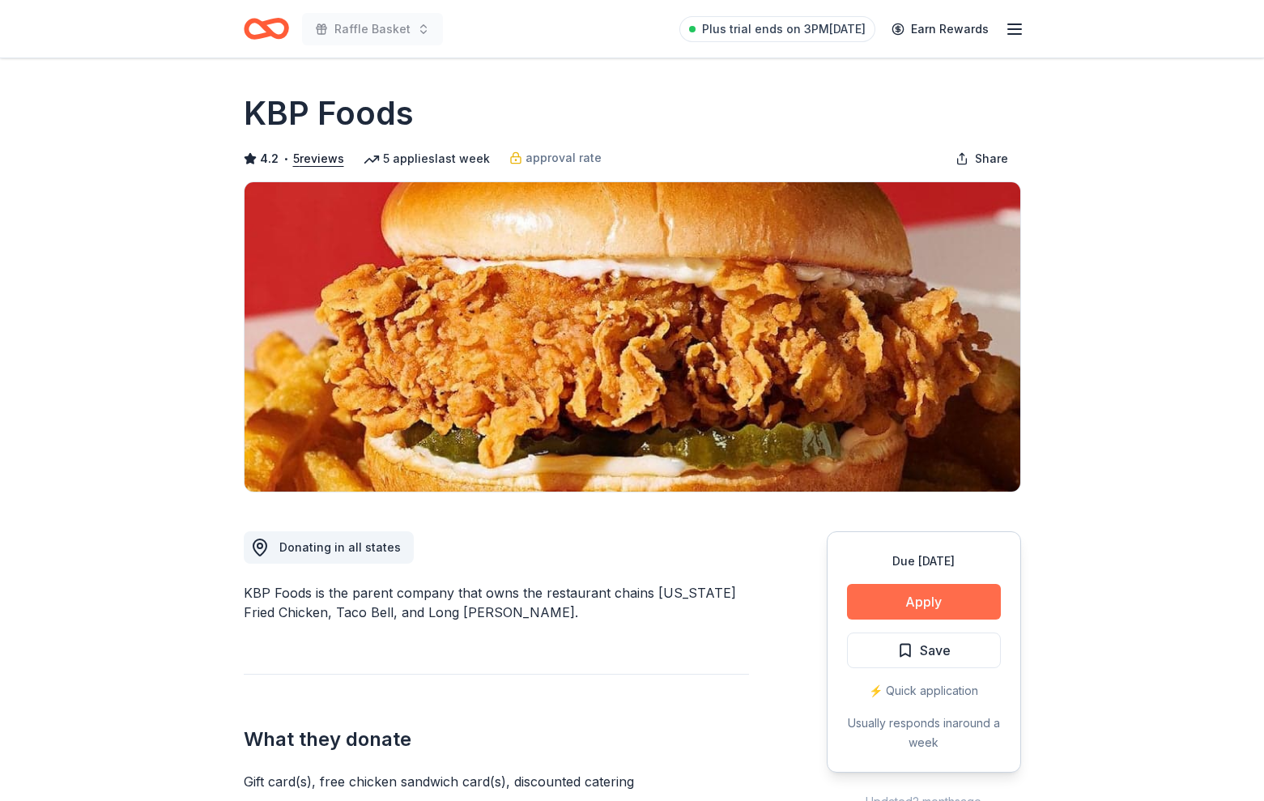
click at [918, 609] on button "Apply" at bounding box center [924, 602] width 154 height 36
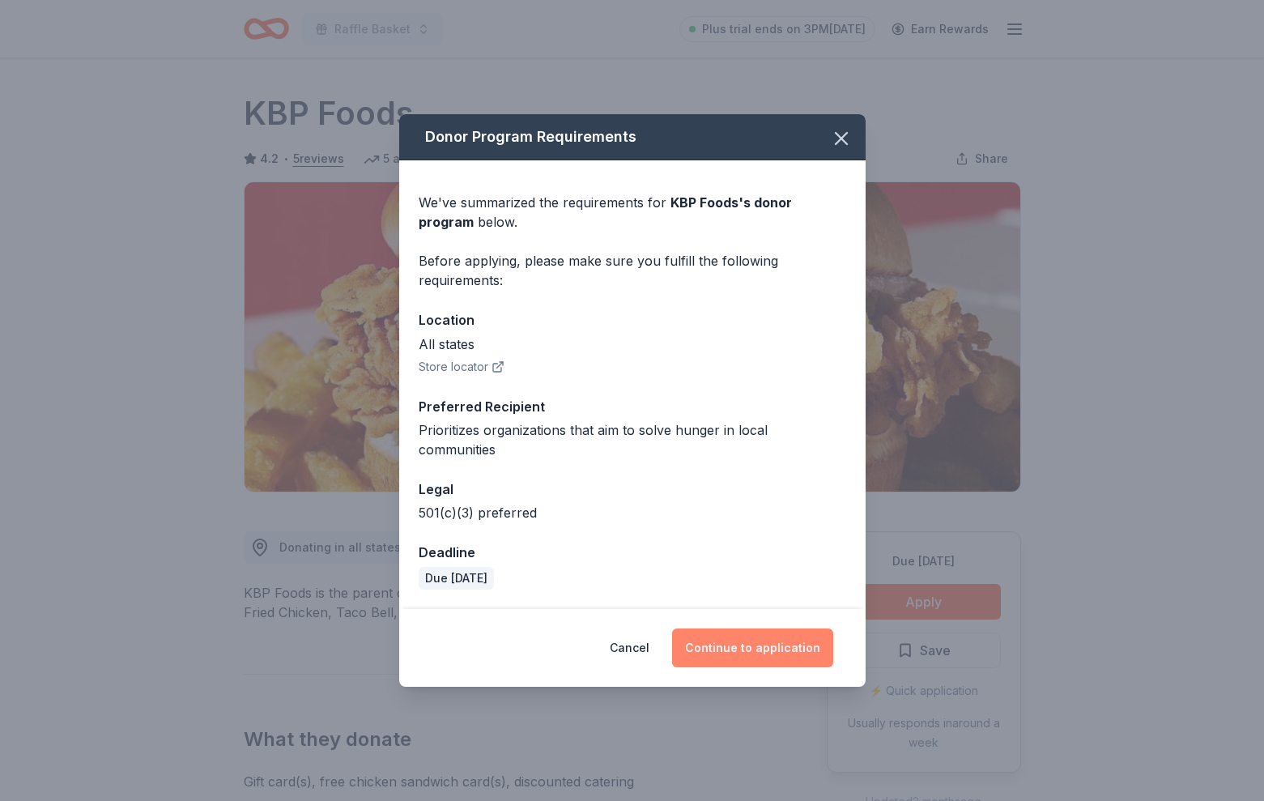
click at [722, 641] on button "Continue to application" at bounding box center [752, 648] width 161 height 39
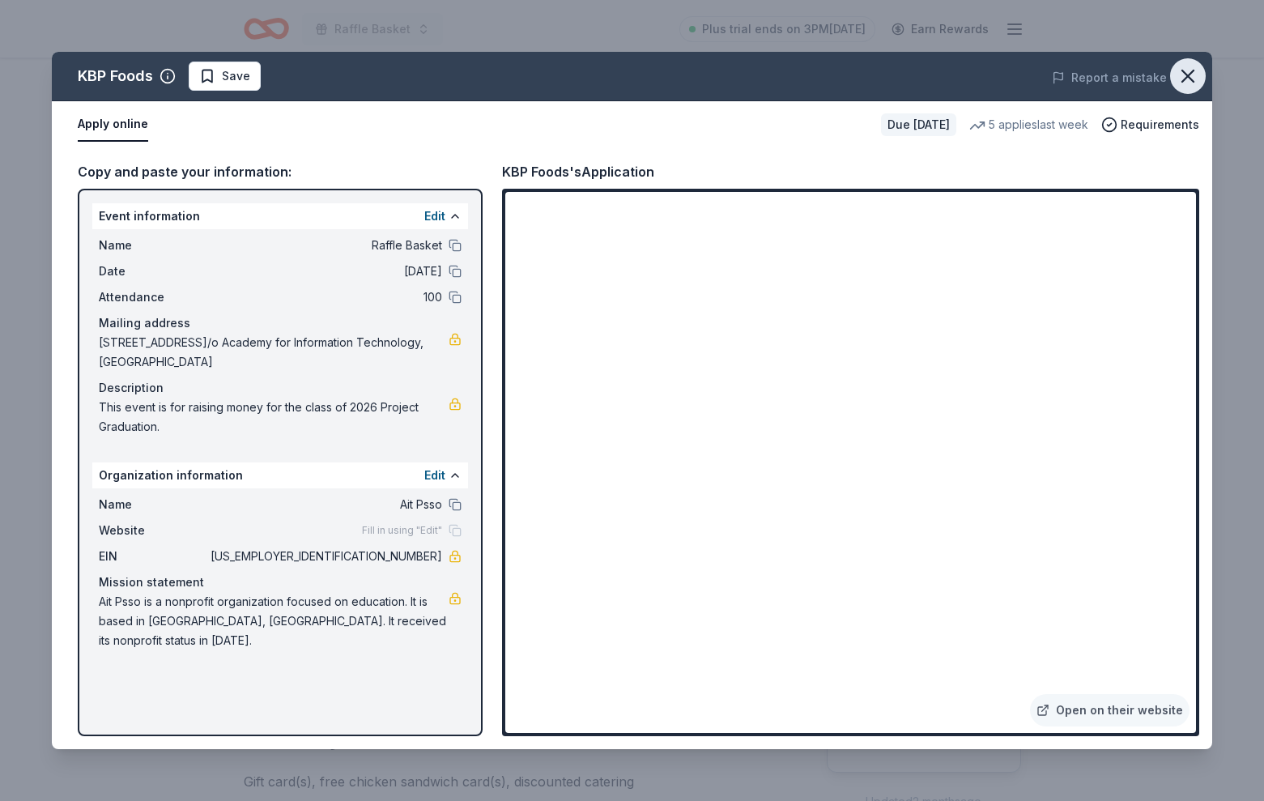
click at [1184, 67] on icon "button" at bounding box center [1188, 76] width 23 height 23
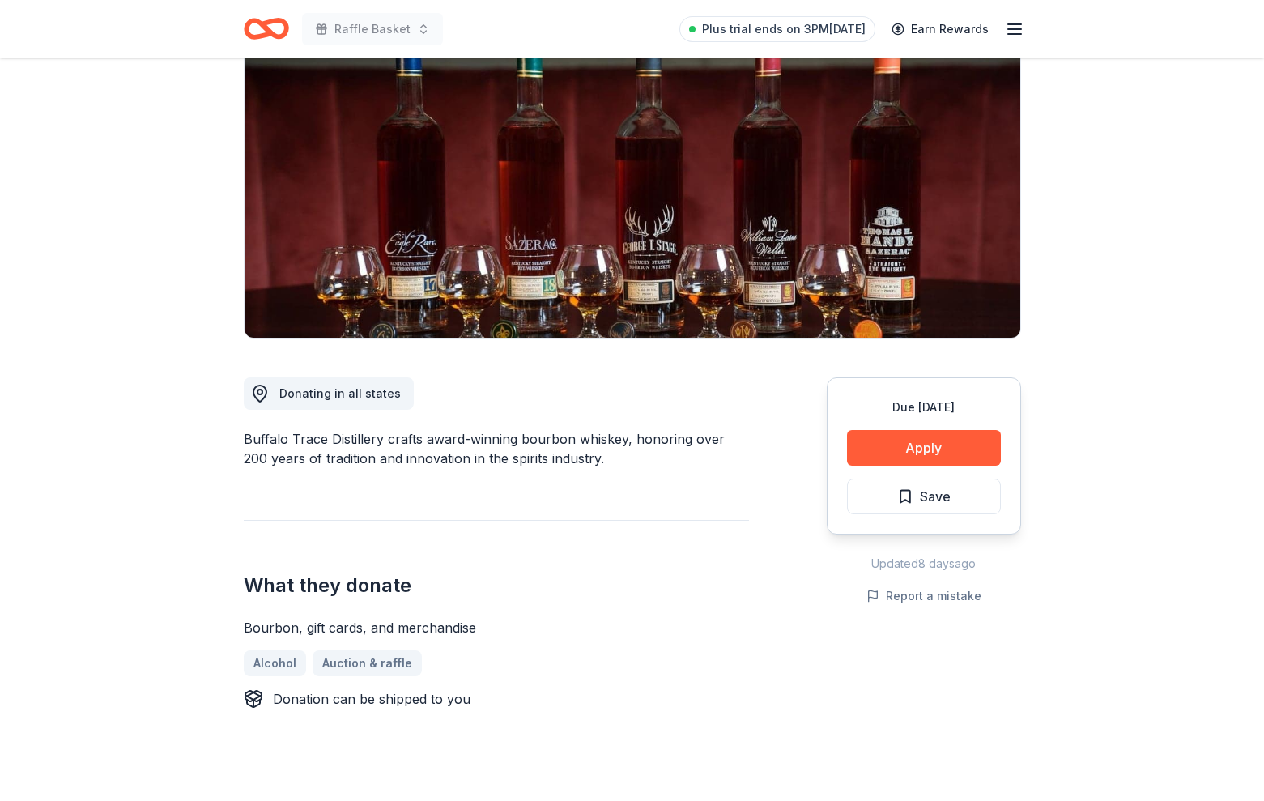
scroll to position [146, 0]
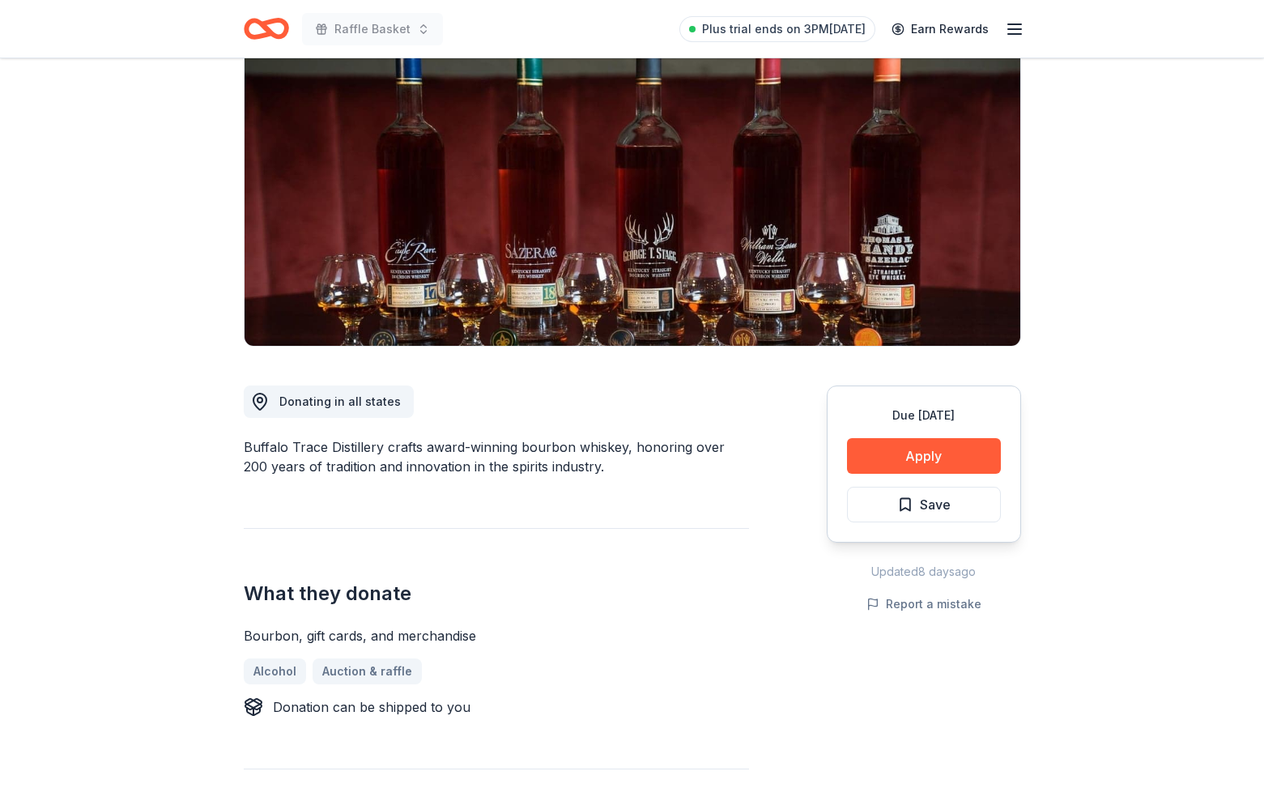
drag, startPoint x: 242, startPoint y: 445, endPoint x: 367, endPoint y: 447, distance: 124.8
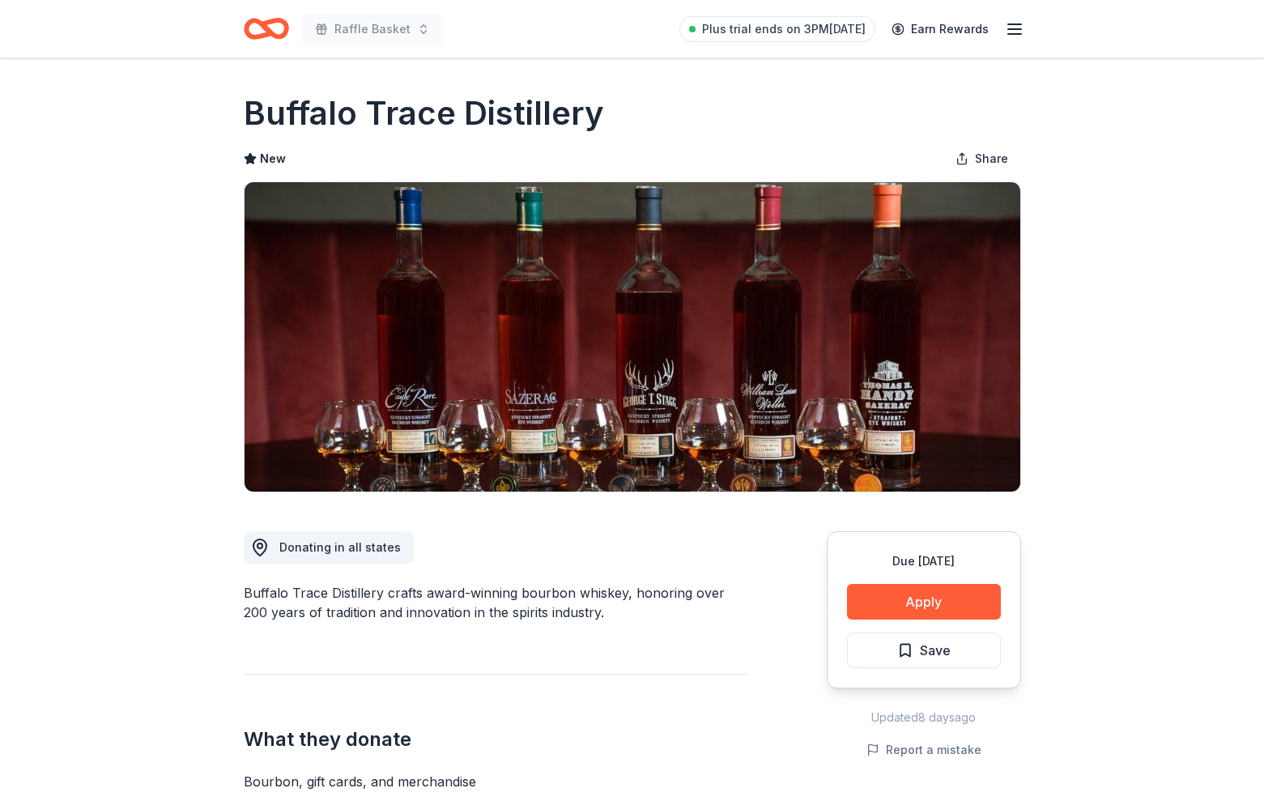
drag, startPoint x: 248, startPoint y: 111, endPoint x: 637, endPoint y: 112, distance: 388.8
click at [637, 112] on div "Buffalo Trace Distillery" at bounding box center [633, 113] width 778 height 45
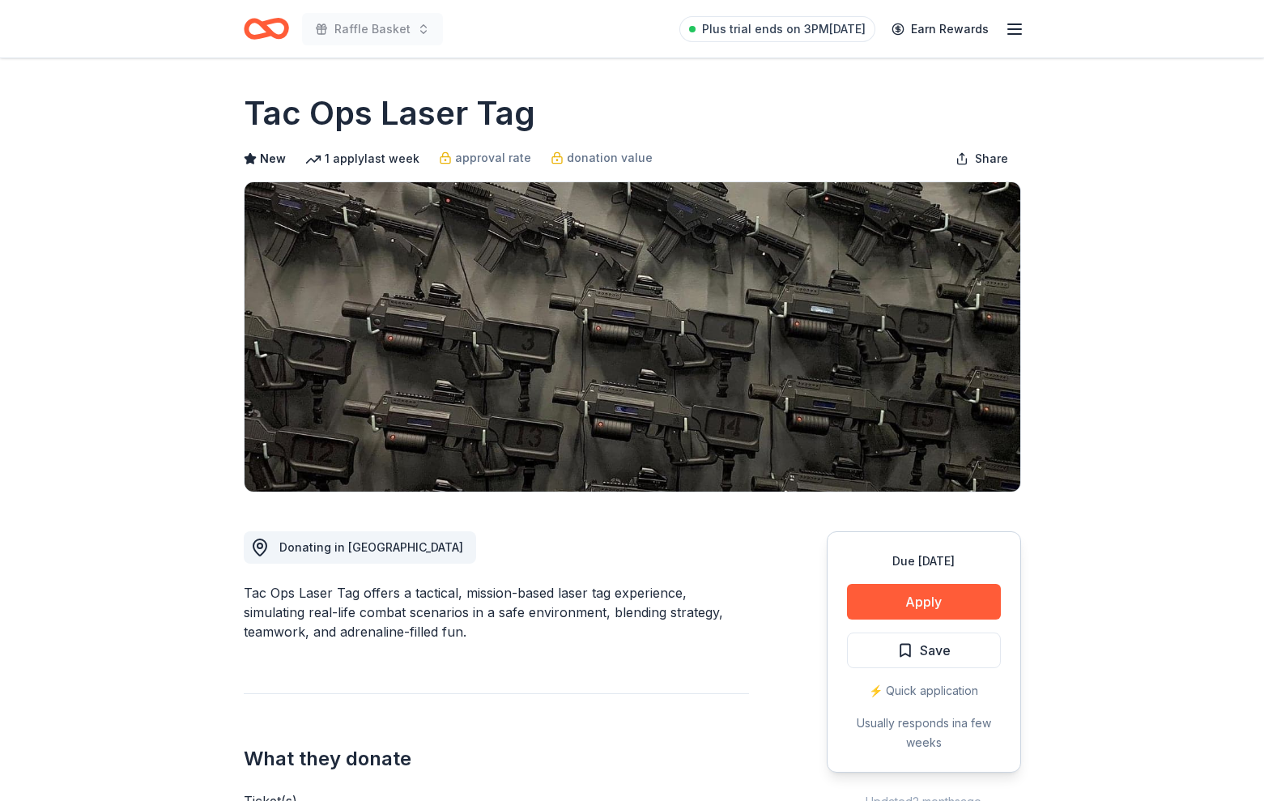
drag, startPoint x: 249, startPoint y: 109, endPoint x: 565, endPoint y: 125, distance: 316.3
click at [565, 125] on div "Tac Ops Laser Tag" at bounding box center [633, 113] width 778 height 45
click at [933, 596] on button "Apply" at bounding box center [924, 602] width 154 height 36
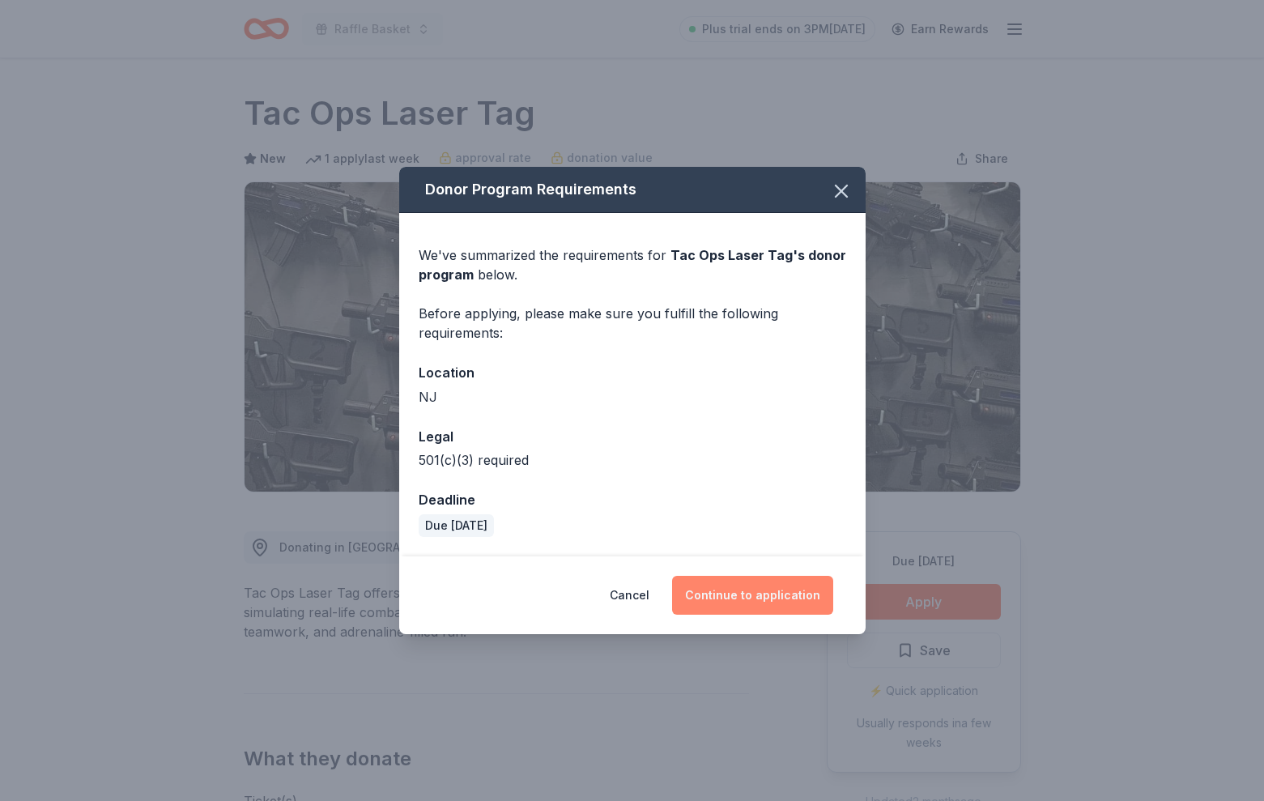
click at [776, 593] on button "Continue to application" at bounding box center [752, 595] width 161 height 39
